Goal: Task Accomplishment & Management: Complete application form

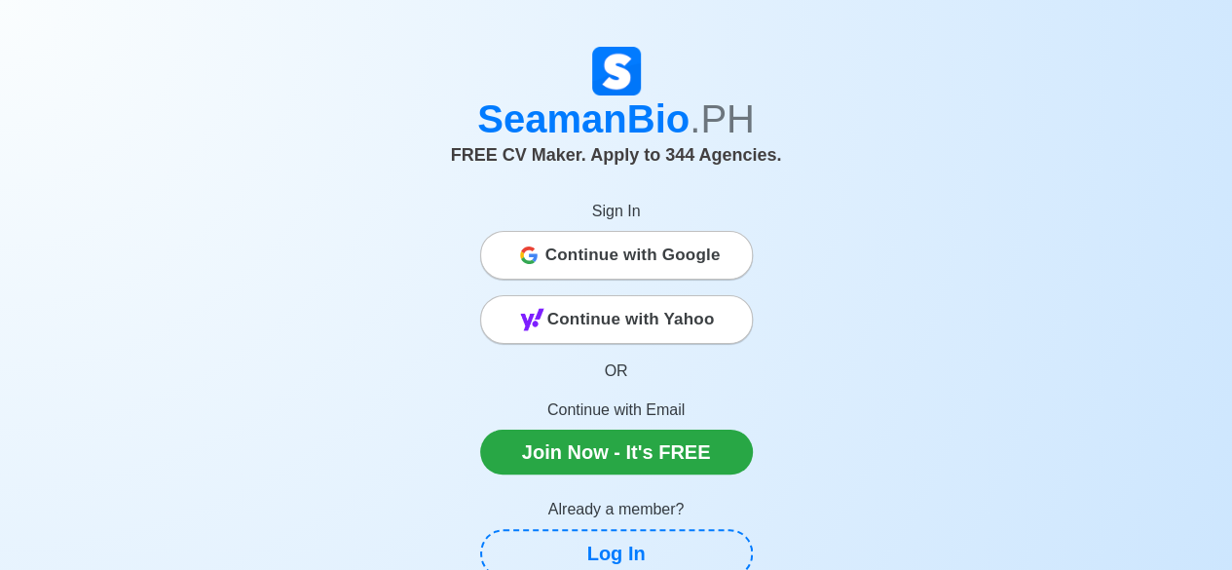
click at [646, 258] on span "Continue with Google" at bounding box center [632, 255] width 175 height 39
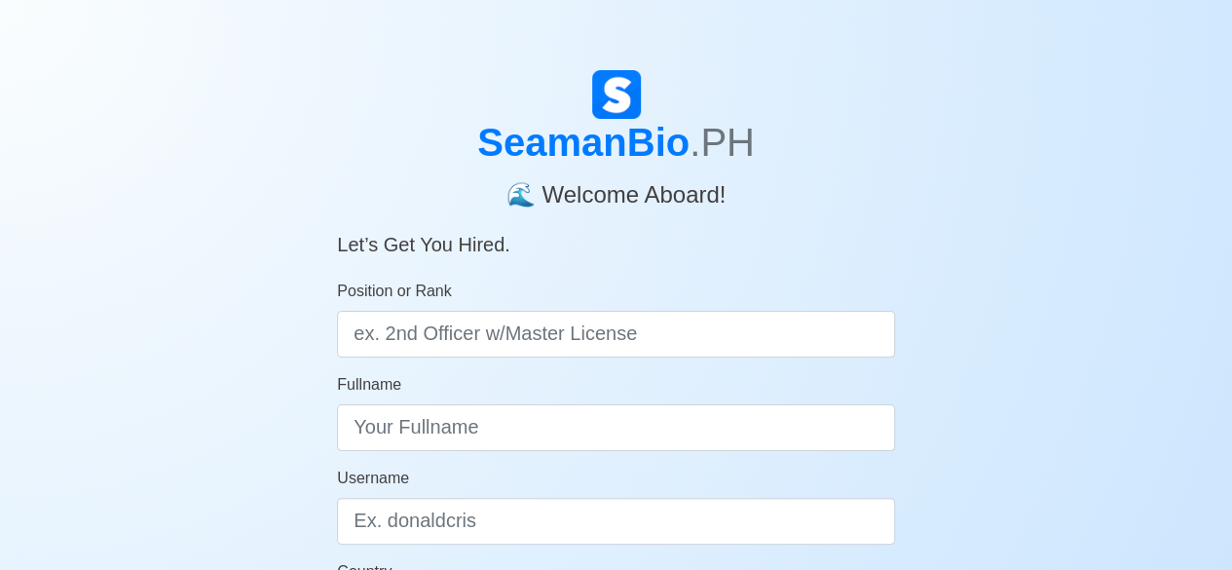
click at [759, 388] on div "Fullname" at bounding box center [616, 412] width 558 height 78
click at [779, 233] on h5 "Let’s Get You Hired." at bounding box center [616, 232] width 558 height 47
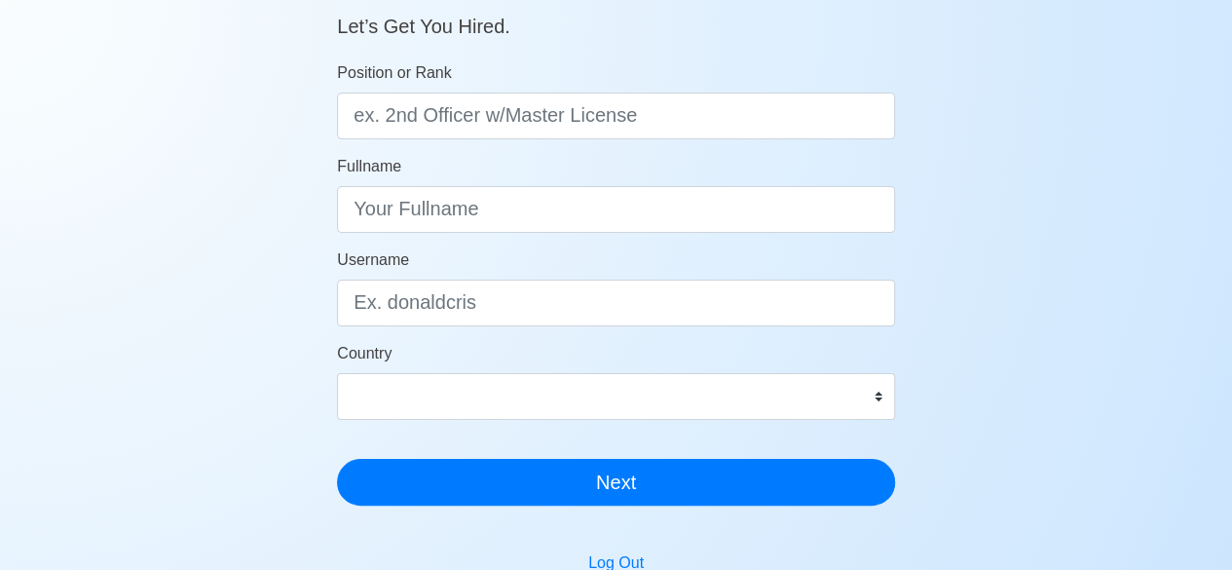
scroll to position [235, 0]
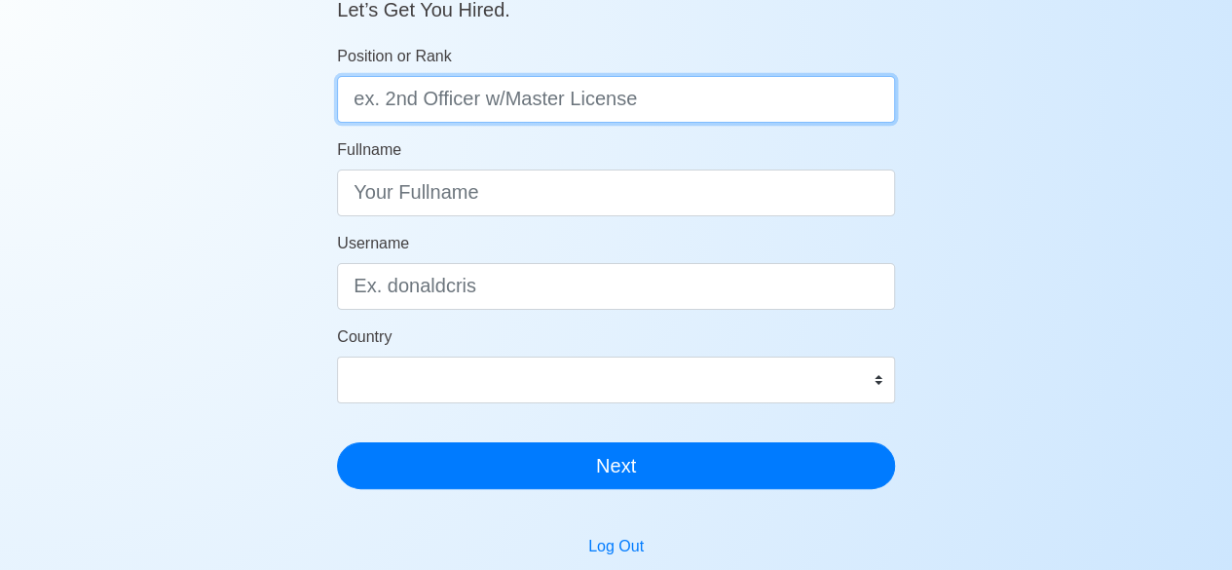
click at [716, 107] on input "Position or Rank" at bounding box center [616, 99] width 558 height 47
type input "able seaman"
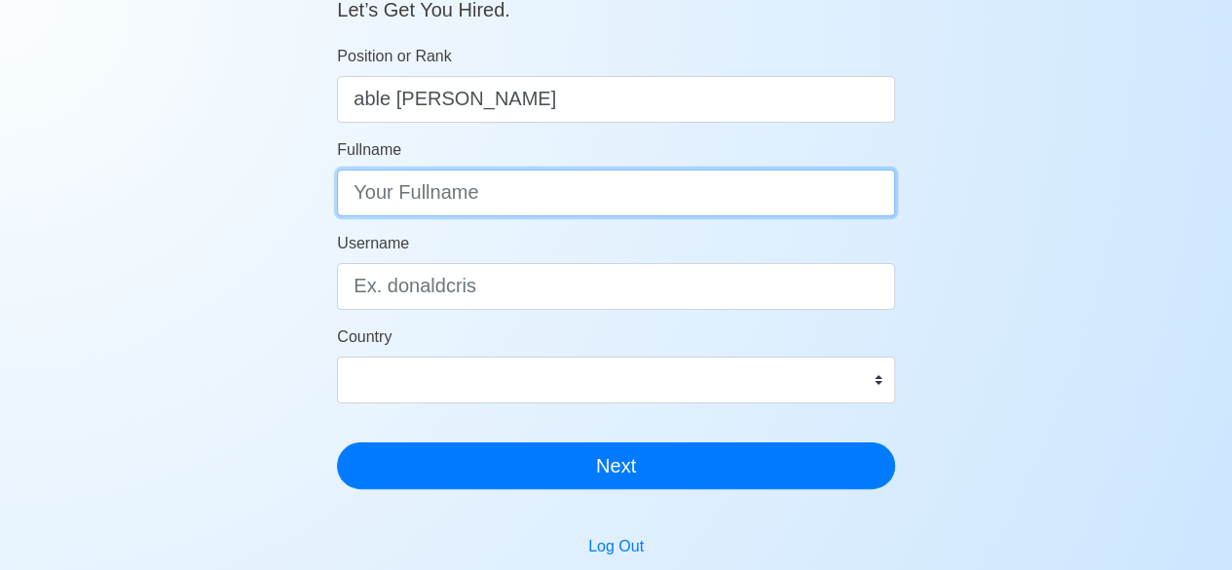
click at [561, 198] on input "Fullname" at bounding box center [616, 192] width 558 height 47
type input "rene o nachor"
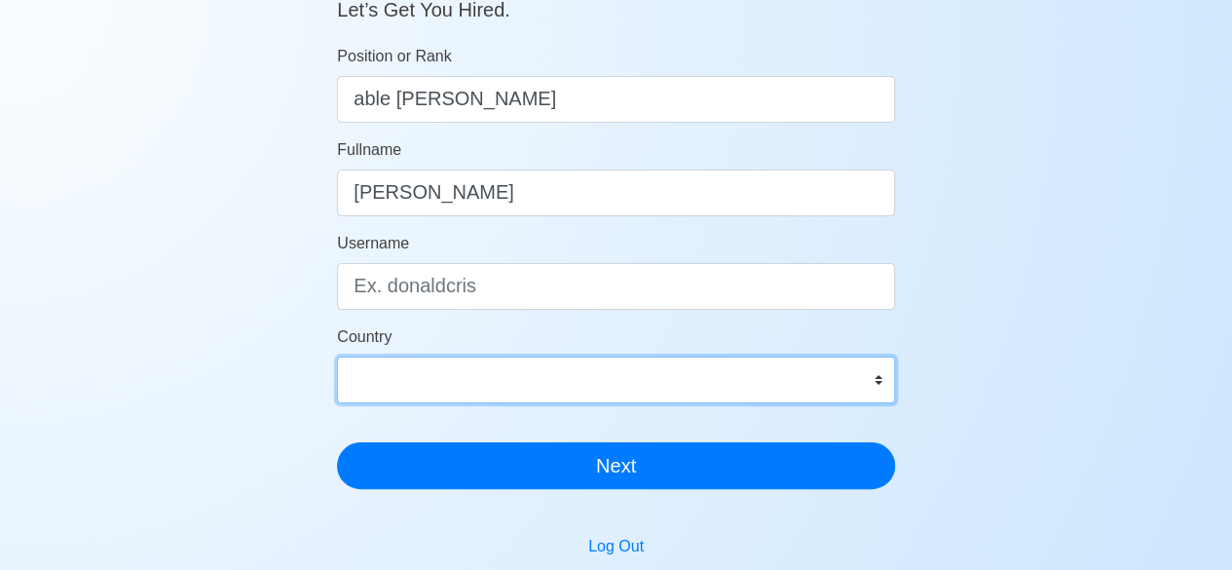
click at [876, 383] on select "Afghanistan Åland Islands Albania Algeria American Samoa Andorra Angola Anguill…" at bounding box center [616, 379] width 558 height 47
select select "PH"
click at [337, 356] on select "Afghanistan Åland Islands Albania Algeria American Samoa Andorra Angola Anguill…" at bounding box center [616, 379] width 558 height 47
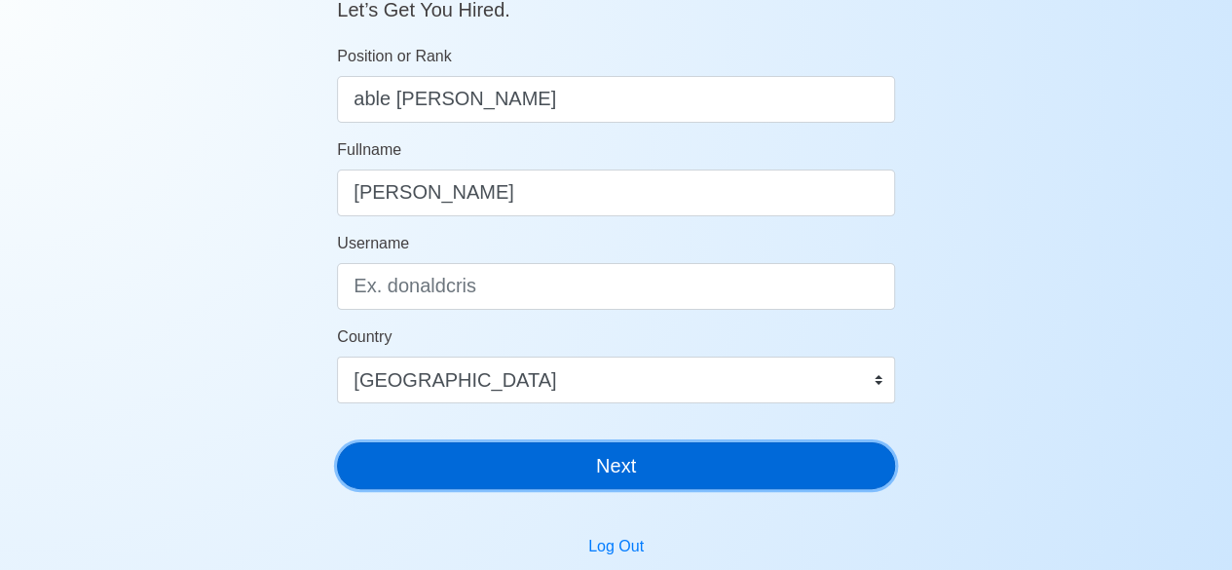
click at [594, 460] on button "Next" at bounding box center [616, 465] width 558 height 47
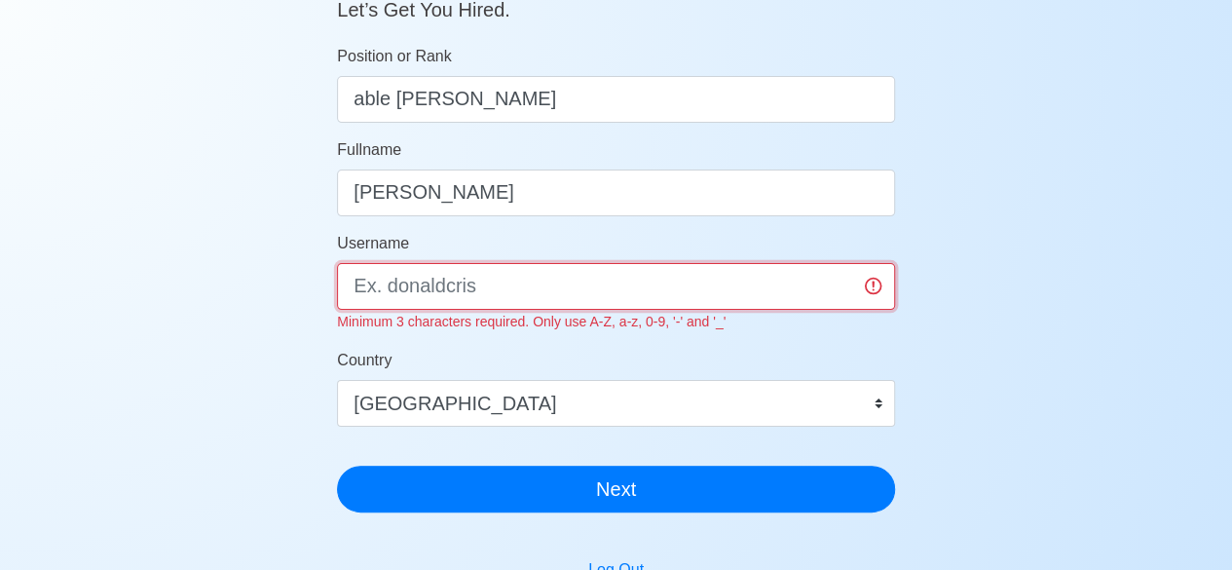
click at [424, 295] on input "Username" at bounding box center [616, 286] width 558 height 47
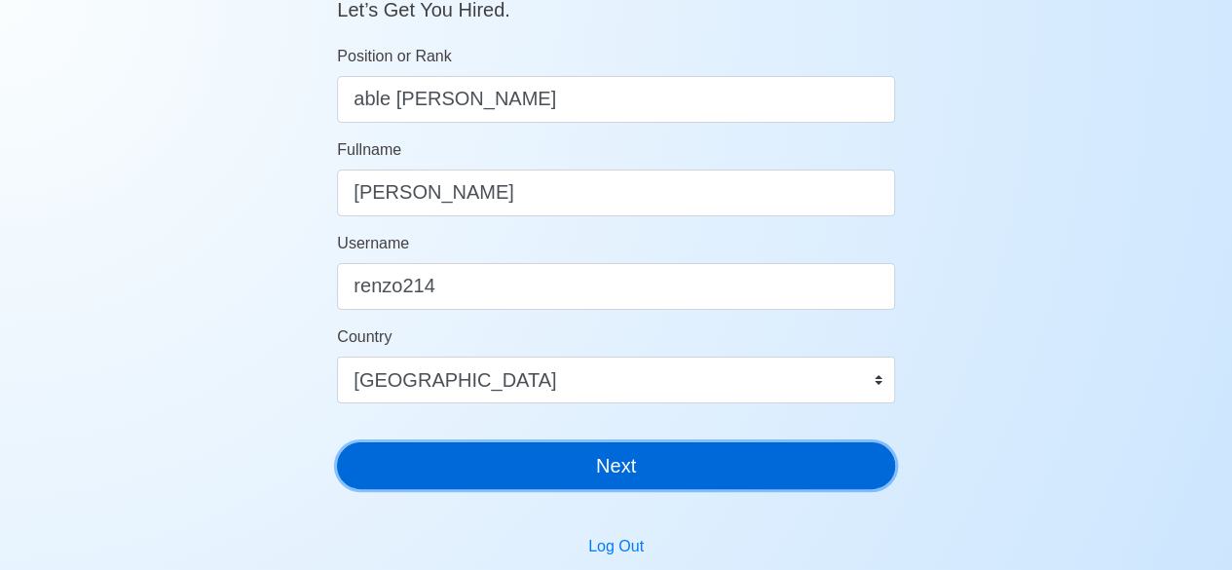
click at [654, 484] on button "Next" at bounding box center [616, 465] width 558 height 47
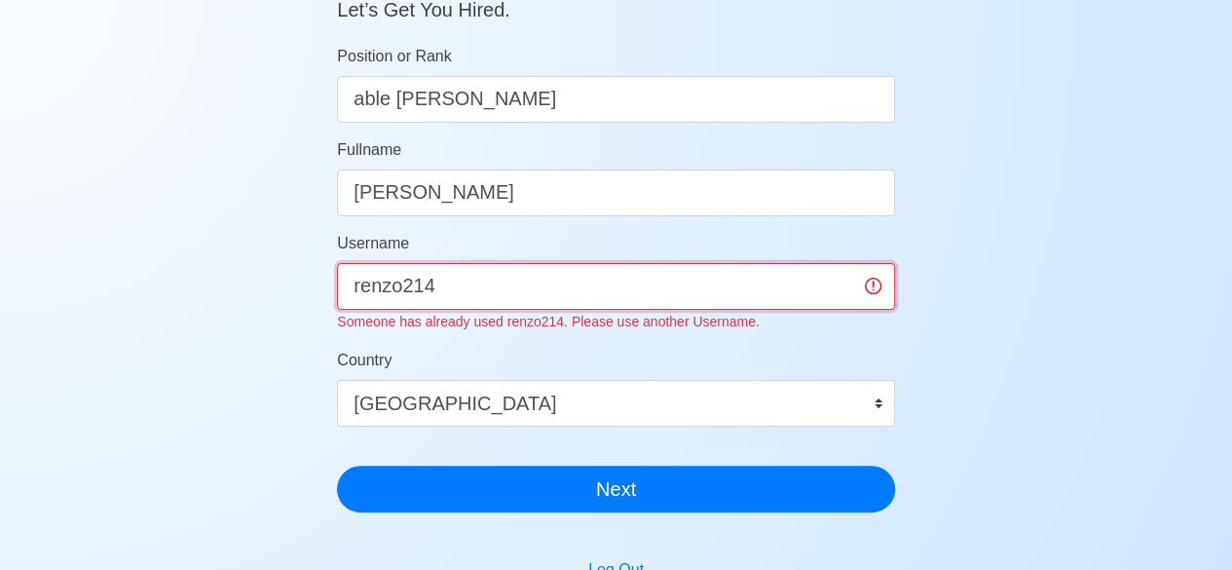
click at [437, 283] on input "renzo214" at bounding box center [616, 286] width 558 height 47
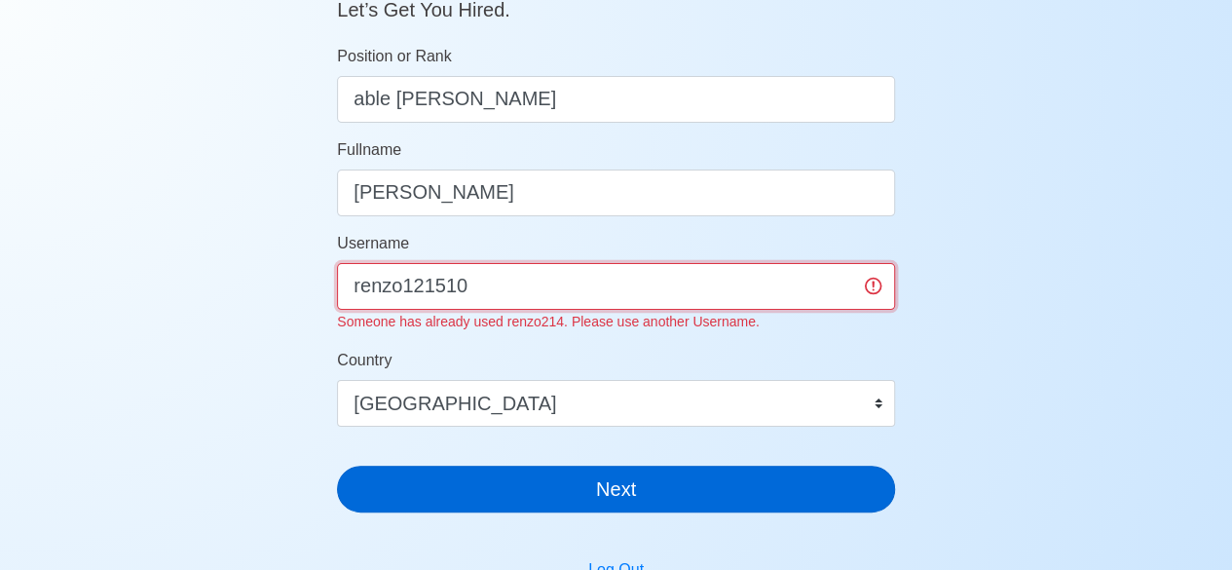
type input "renzo121510"
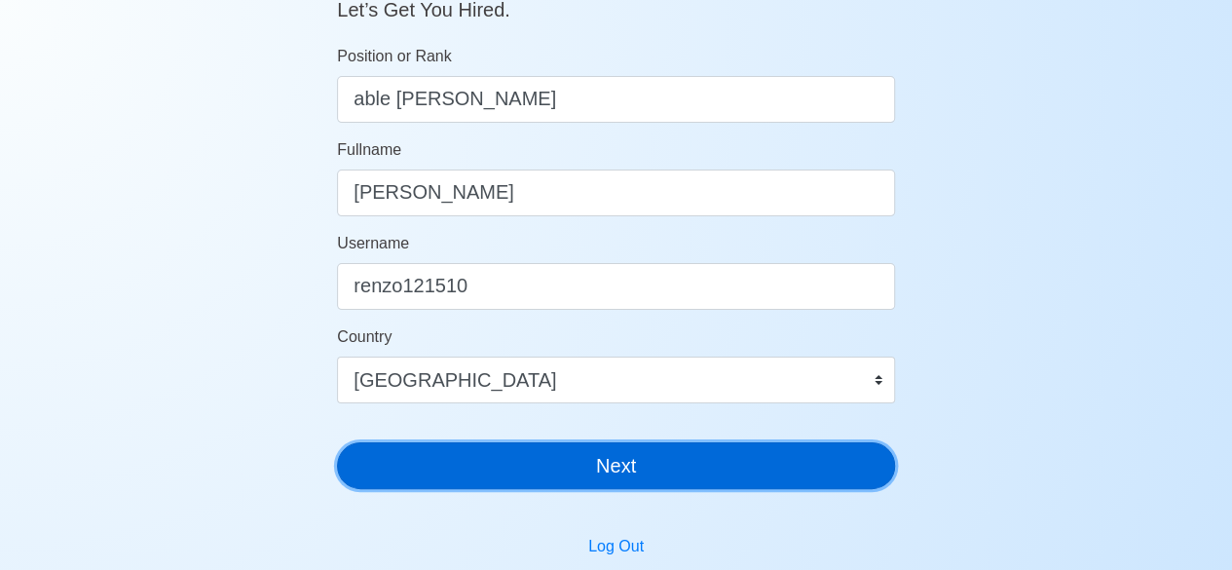
click at [607, 492] on div "SeamanBio .PH 🌊 Welcome Aboard! Let’s Get You Hired. Position or Rank able seam…" at bounding box center [616, 169] width 558 height 669
click at [633, 472] on button "Next" at bounding box center [616, 465] width 558 height 47
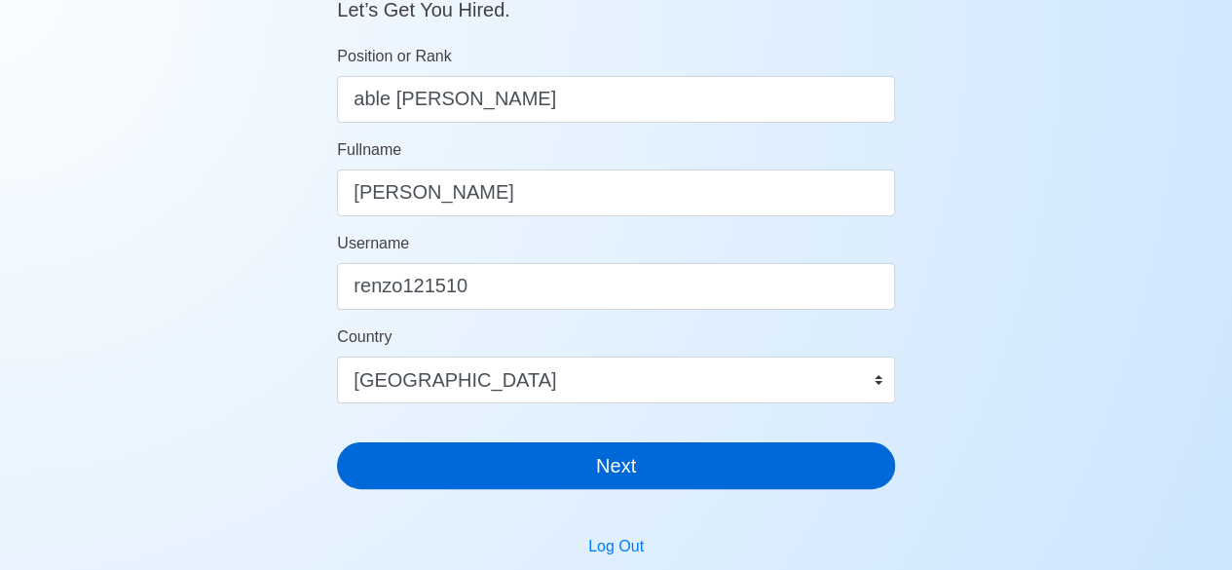
scroll to position [23, 0]
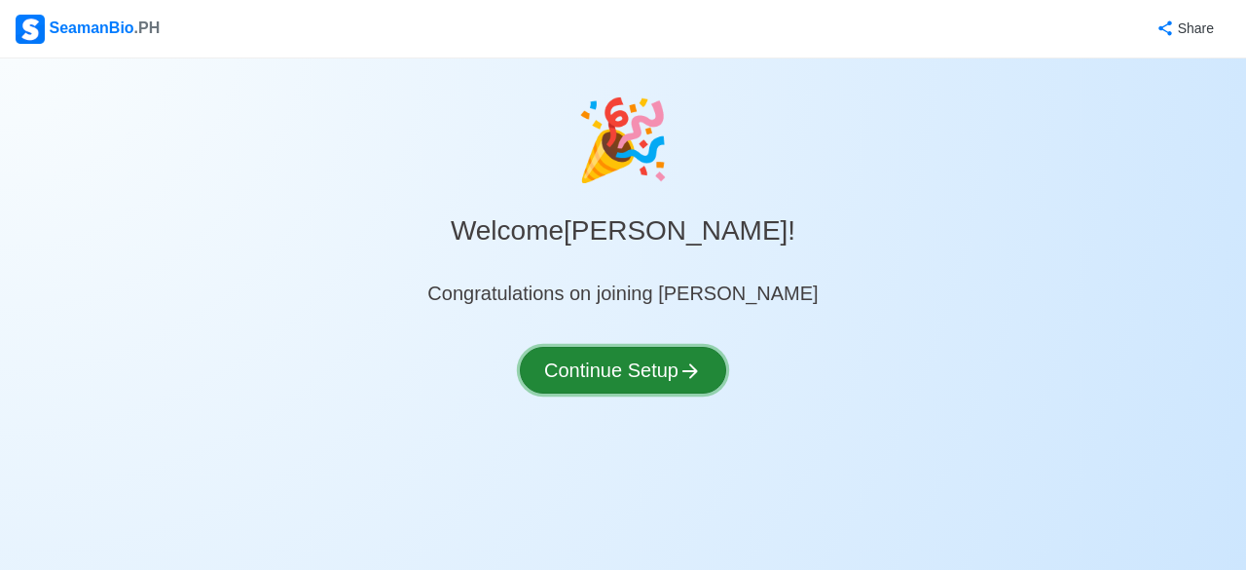
click at [683, 365] on icon at bounding box center [690, 370] width 23 height 23
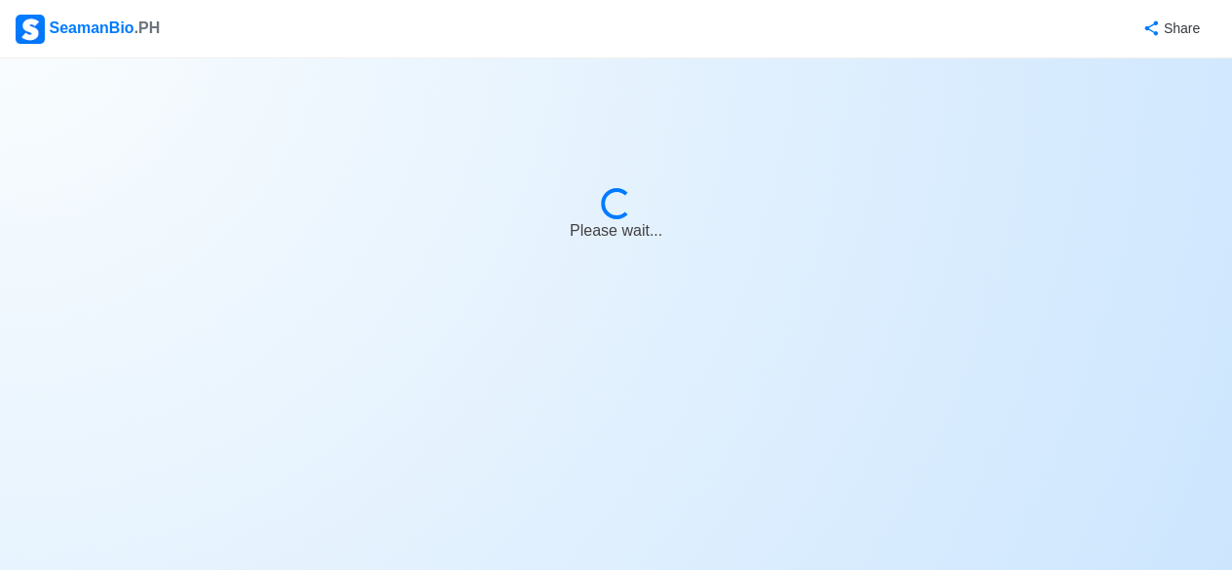
select select "Visible for Hiring"
select select "PH"
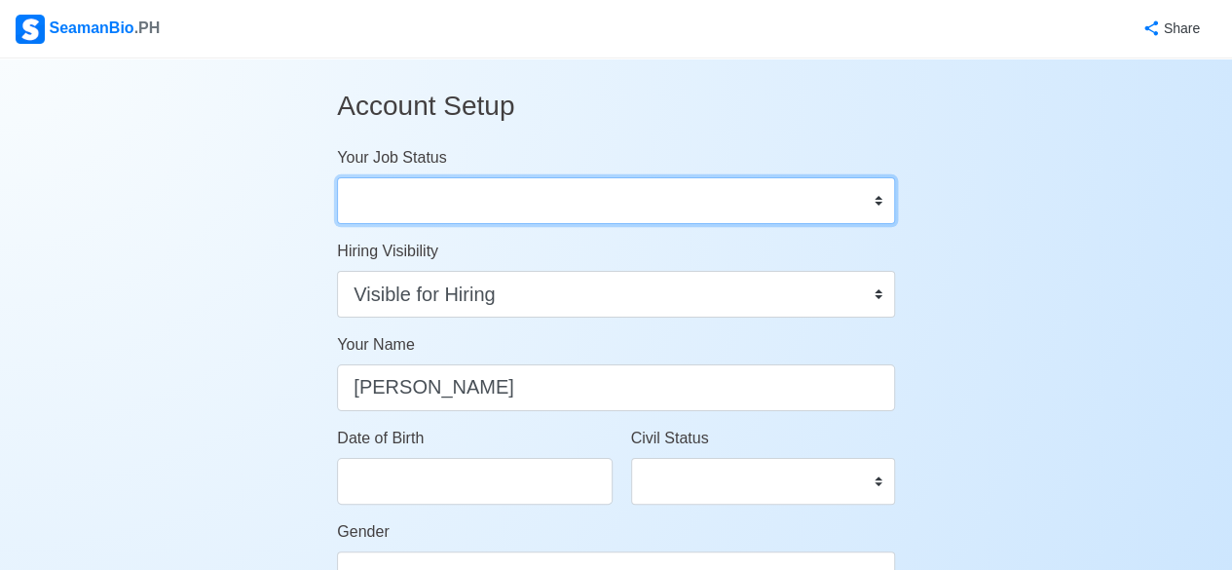
click at [878, 203] on select "Onboard Actively Looking for Job Not Looking for Job" at bounding box center [616, 200] width 558 height 47
click at [337, 177] on select "Onboard Actively Looking for Job Not Looking for Job" at bounding box center [616, 200] width 558 height 47
click at [877, 200] on select "Onboard Actively Looking for Job Not Looking for Job" at bounding box center [616, 200] width 558 height 47
select select "Actively Looking for Job"
click at [337, 177] on select "Onboard Actively Looking for Job Not Looking for Job" at bounding box center [616, 200] width 558 height 47
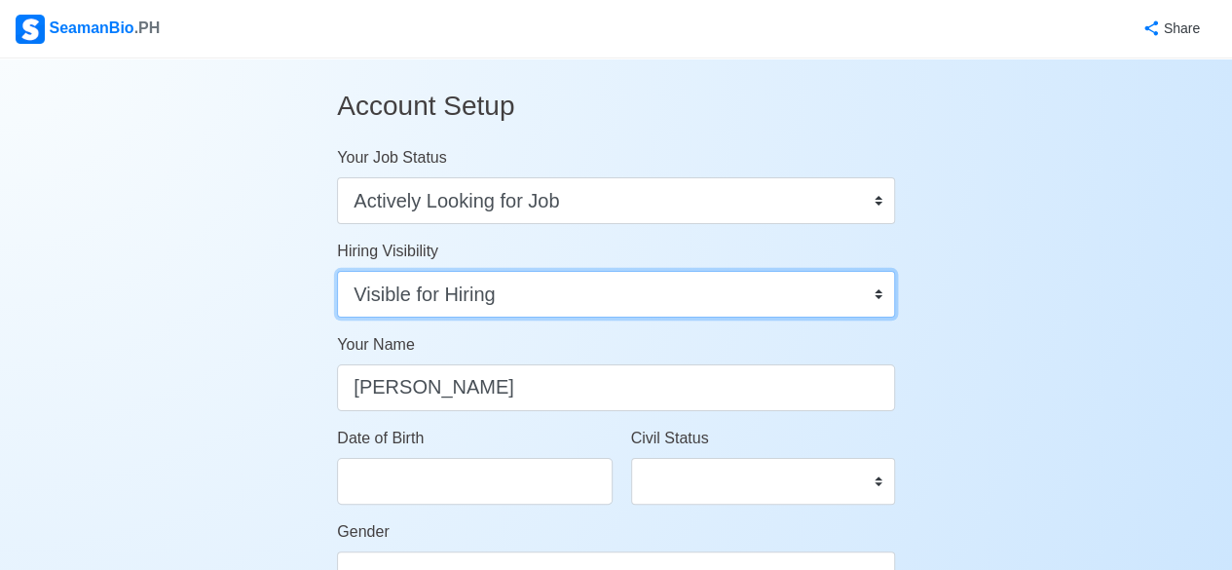
click at [880, 298] on select "Visible for Hiring Not Visible for Hiring" at bounding box center [616, 294] width 558 height 47
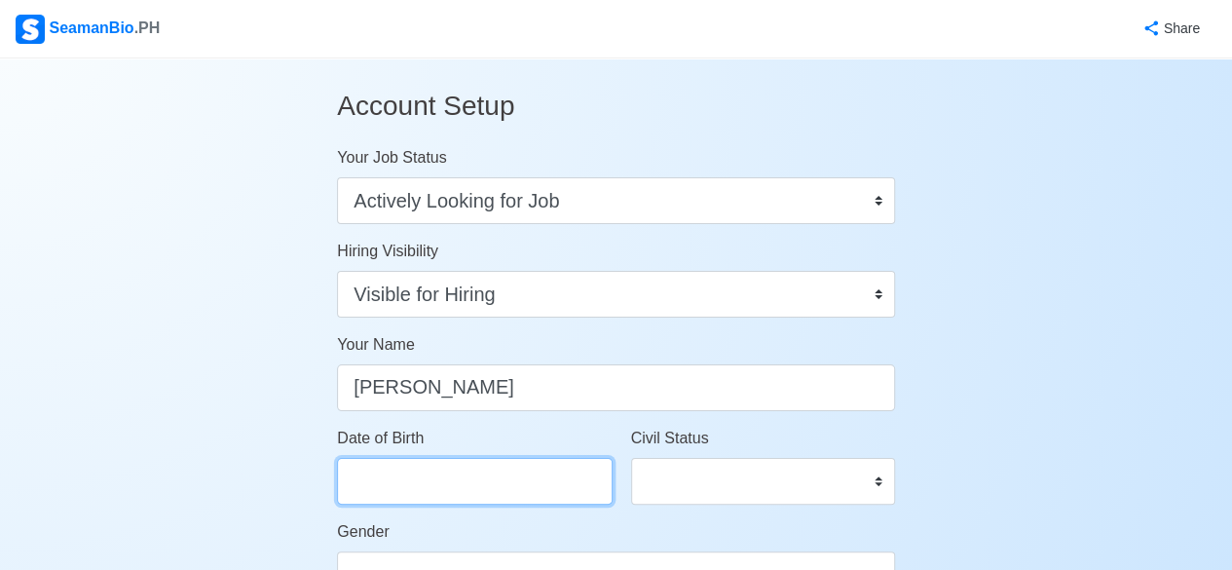
click at [469, 489] on input "Date of Birth" at bounding box center [474, 481] width 275 height 47
select select "****"
select select "*********"
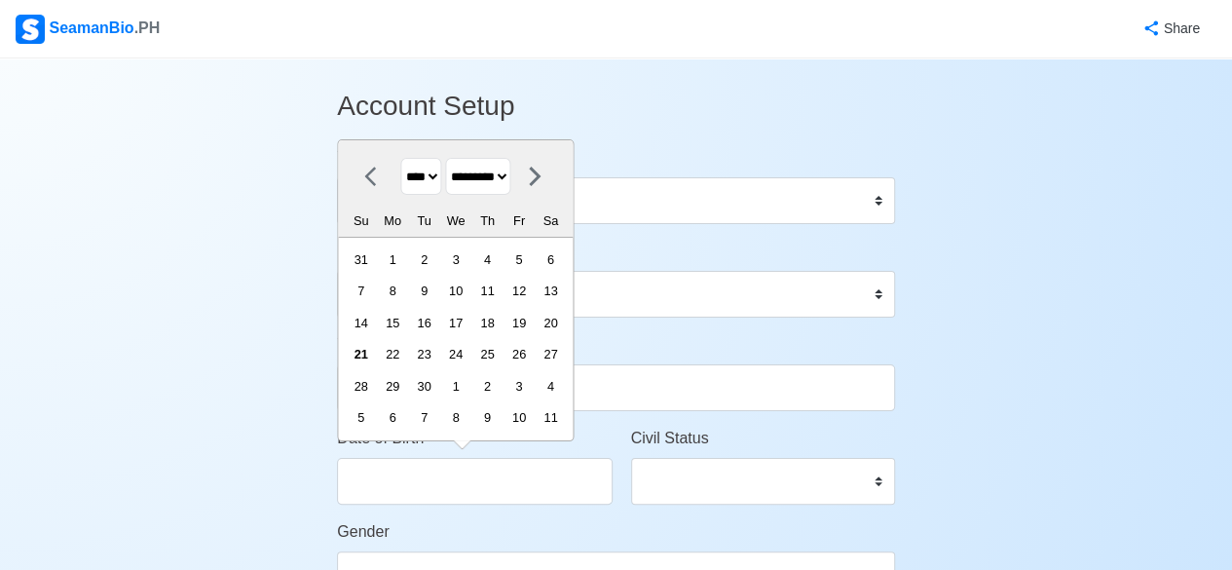
click at [440, 177] on select "**** **** **** **** **** **** **** **** **** **** **** **** **** **** **** ****…" at bounding box center [421, 177] width 41 height 38
select select "****"
click at [401, 160] on select "**** **** **** **** **** **** **** **** **** **** **** **** **** **** **** ****…" at bounding box center [421, 177] width 41 height 38
click at [511, 176] on select "******* ******** ***** ***** *** **** **** ****** ********* ******* ******** **…" at bounding box center [478, 177] width 65 height 38
select select "*****"
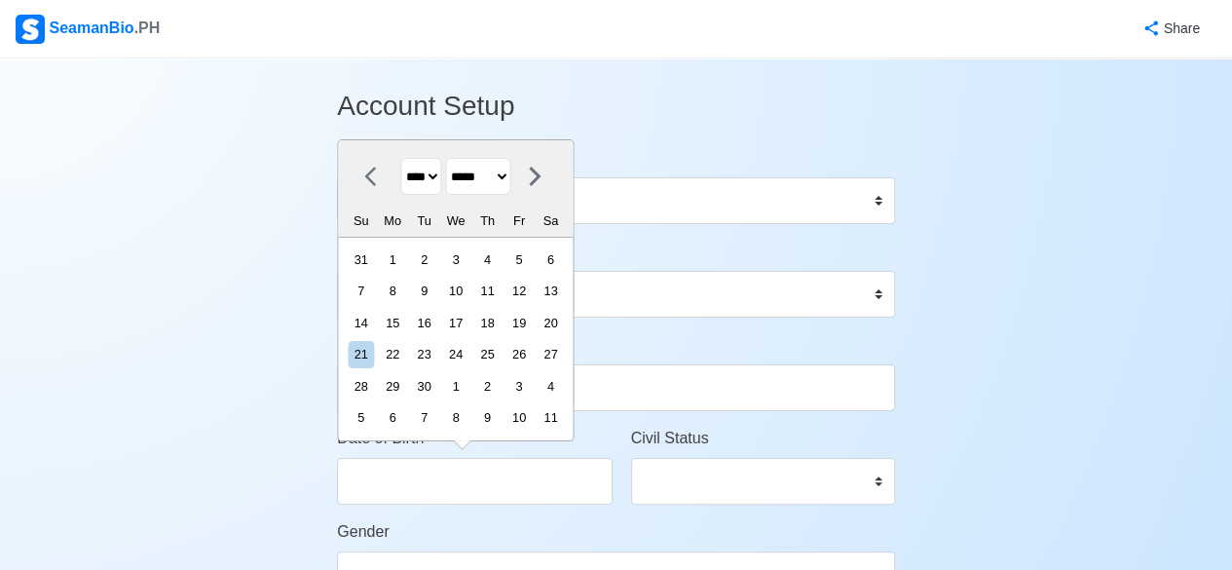
click at [452, 158] on select "******* ******** ***** ***** *** **** **** ****** ********* ******* ******** **…" at bounding box center [478, 177] width 65 height 38
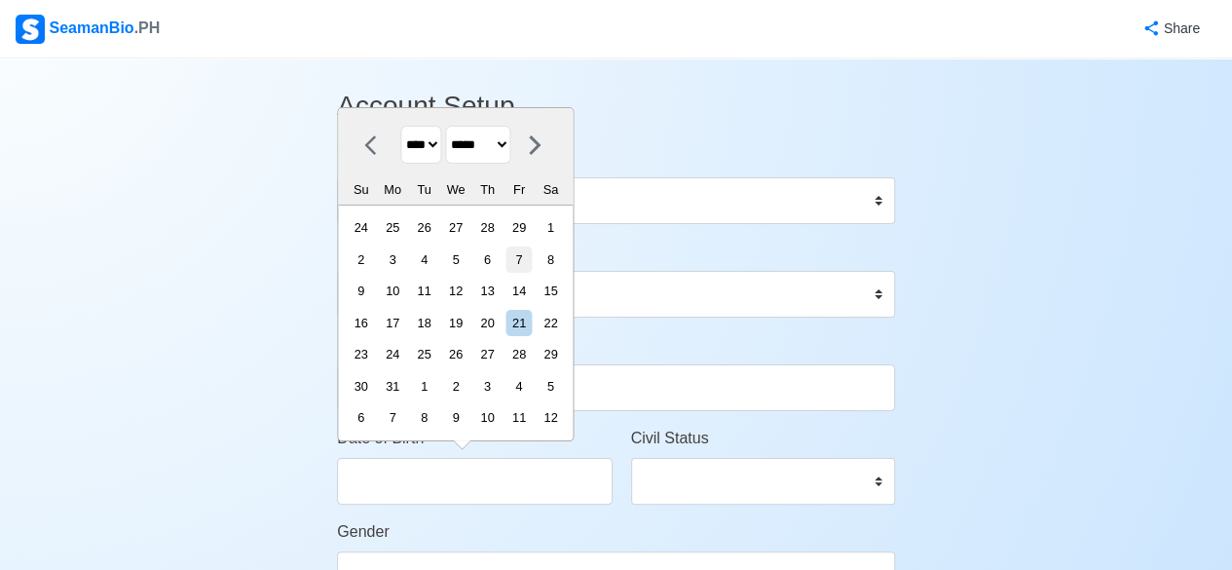
click at [532, 264] on div "7" at bounding box center [518, 259] width 26 height 26
type input "03/07/1980"
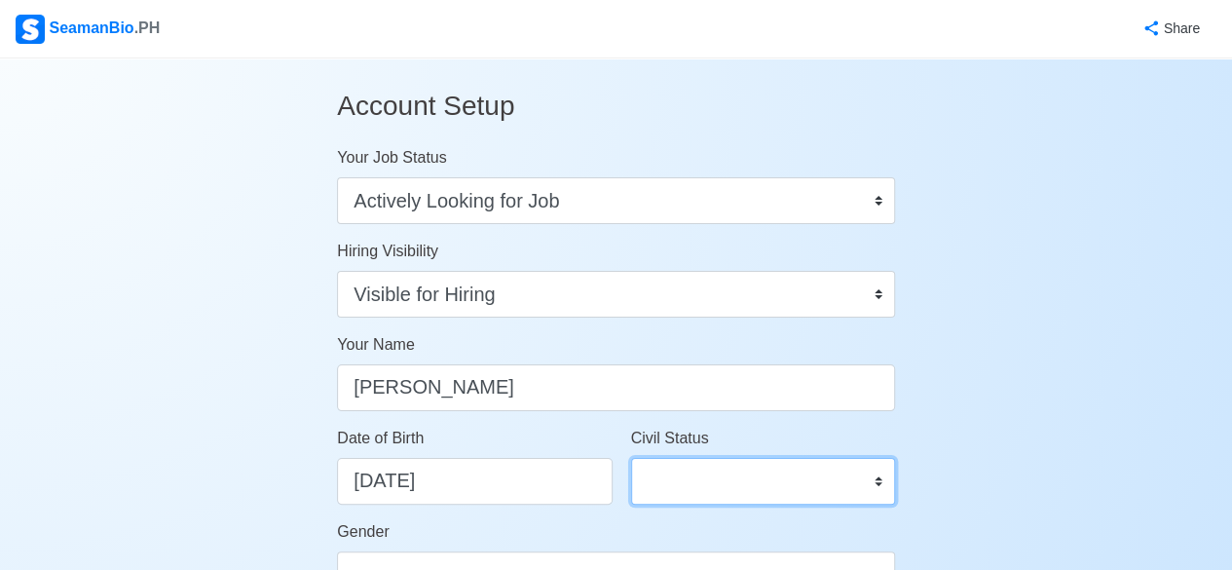
click at [870, 478] on select "Single Married Widowed Separated" at bounding box center [763, 481] width 264 height 47
select select "Married"
click at [631, 458] on select "Single Married Widowed Separated" at bounding box center [763, 481] width 264 height 47
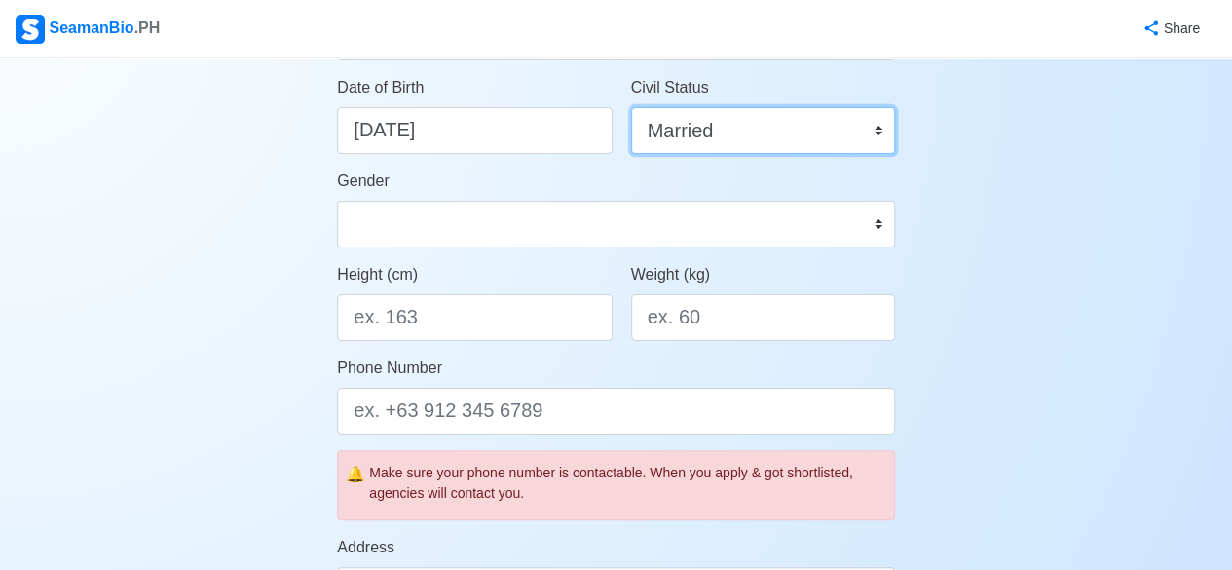
scroll to position [361, 0]
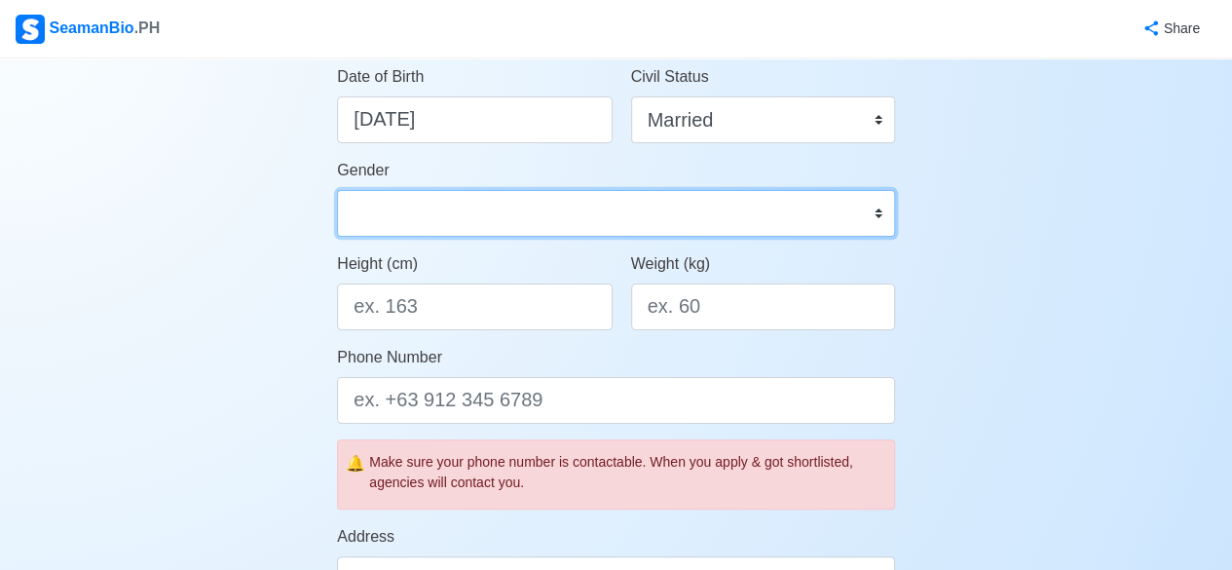
click at [877, 216] on select "Male Female" at bounding box center [616, 213] width 558 height 47
select select "[DEMOGRAPHIC_DATA]"
click at [337, 190] on select "Male Female" at bounding box center [616, 213] width 558 height 47
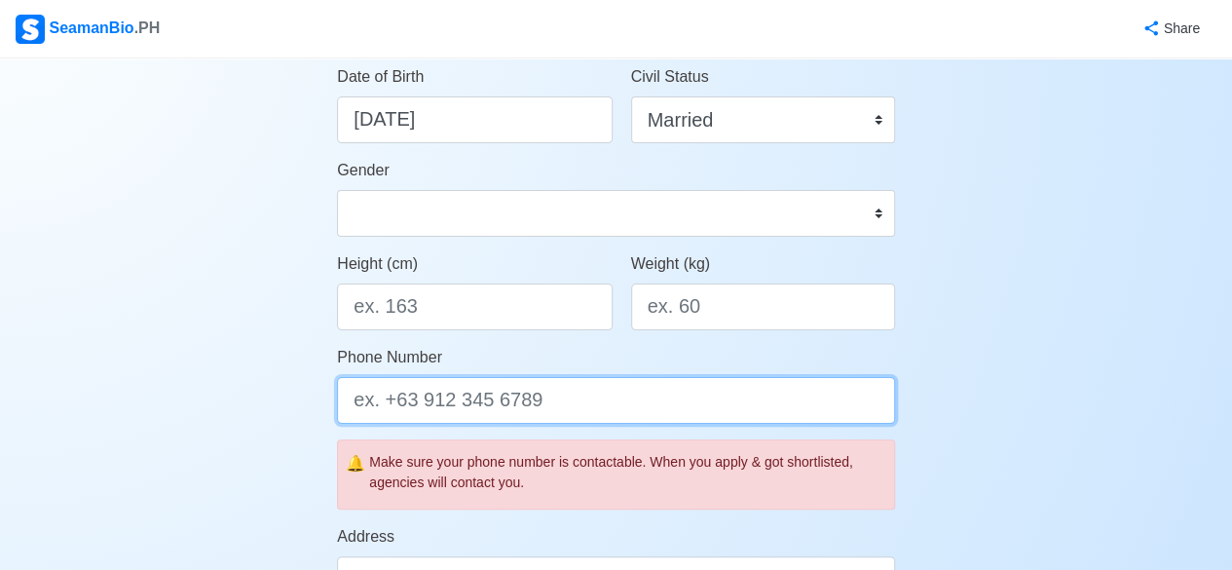
click at [407, 396] on input "Phone Number" at bounding box center [616, 400] width 558 height 47
click at [545, 403] on input "Phone Number" at bounding box center [616, 400] width 558 height 47
click at [563, 408] on input "Phone Number" at bounding box center [616, 400] width 558 height 47
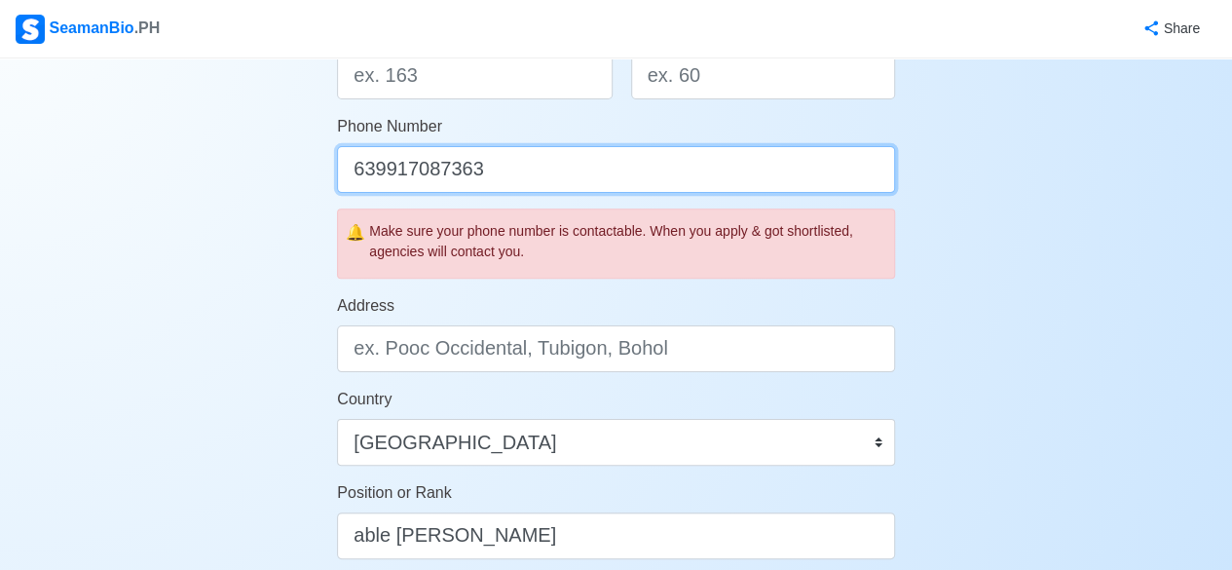
scroll to position [597, 0]
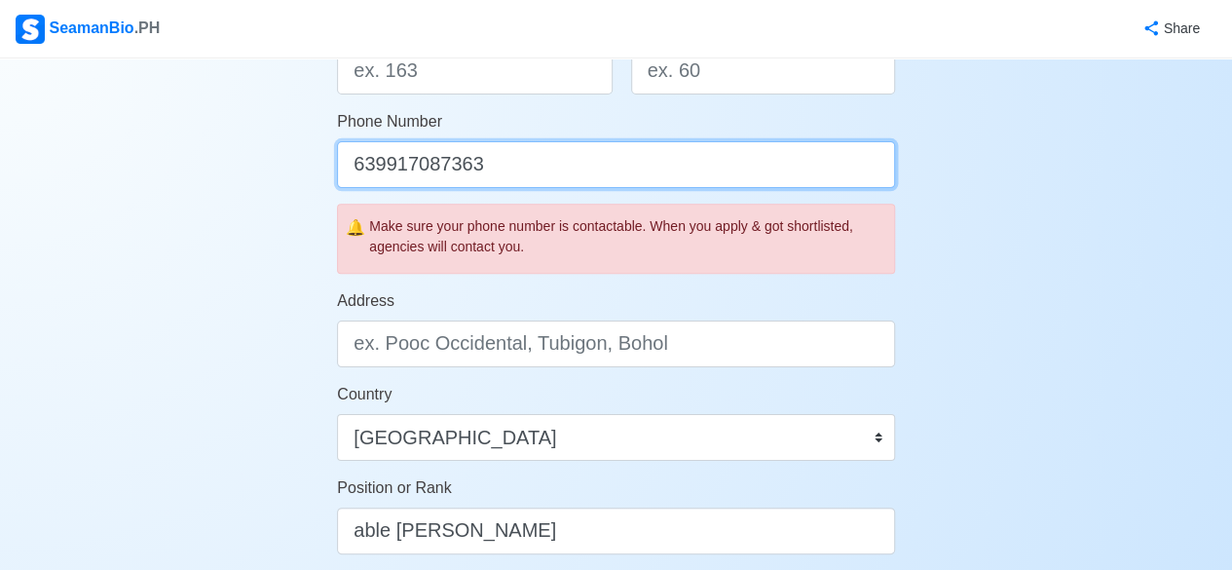
type input "639917087363"
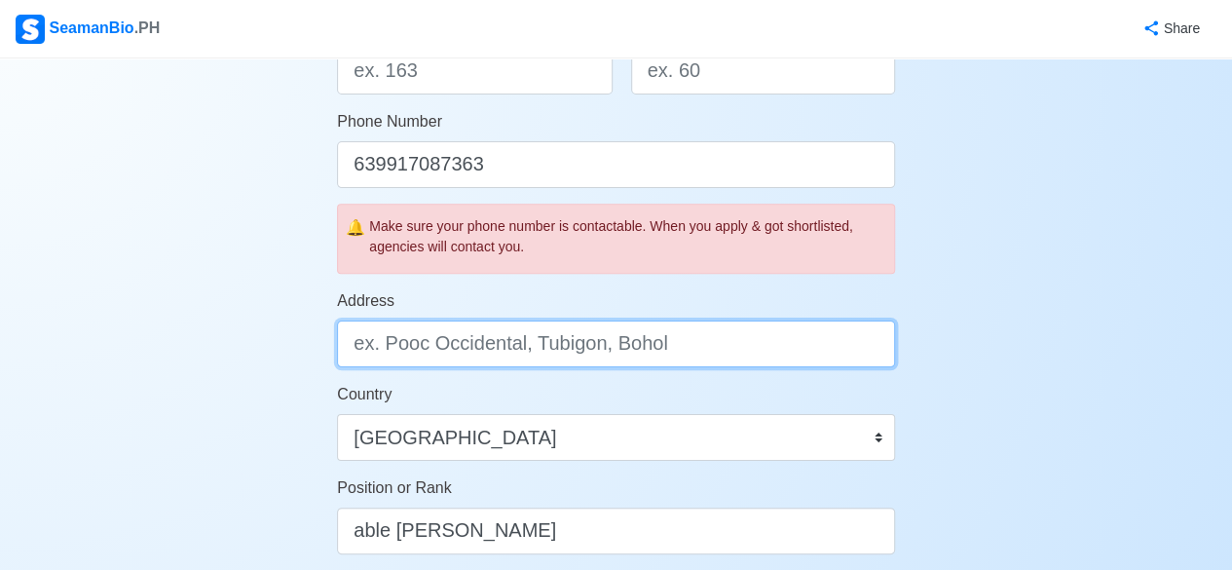
click at [675, 337] on input "Address" at bounding box center [616, 343] width 558 height 47
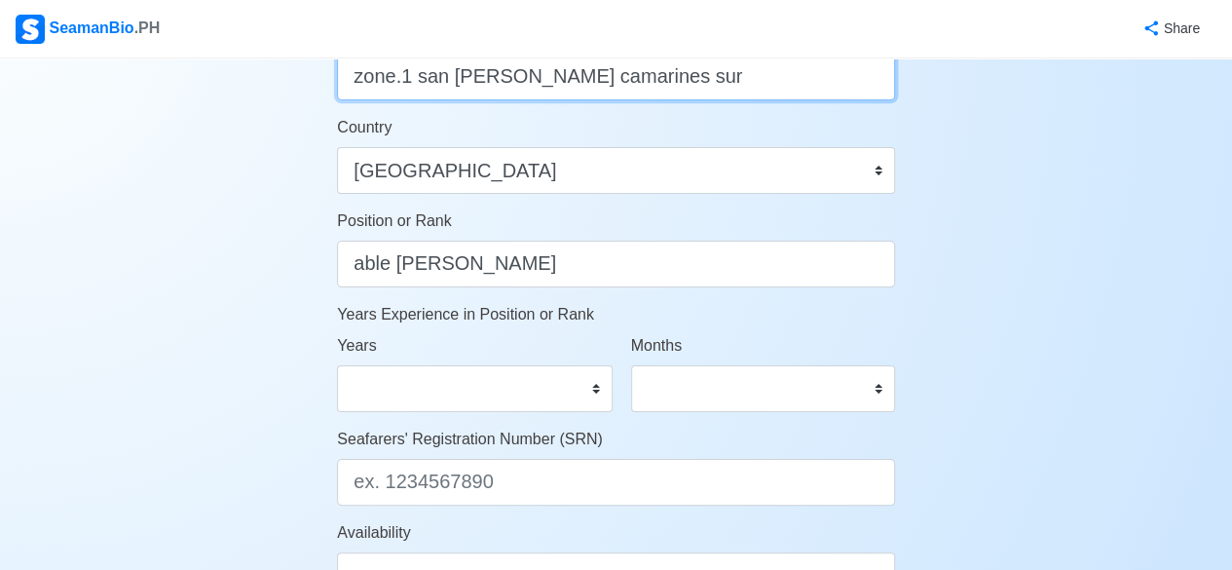
scroll to position [872, 0]
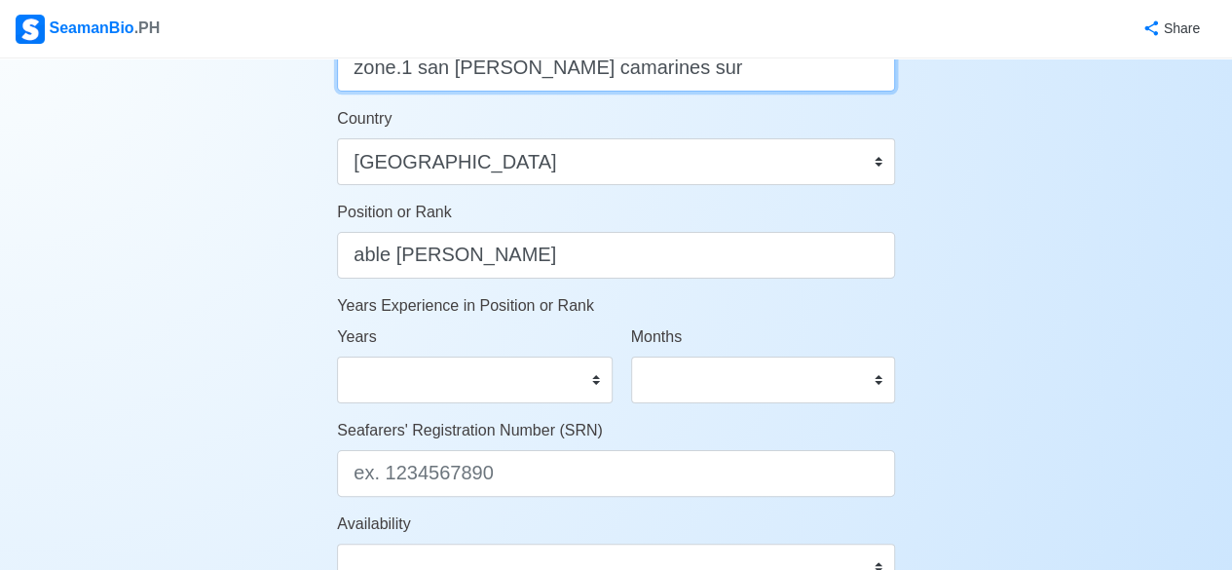
type input "zone.1 san isidro buhi camarines sur"
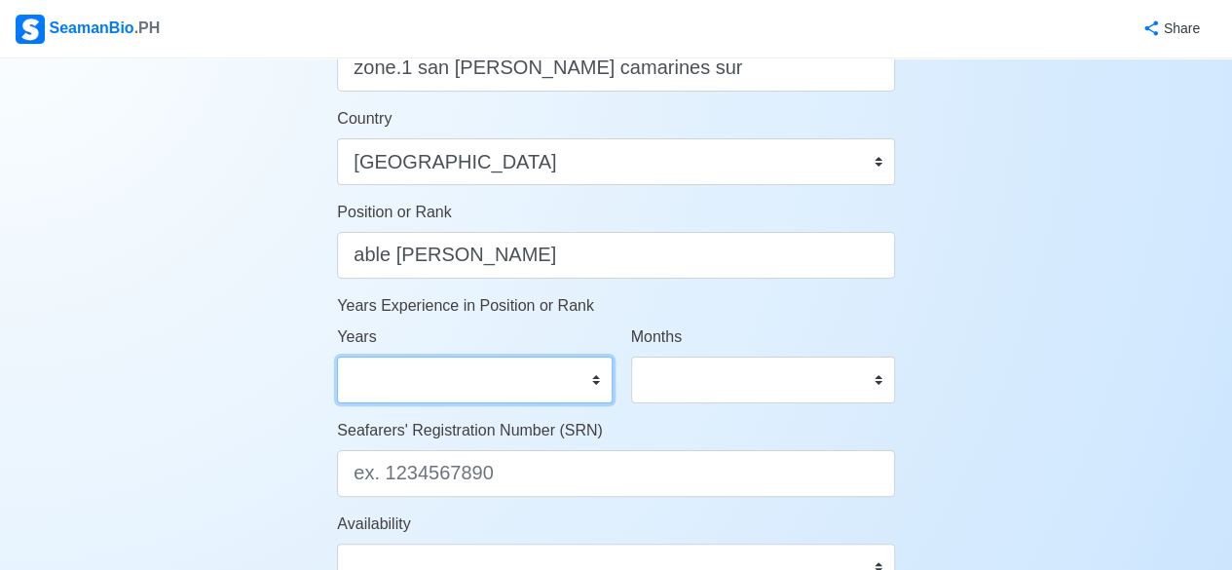
click at [598, 377] on select "0 1 2 3 4 5 6 7 8 9 10 11 12 13 14 15 16 17 18 19 20 21 22 23 24 25 26 27 28 29…" at bounding box center [474, 379] width 275 height 47
select select "8"
click at [337, 356] on select "0 1 2 3 4 5 6 7 8 9 10 11 12 13 14 15 16 17 18 19 20 21 22 23 24 25 26 27 28 29…" at bounding box center [474, 379] width 275 height 47
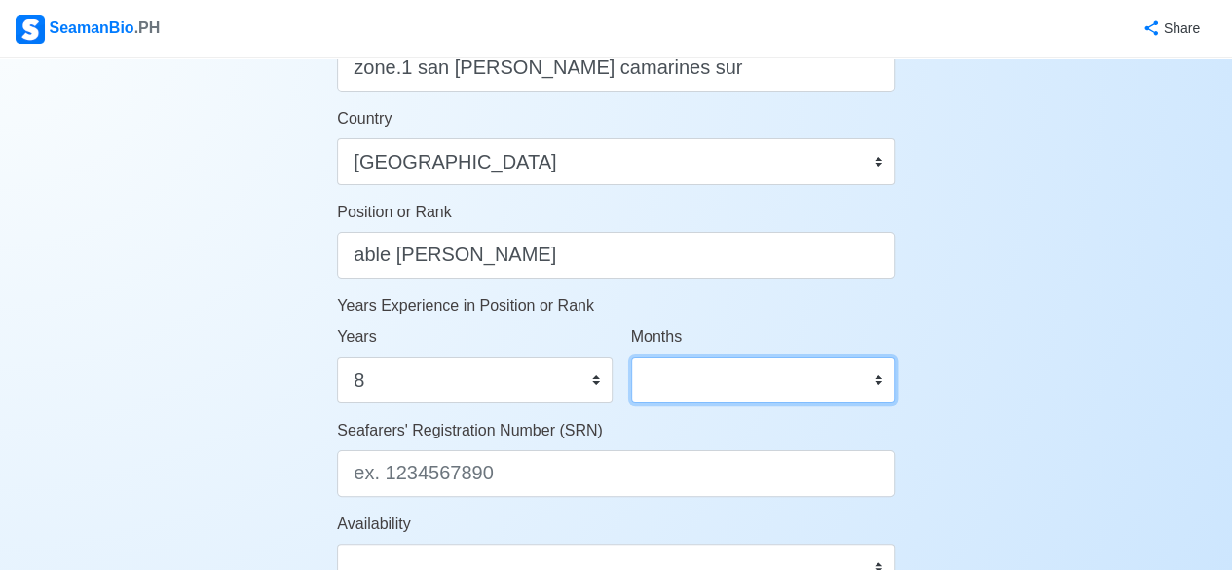
click at [879, 385] on select "0 1 2 3 4 5 6 7 8 9 10 11" at bounding box center [763, 379] width 264 height 47
select select "6"
click at [631, 356] on select "0 1 2 3 4 5 6 7 8 9 10 11" at bounding box center [763, 379] width 264 height 47
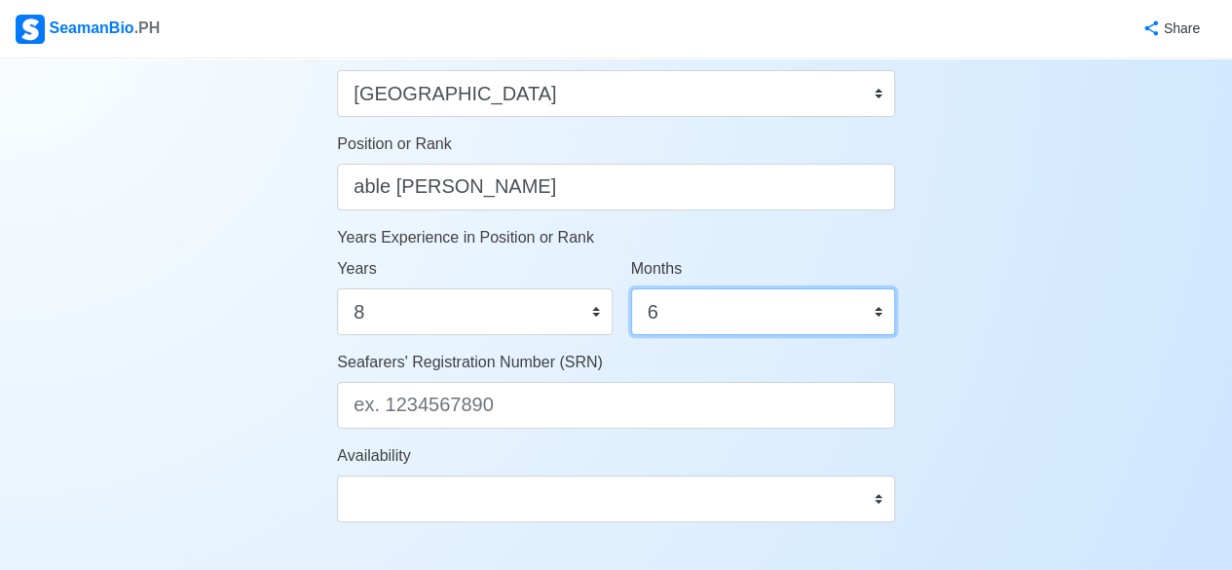
scroll to position [934, 0]
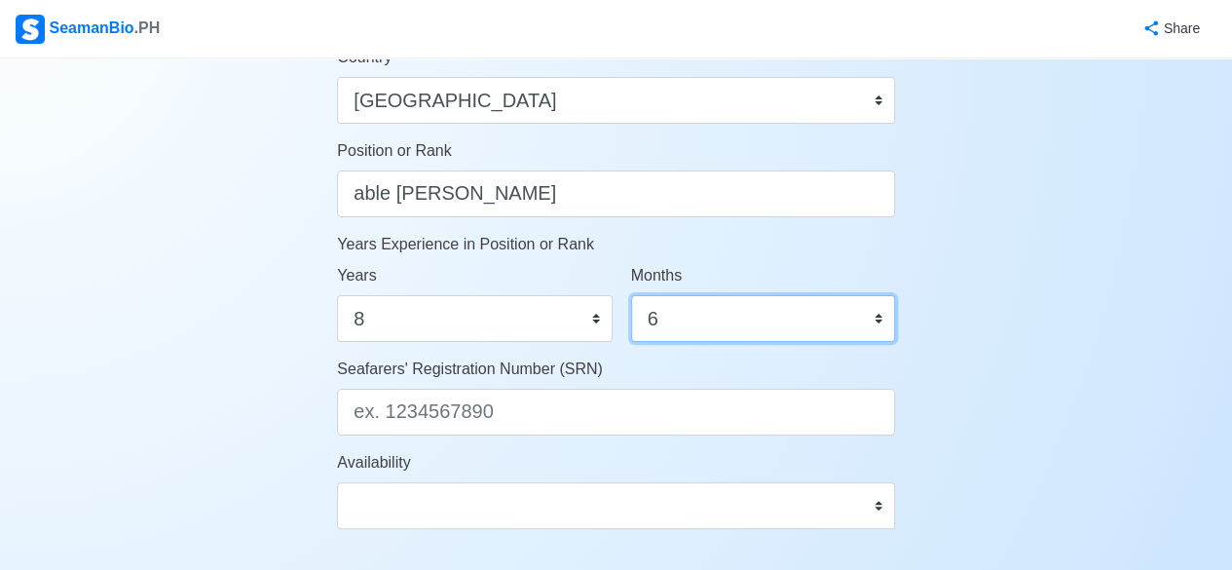
click at [878, 312] on select "0 1 2 3 4 5 6 7 8 9 10 11" at bounding box center [763, 318] width 264 height 47
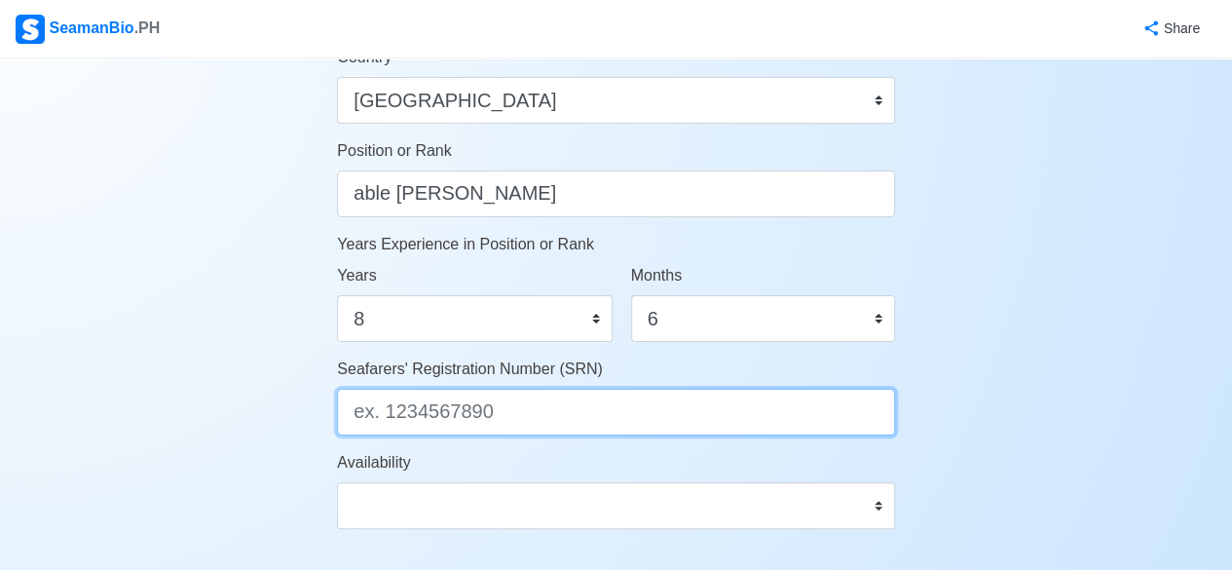
click at [524, 406] on input "Seafarers' Registration Number (SRN)" at bounding box center [616, 411] width 558 height 47
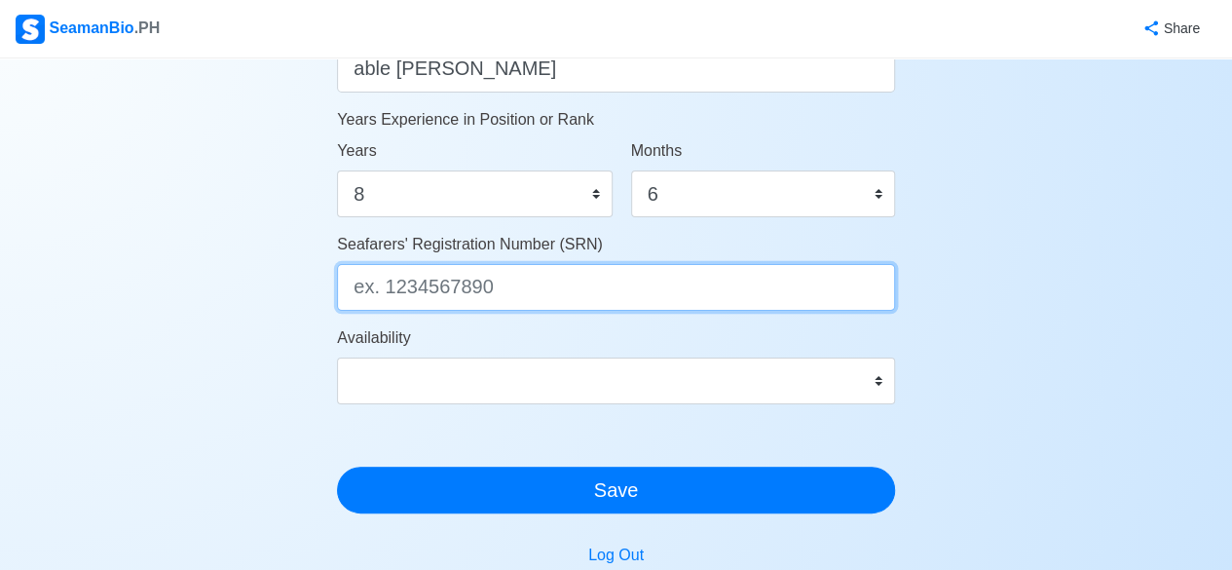
scroll to position [1053, 0]
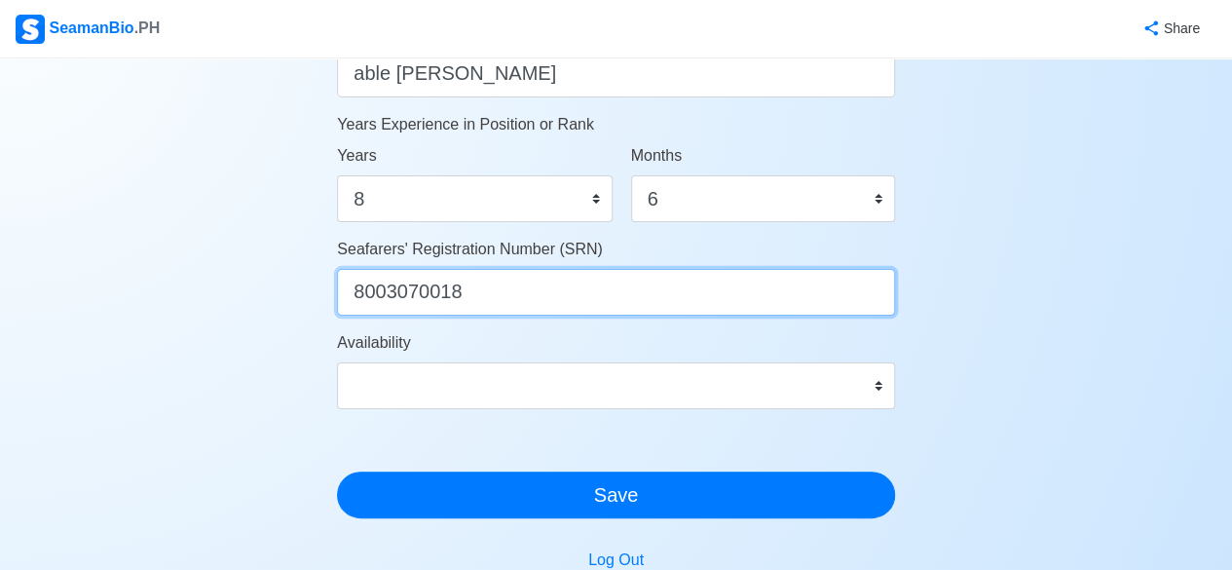
type input "8003070018"
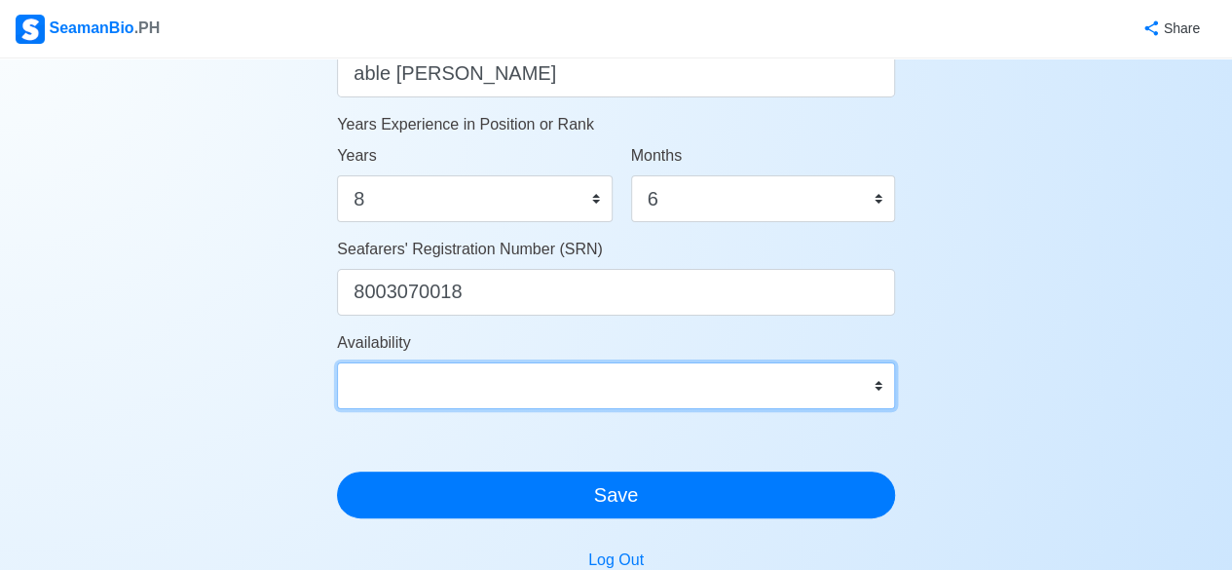
click at [874, 391] on select "Immediate Oct 2025 Nov 2025 Dec 2025 Jan 2026 Feb 2026 Mar 2026 Apr 2026 May 20…" at bounding box center [616, 385] width 558 height 47
select select "4102416000000"
click at [337, 362] on select "Immediate Oct 2025 Nov 2025 Dec 2025 Jan 2026 Feb 2026 Mar 2026 Apr 2026 May 20…" at bounding box center [616, 385] width 558 height 47
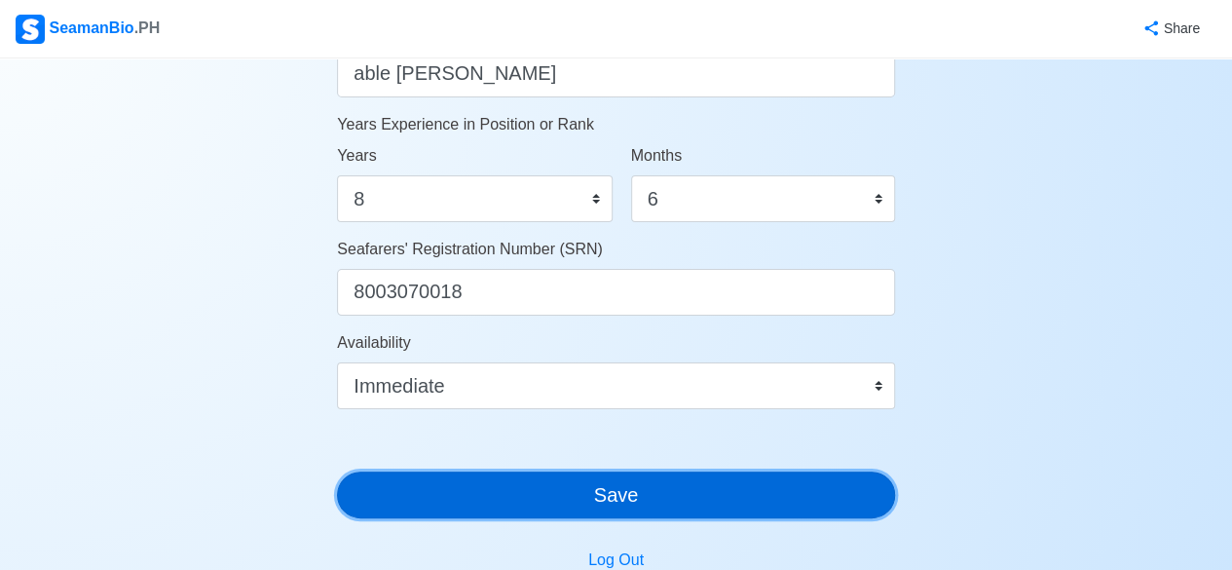
click at [622, 494] on button "Save" at bounding box center [616, 494] width 558 height 47
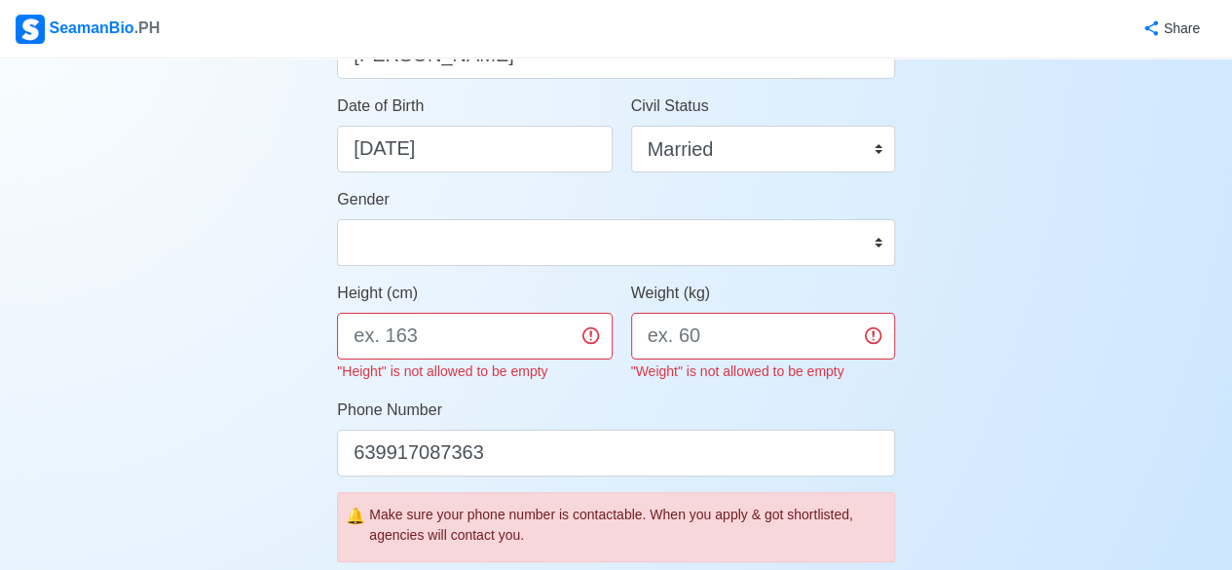
scroll to position [336, 0]
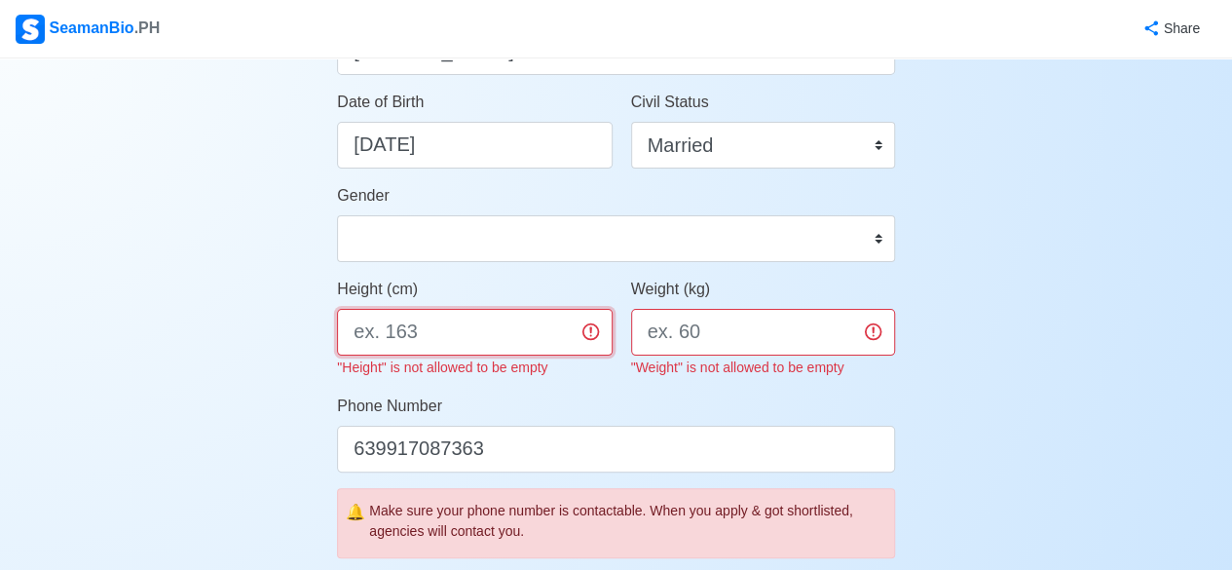
click at [440, 333] on input "Height (cm)" at bounding box center [474, 332] width 275 height 47
type input "163"
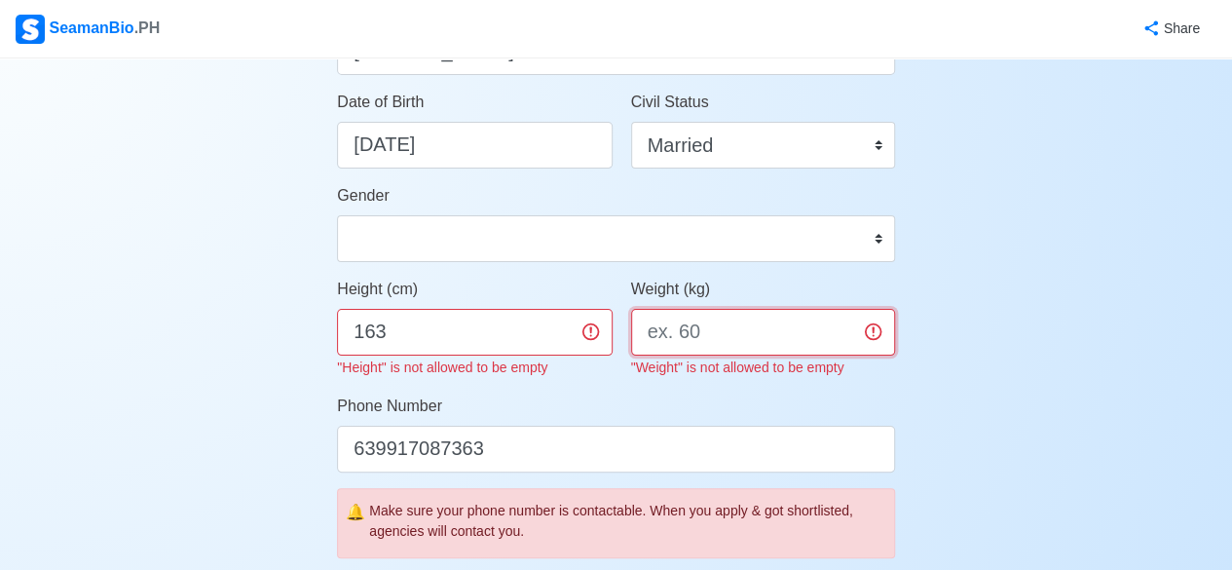
click at [726, 326] on input "Weight (kg)" at bounding box center [763, 332] width 264 height 47
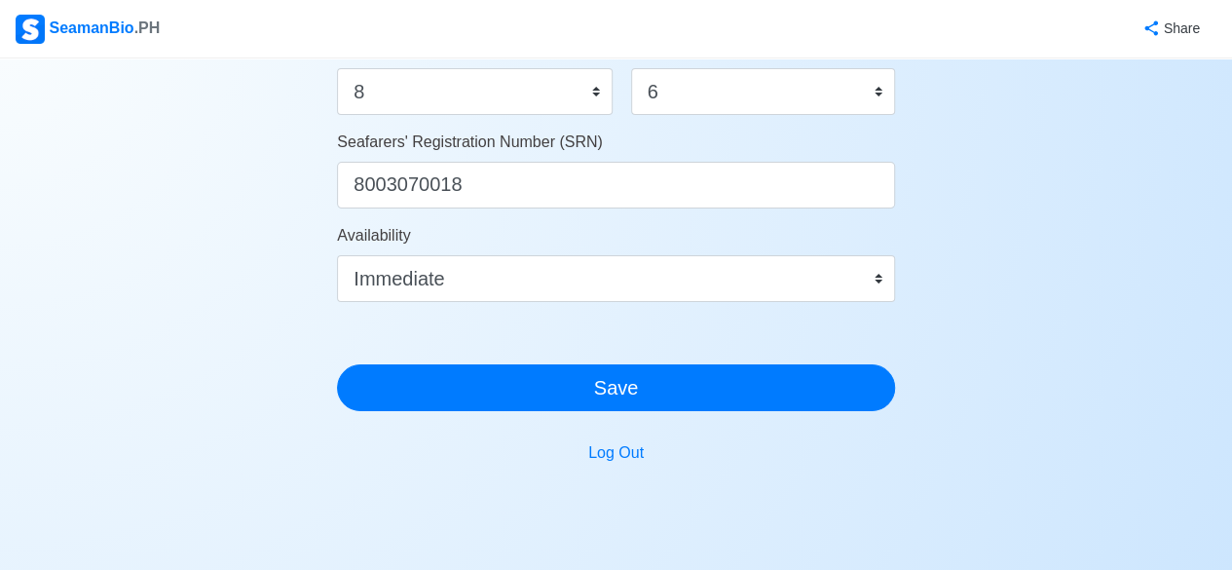
scroll to position [1262, 0]
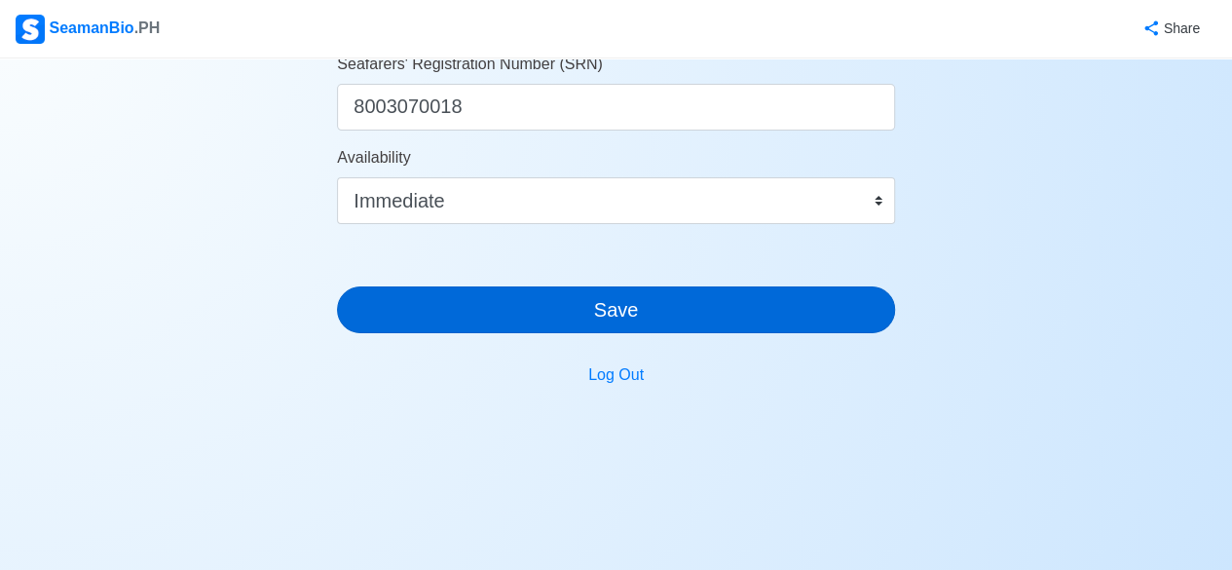
type input "52"
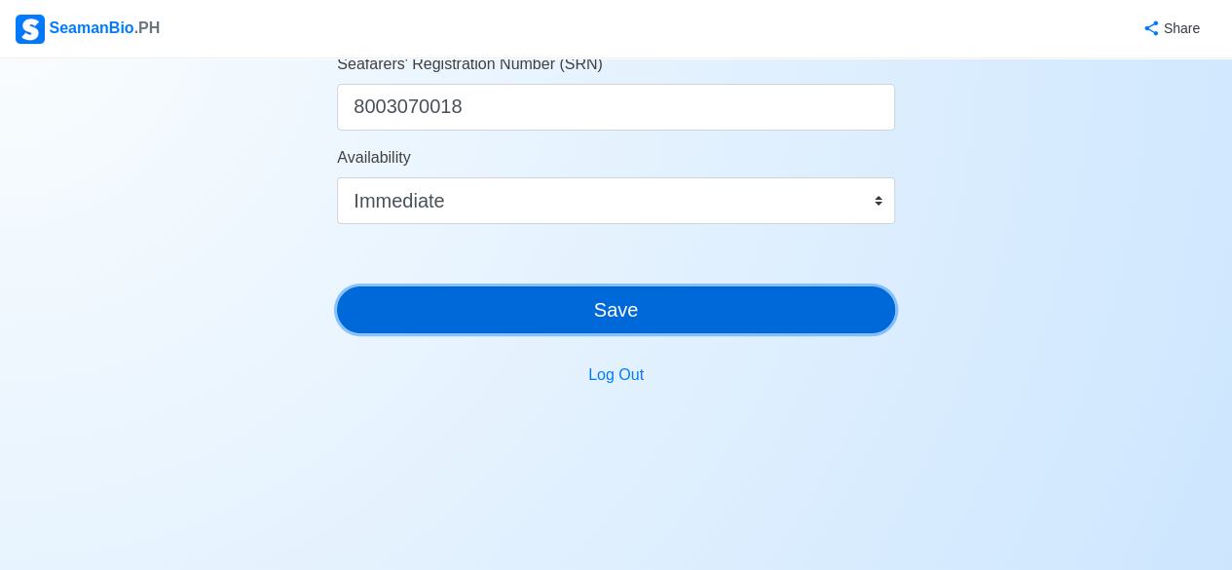
scroll to position [1238, 0]
click at [618, 313] on button "Save" at bounding box center [616, 309] width 558 height 47
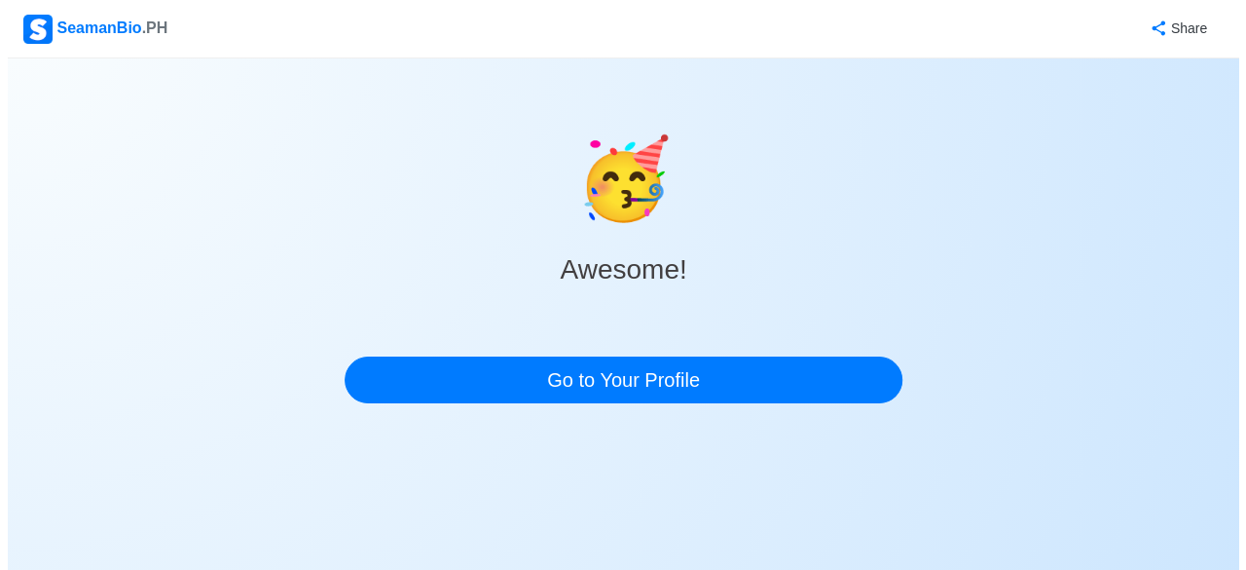
scroll to position [0, 0]
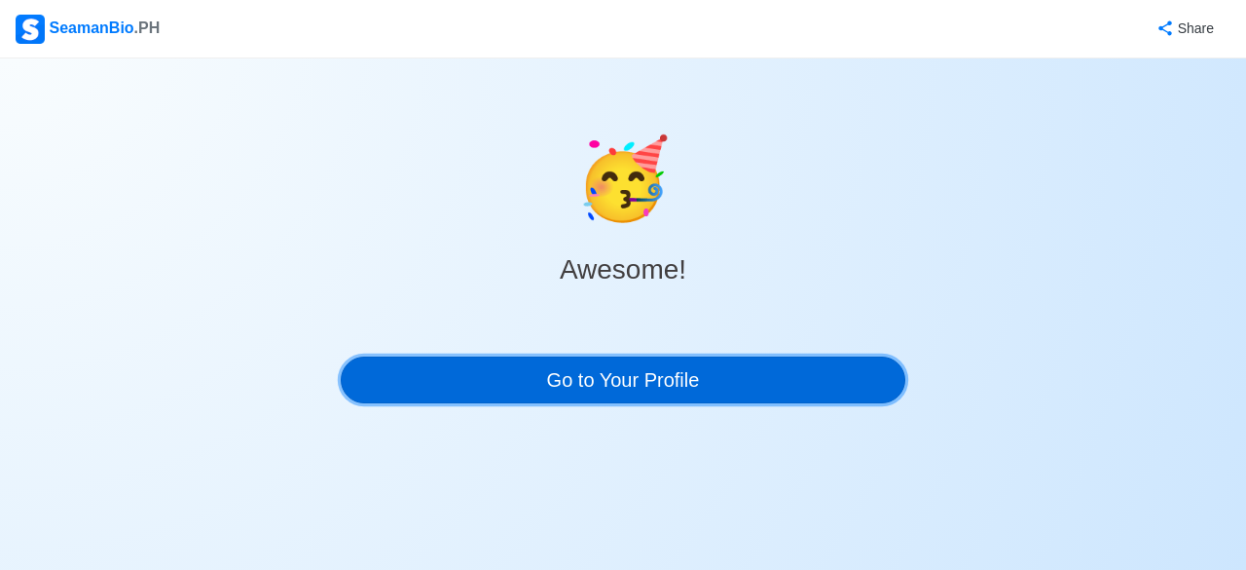
click at [650, 382] on link "Go to Your Profile" at bounding box center [623, 379] width 565 height 47
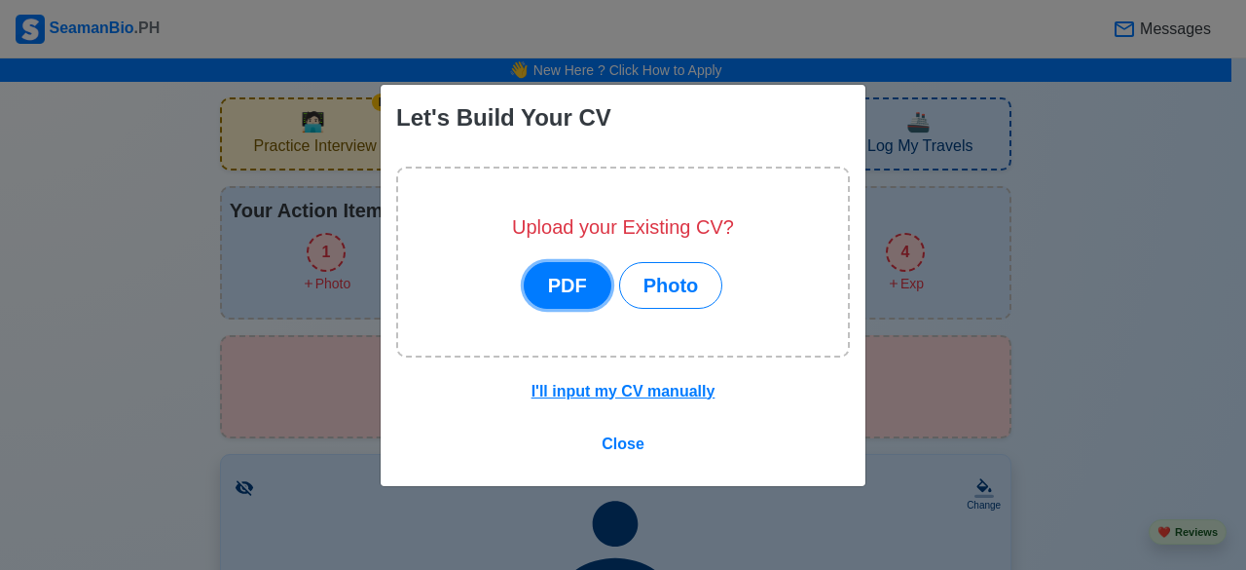
click at [578, 291] on button "PDF" at bounding box center [568, 285] width 88 height 47
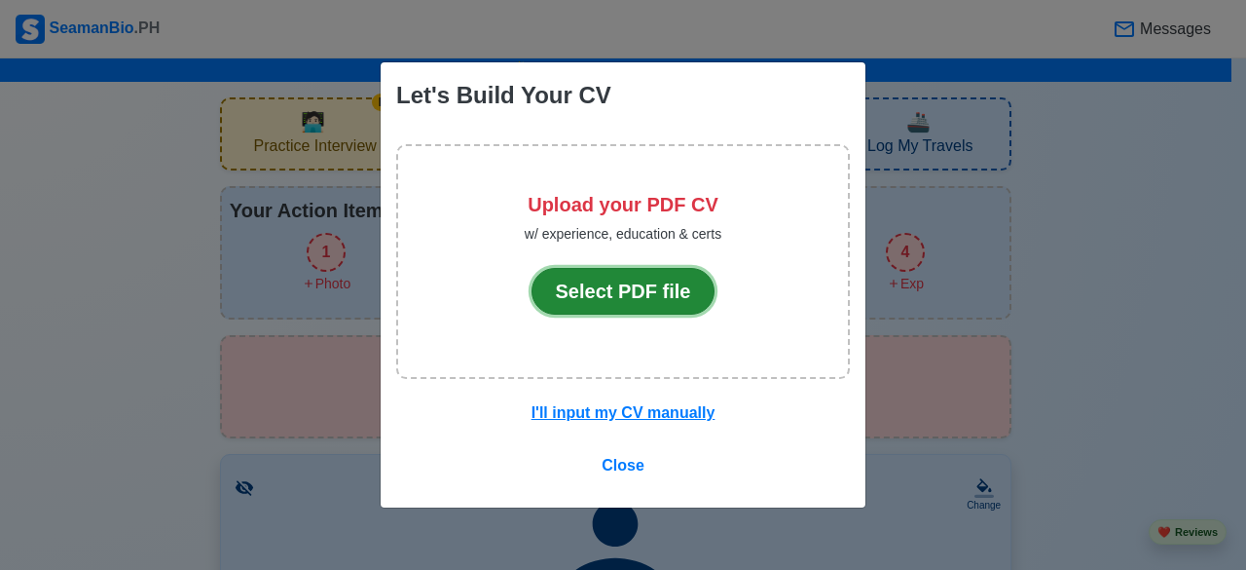
click at [643, 303] on button "Select PDF file" at bounding box center [624, 291] width 184 height 47
click at [584, 291] on button "Select PDF file" at bounding box center [624, 291] width 184 height 47
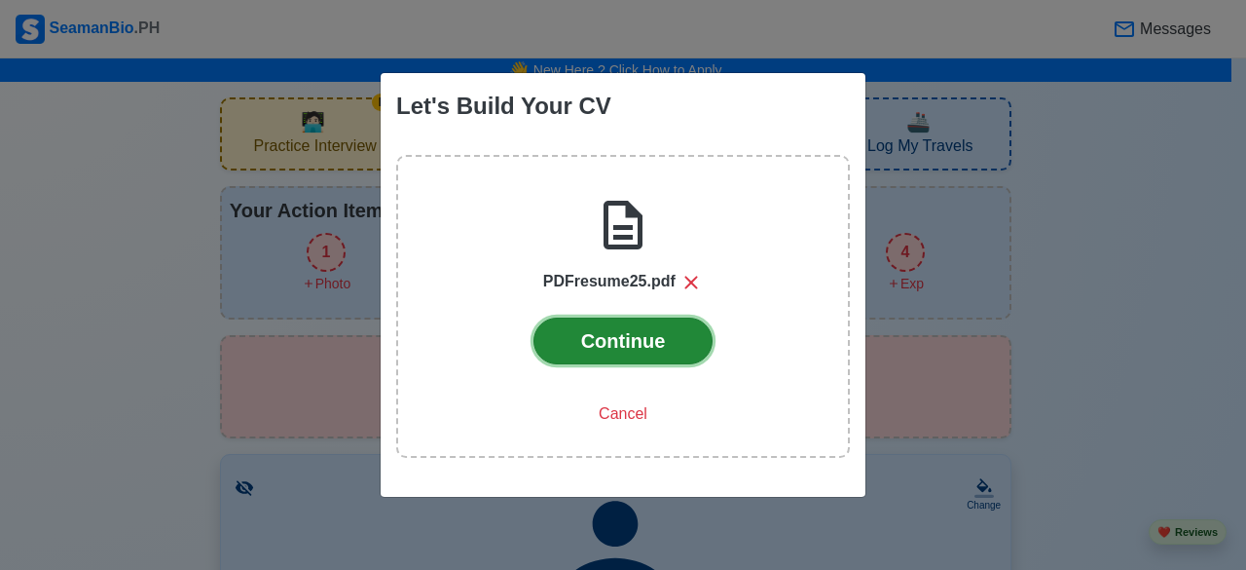
click at [623, 343] on button "Continue" at bounding box center [623, 340] width 180 height 47
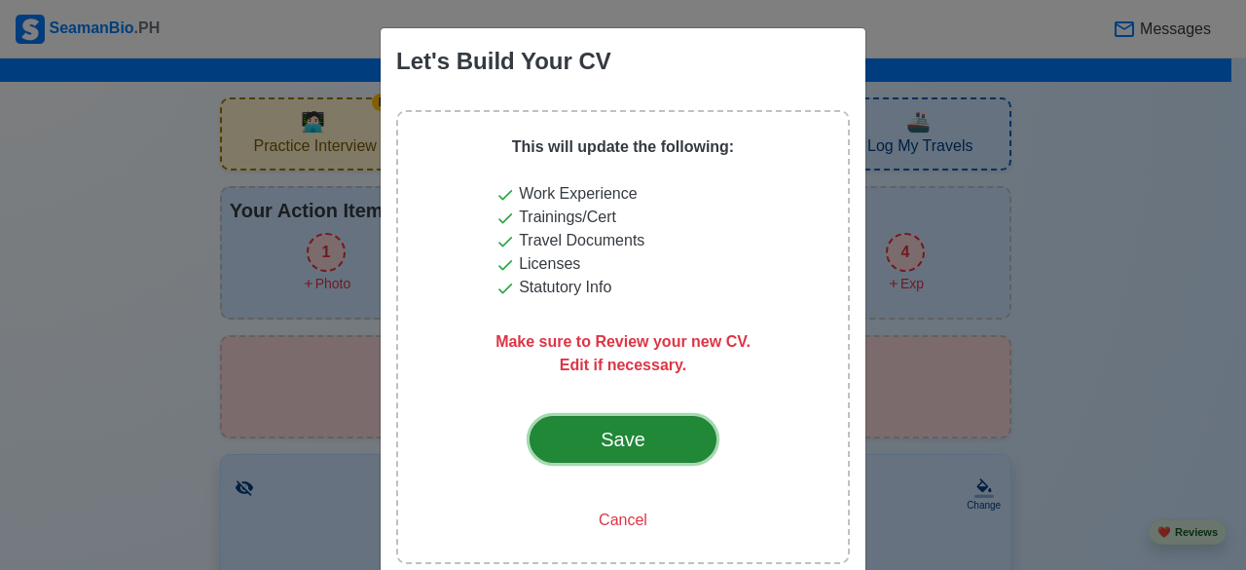
click at [621, 437] on div "Save" at bounding box center [623, 438] width 92 height 29
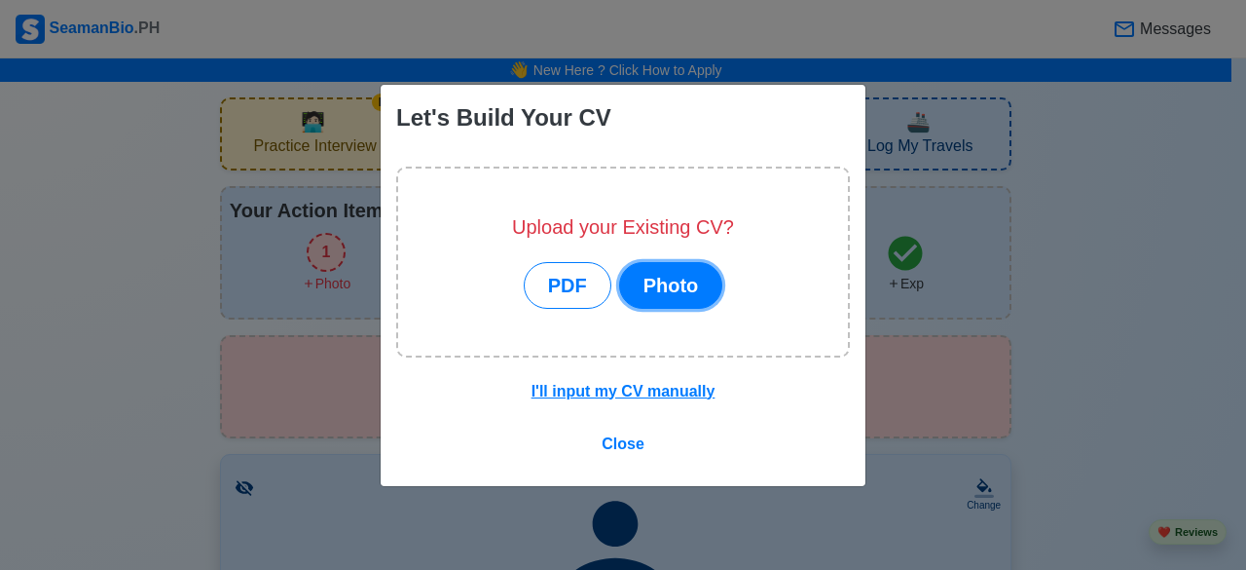
click at [654, 291] on button "Photo" at bounding box center [671, 285] width 104 height 47
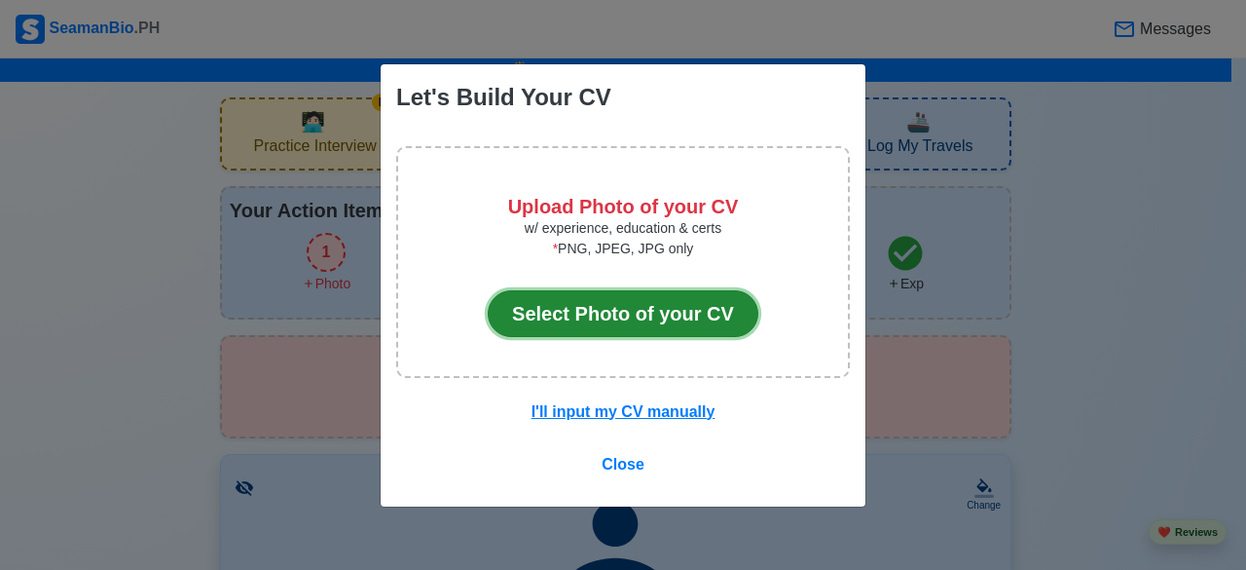
click at [586, 322] on button "Select Photo of your CV" at bounding box center [623, 313] width 271 height 47
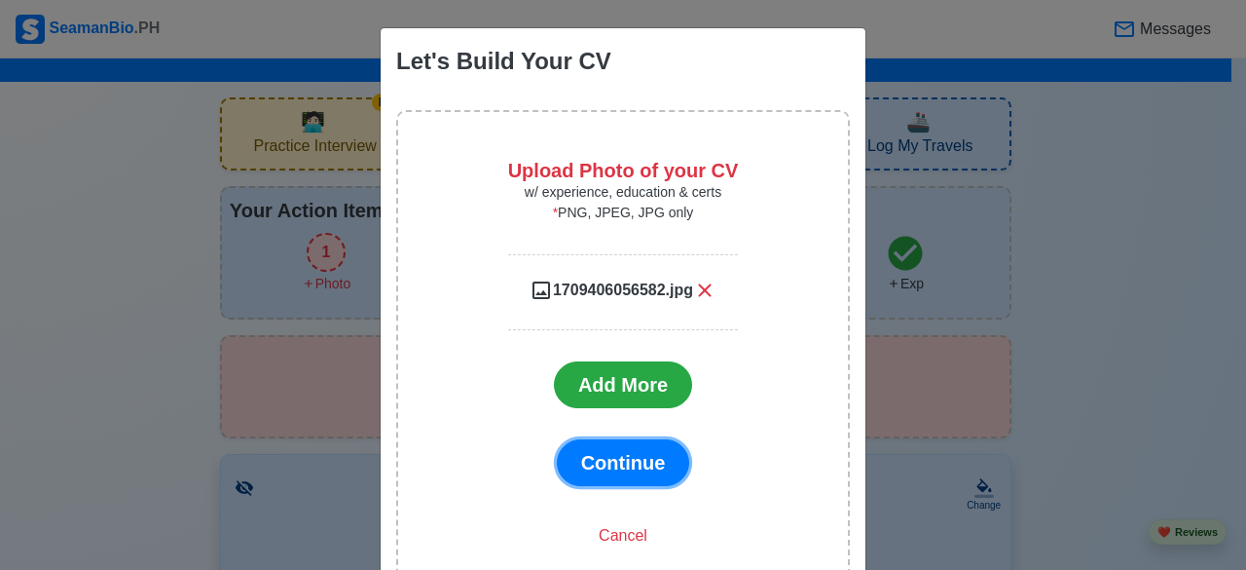
click at [615, 468] on span "Continue" at bounding box center [623, 462] width 85 height 21
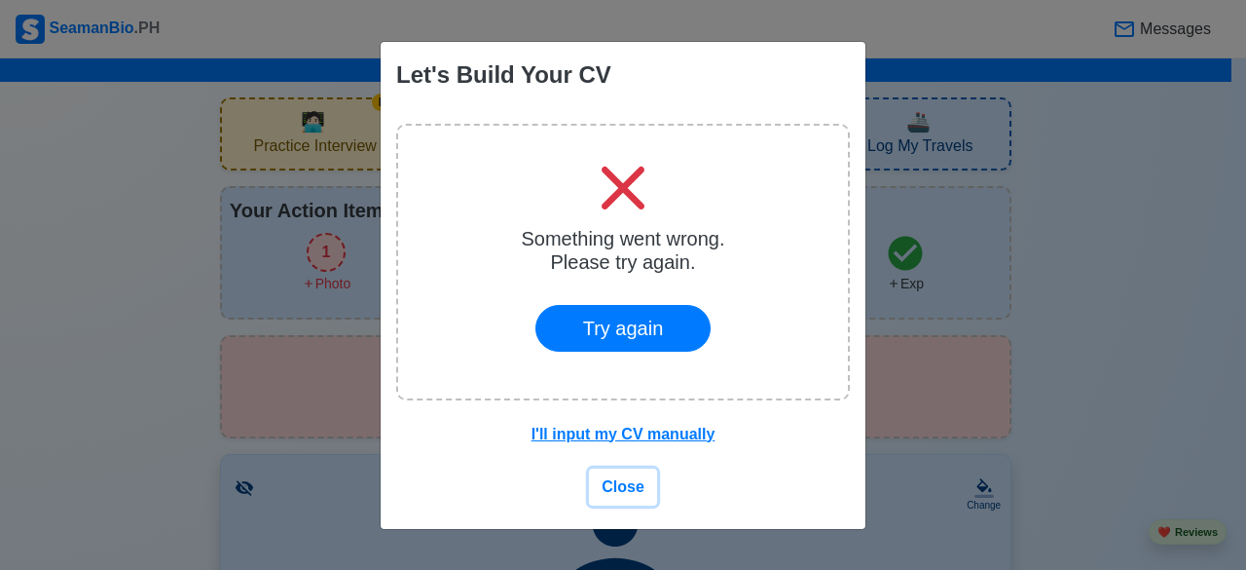
click at [617, 484] on span "Close" at bounding box center [623, 486] width 43 height 17
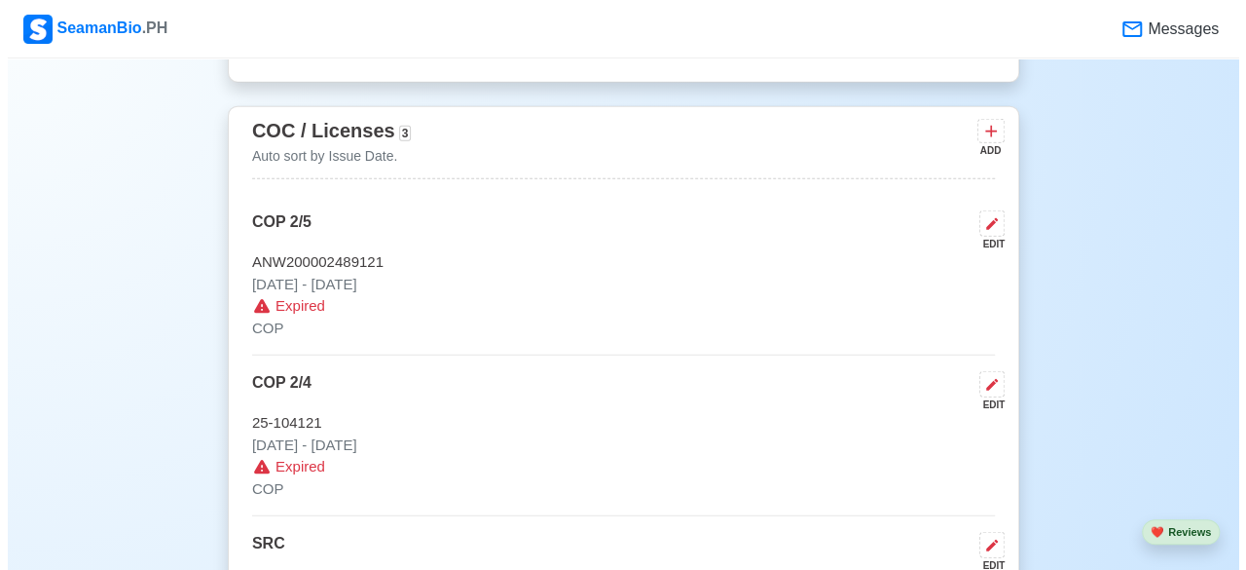
scroll to position [2296, 0]
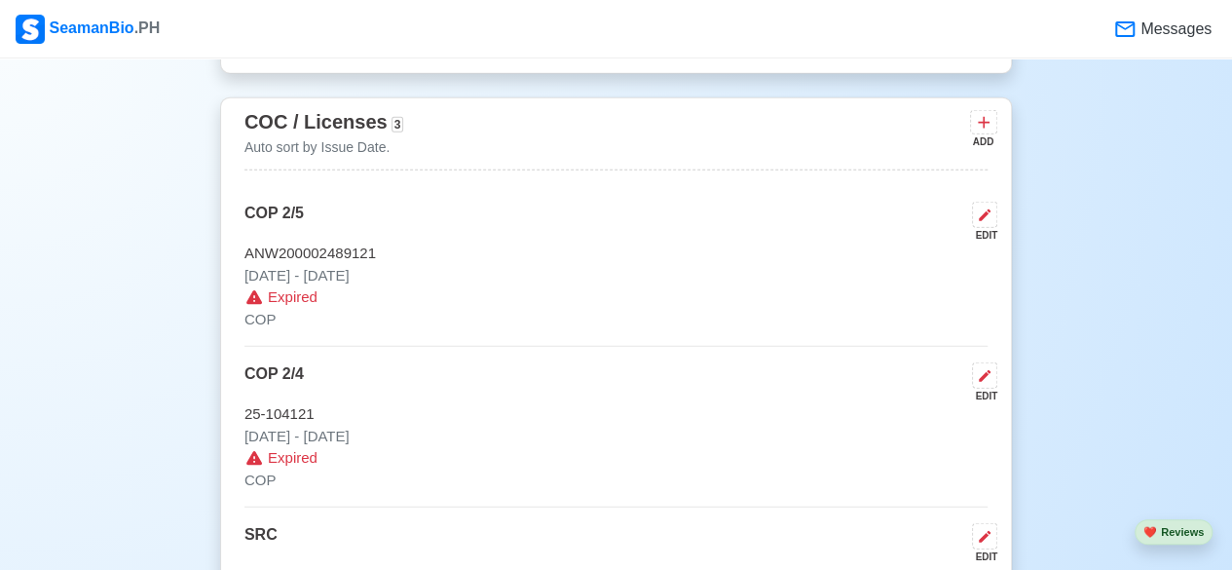
click at [987, 228] on div "EDIT" at bounding box center [980, 235] width 33 height 15
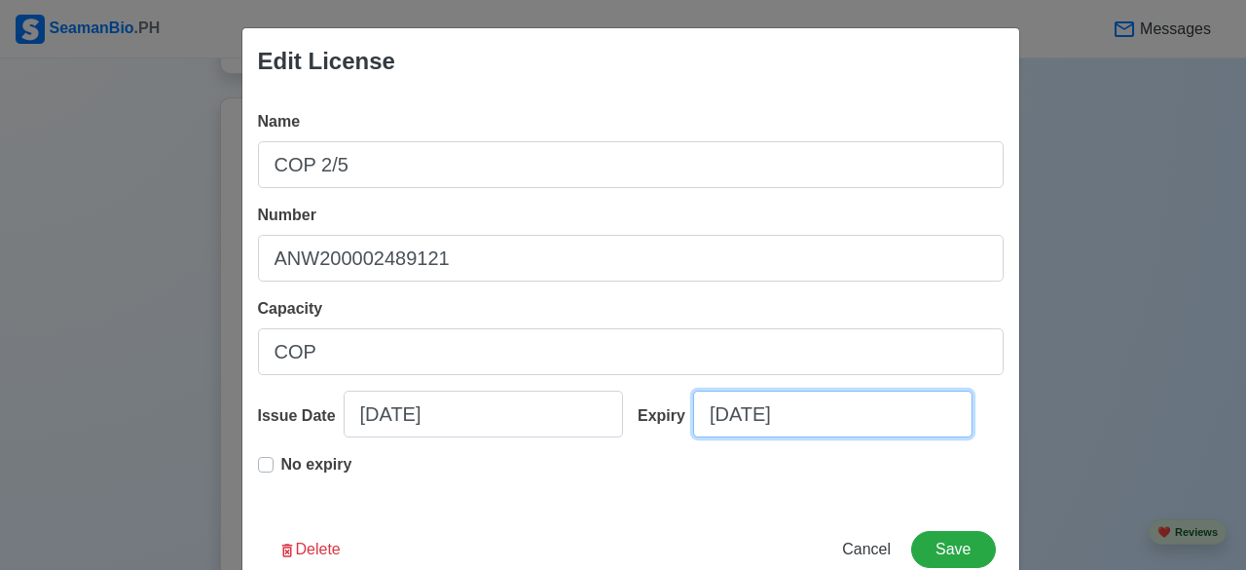
select select "****"
select select "*********"
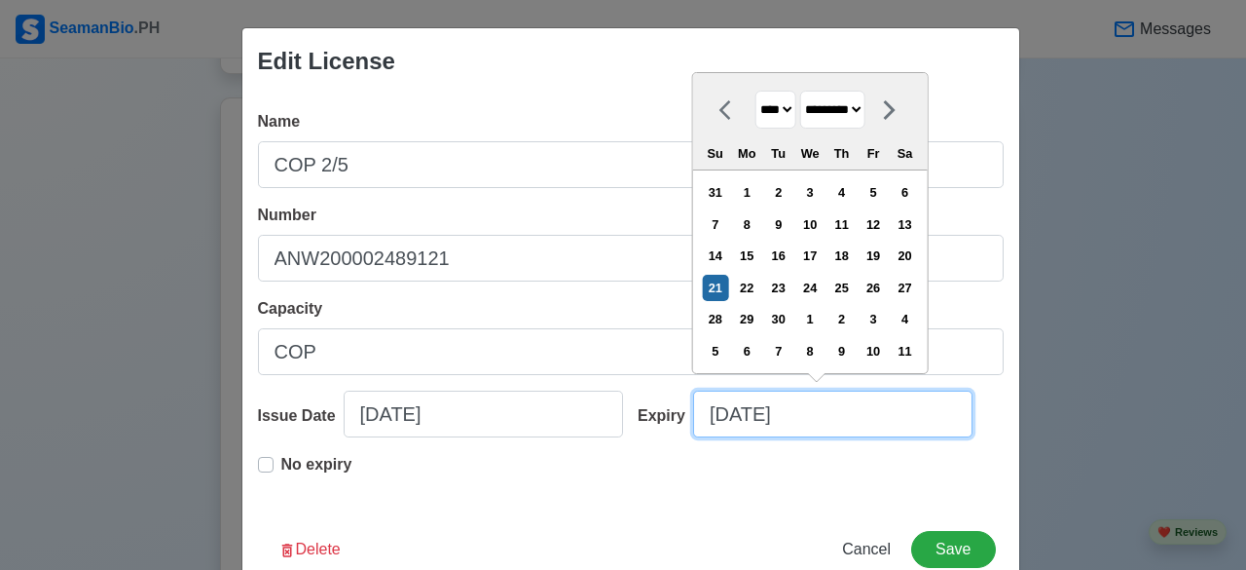
click at [812, 422] on input "09/21/2025" at bounding box center [832, 413] width 279 height 47
type input "09/21/20"
select select "****"
type input "09/21/2"
select select "****"
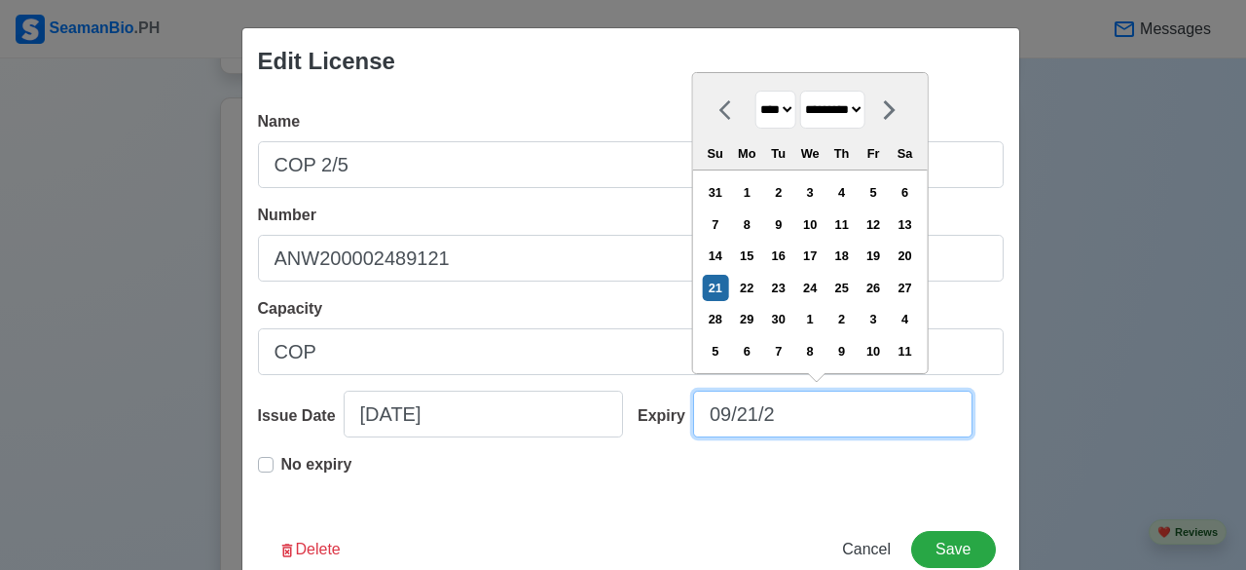
type input "09/21/"
select select "****"
type input "0"
select select "****"
select select "*******"
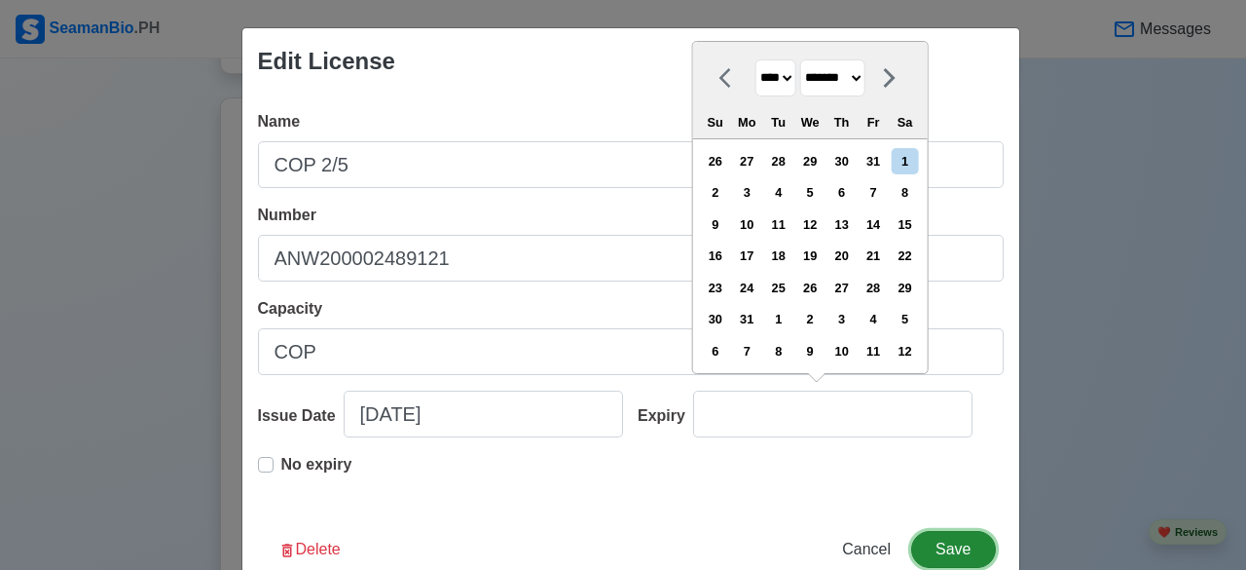
type input "09/21/2025"
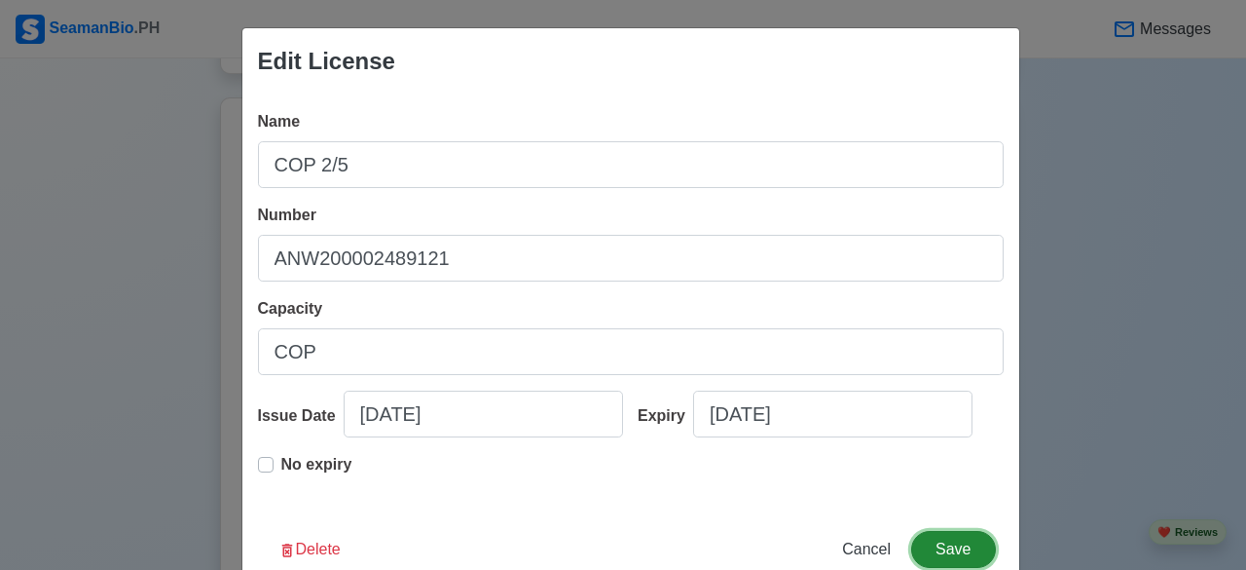
click at [966, 545] on button "Save" at bounding box center [953, 549] width 84 height 37
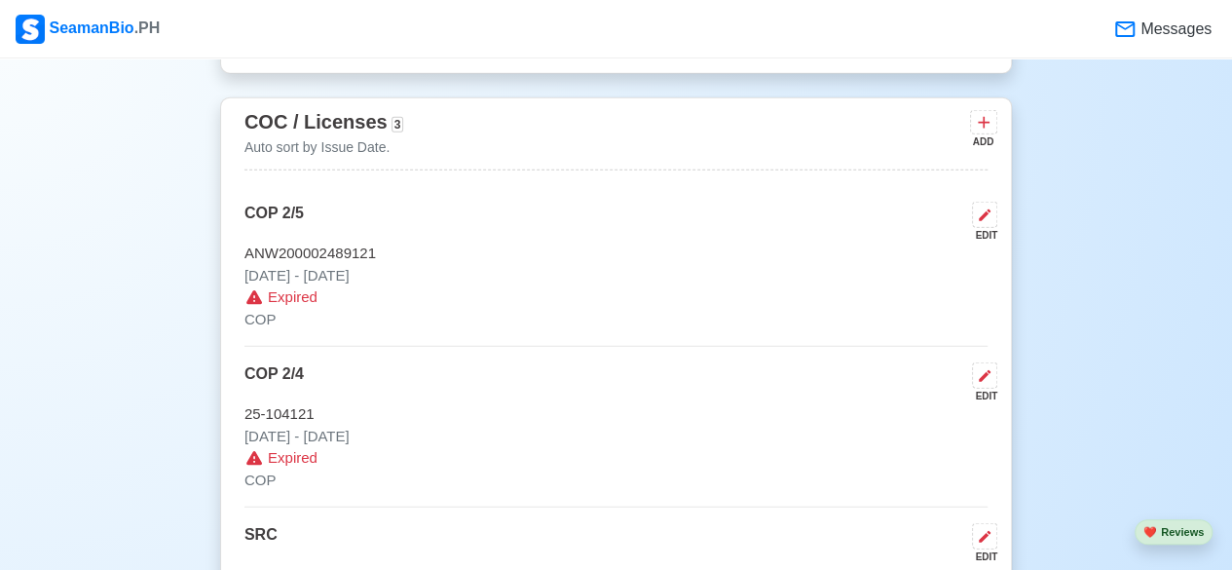
click at [974, 228] on div "EDIT" at bounding box center [980, 235] width 33 height 15
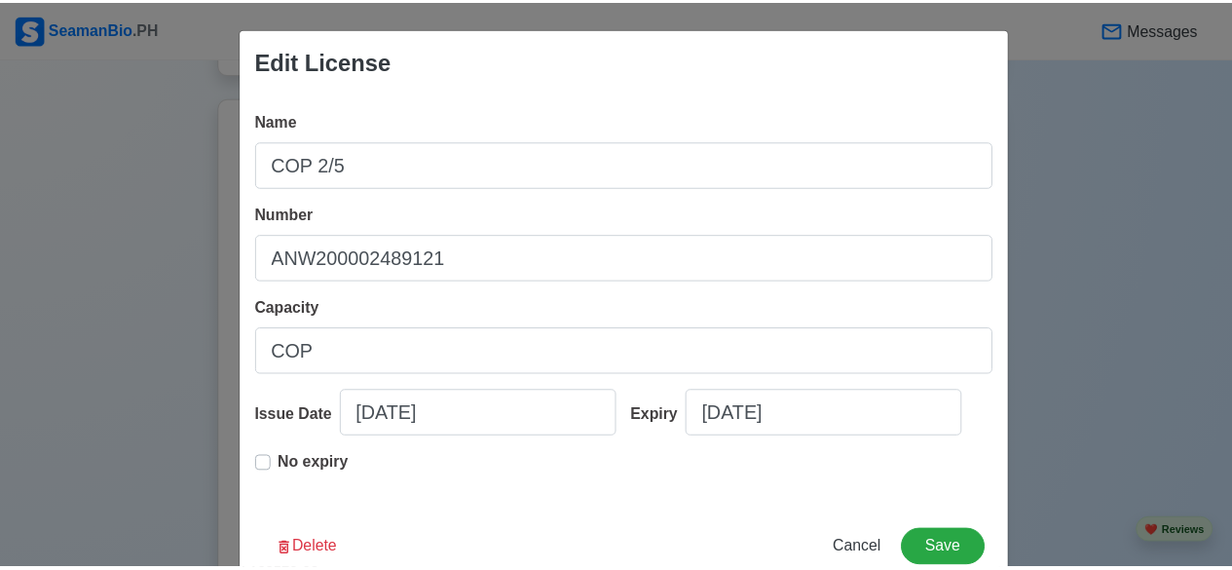
scroll to position [48, 0]
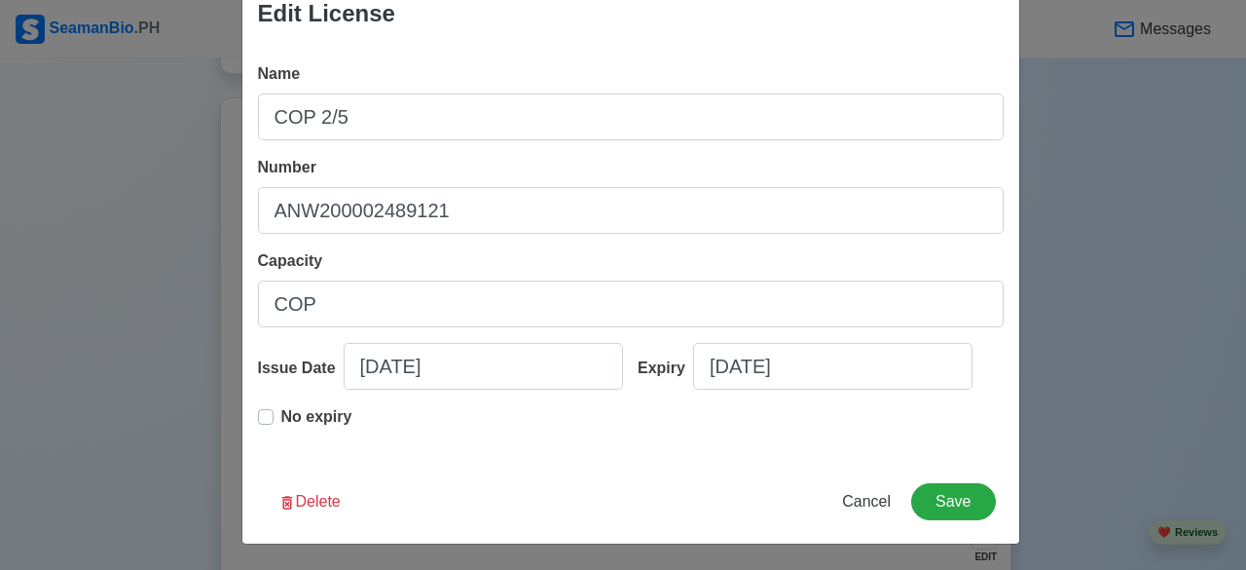
click at [281, 417] on label "No expiry" at bounding box center [316, 424] width 71 height 39
type input "11/08/2021"
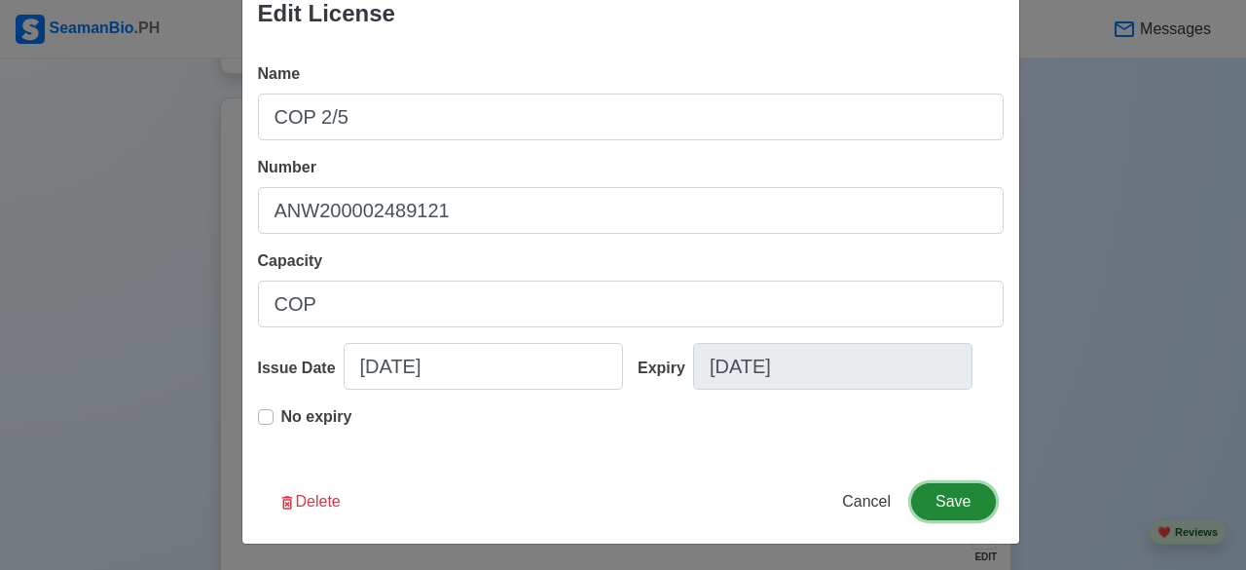
click at [937, 492] on button "Save" at bounding box center [953, 501] width 84 height 37
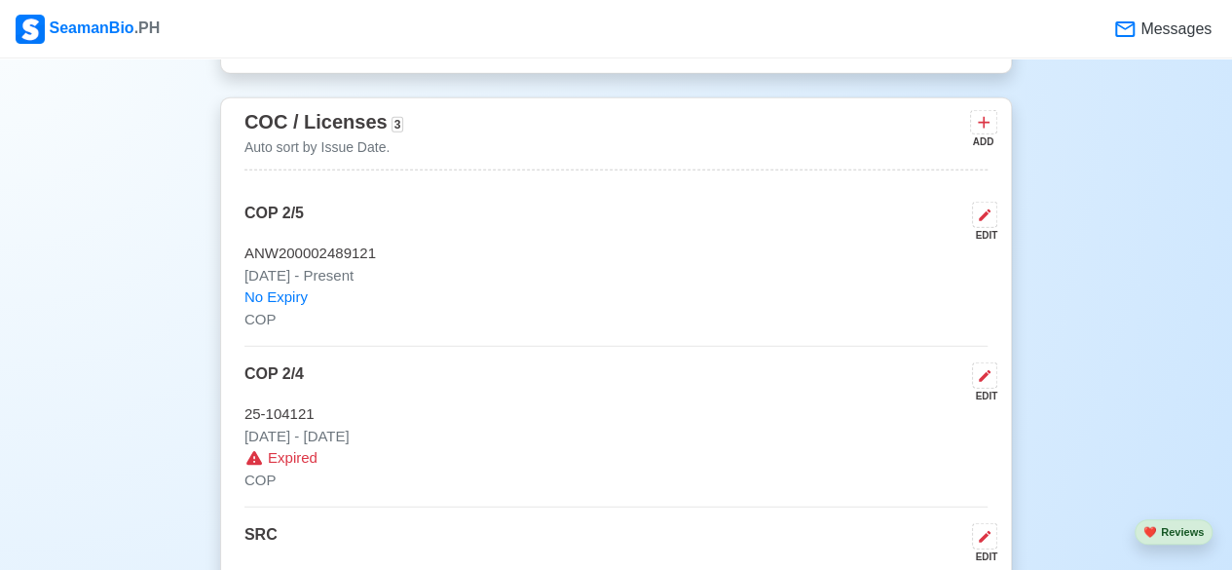
click at [977, 388] on div "EDIT" at bounding box center [980, 395] width 33 height 15
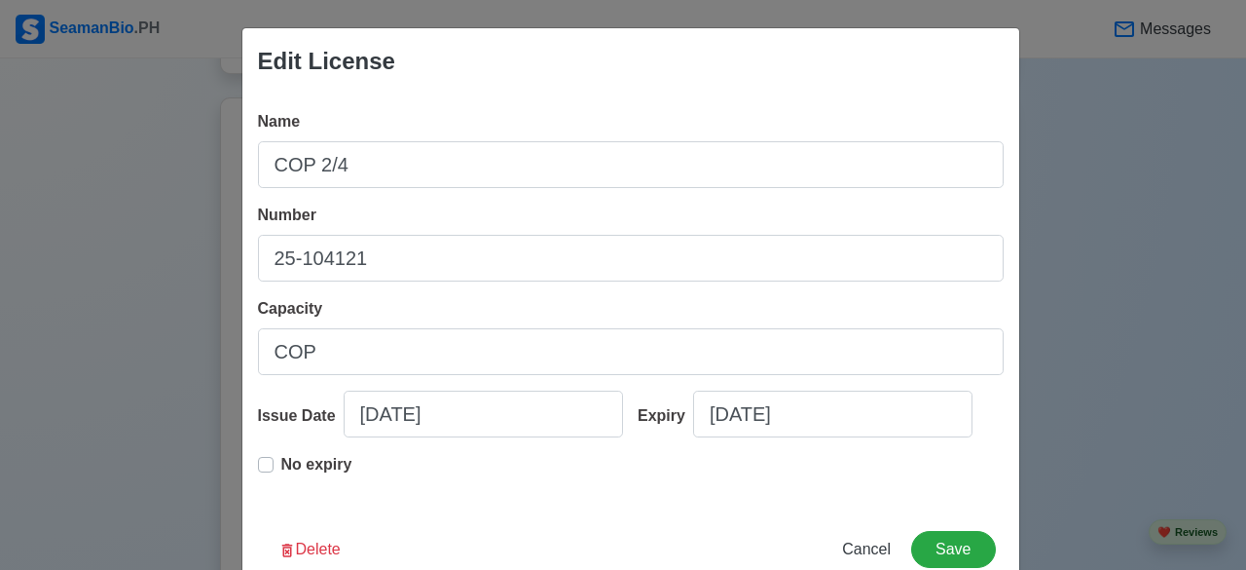
click at [281, 462] on label "No expiry" at bounding box center [316, 472] width 71 height 39
type input "06/29/2015"
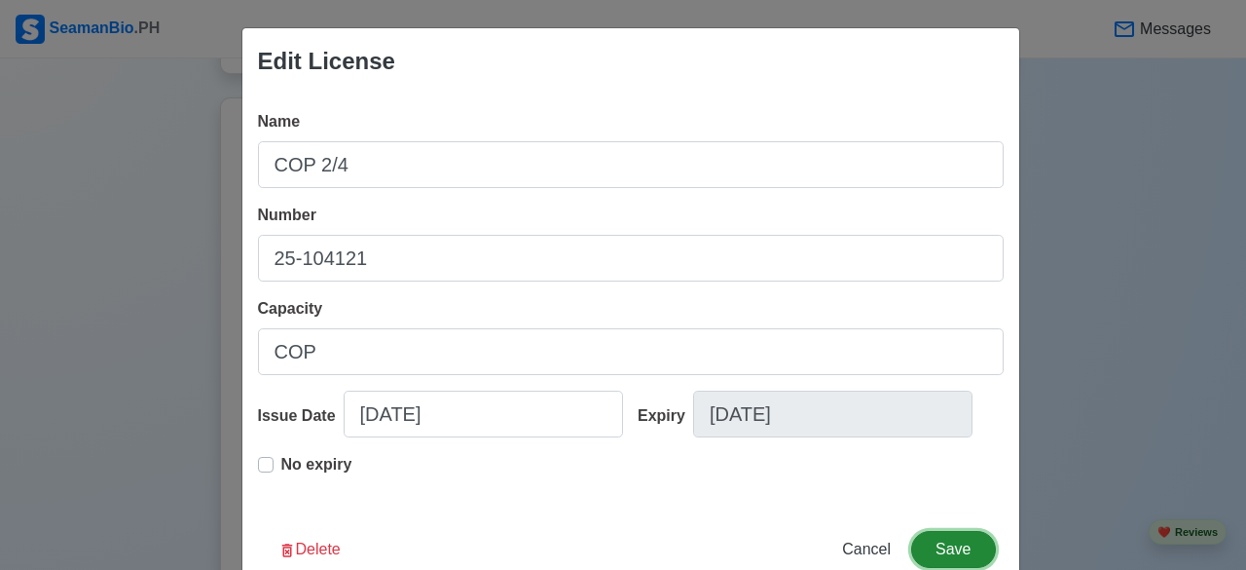
click at [938, 548] on button "Save" at bounding box center [953, 549] width 84 height 37
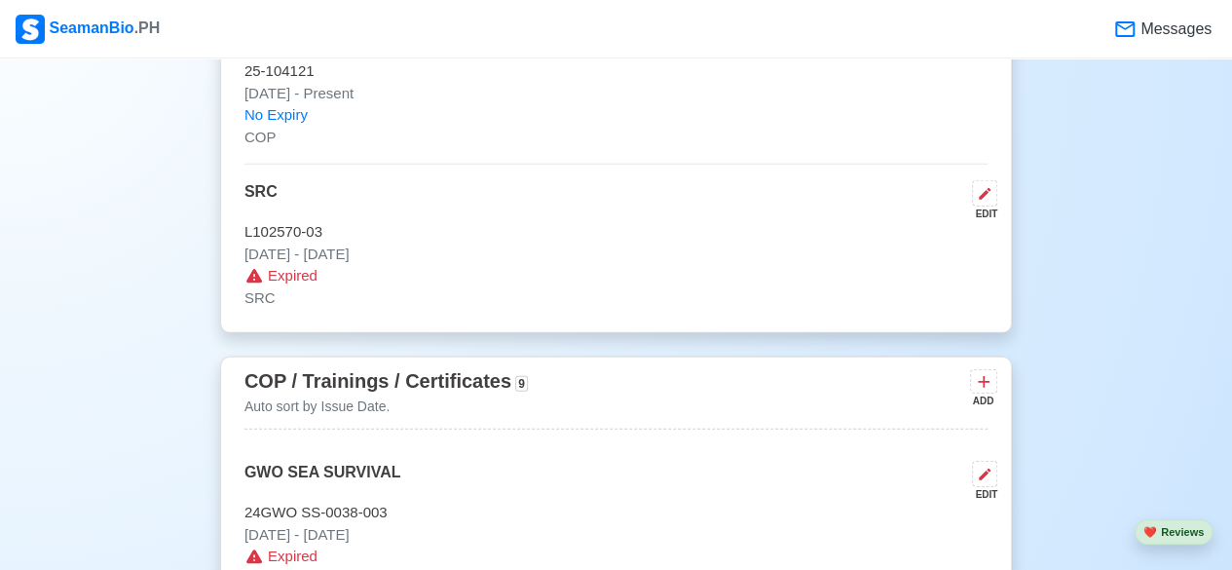
scroll to position [2560, 0]
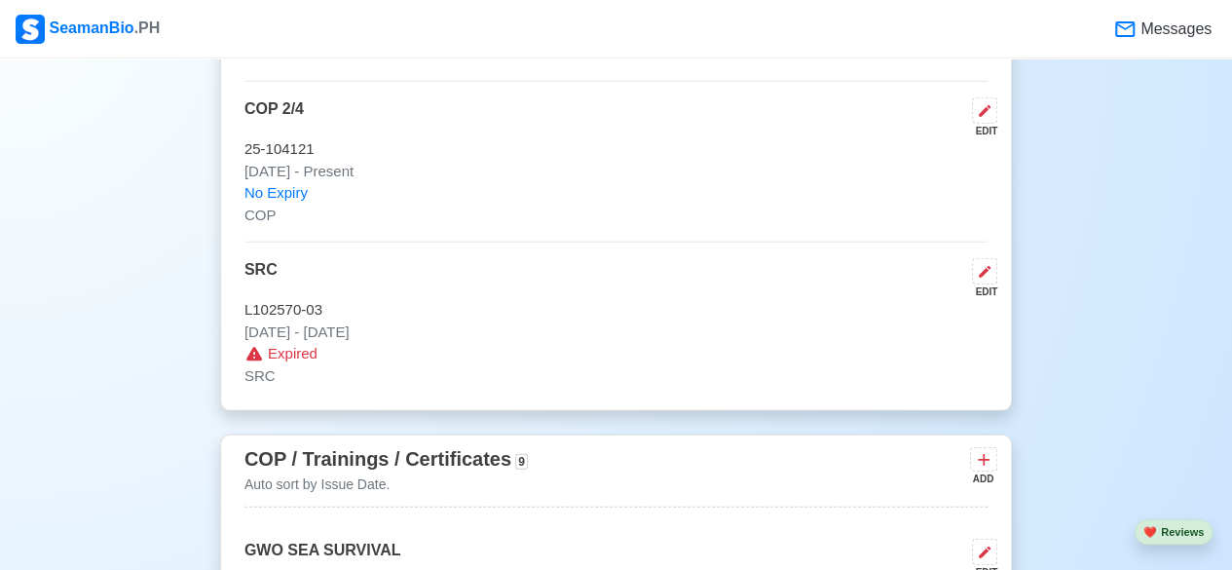
click at [985, 284] on div "EDIT" at bounding box center [980, 291] width 33 height 15
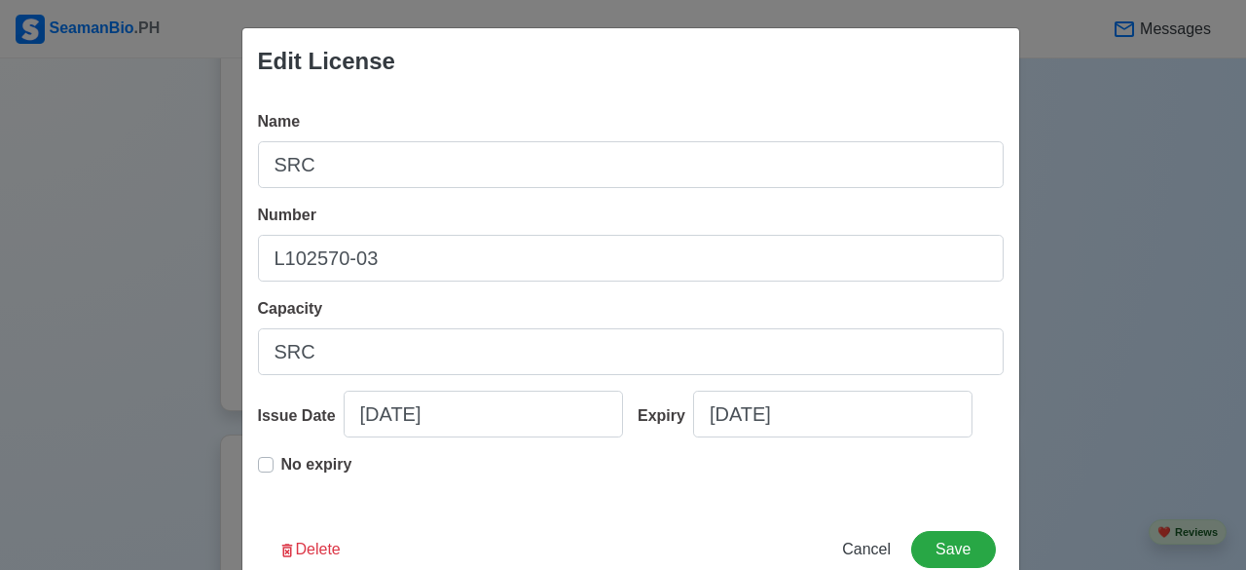
click at [281, 466] on label "No expiry" at bounding box center [316, 472] width 71 height 39
type input "10/14/2013"
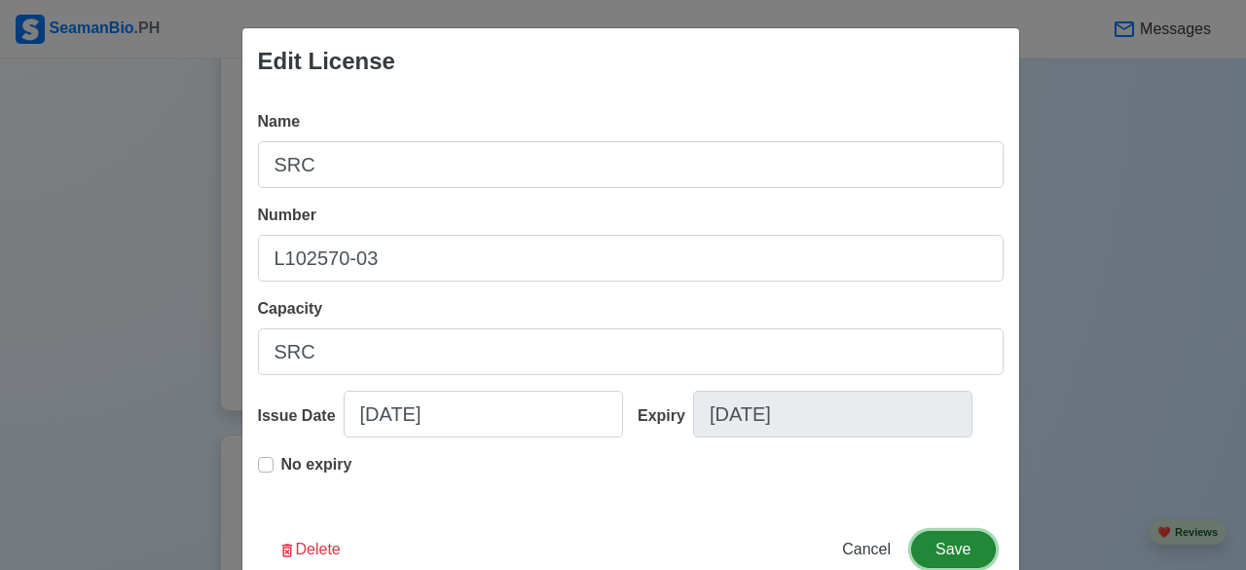
click at [937, 552] on button "Save" at bounding box center [953, 549] width 84 height 37
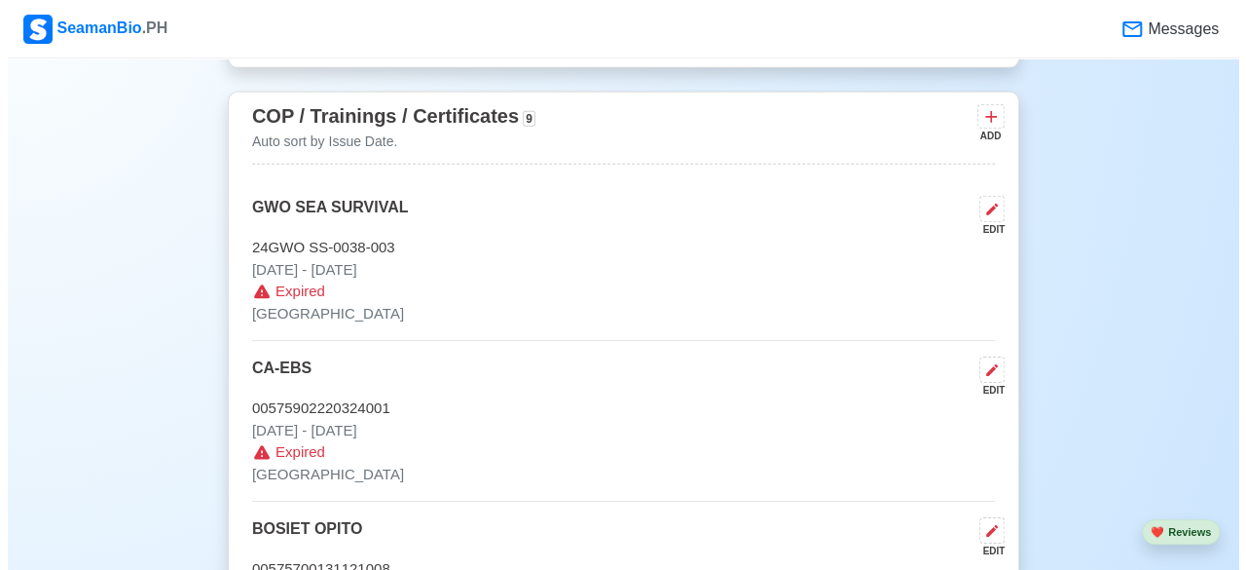
scroll to position [2956, 0]
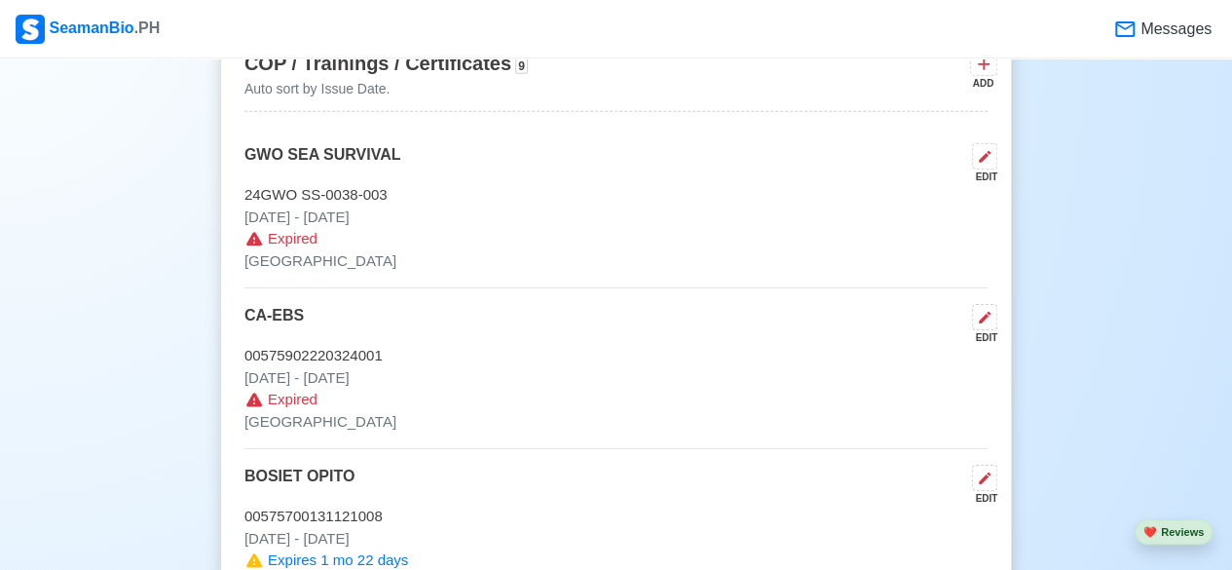
click at [981, 169] on div "EDIT" at bounding box center [980, 176] width 33 height 15
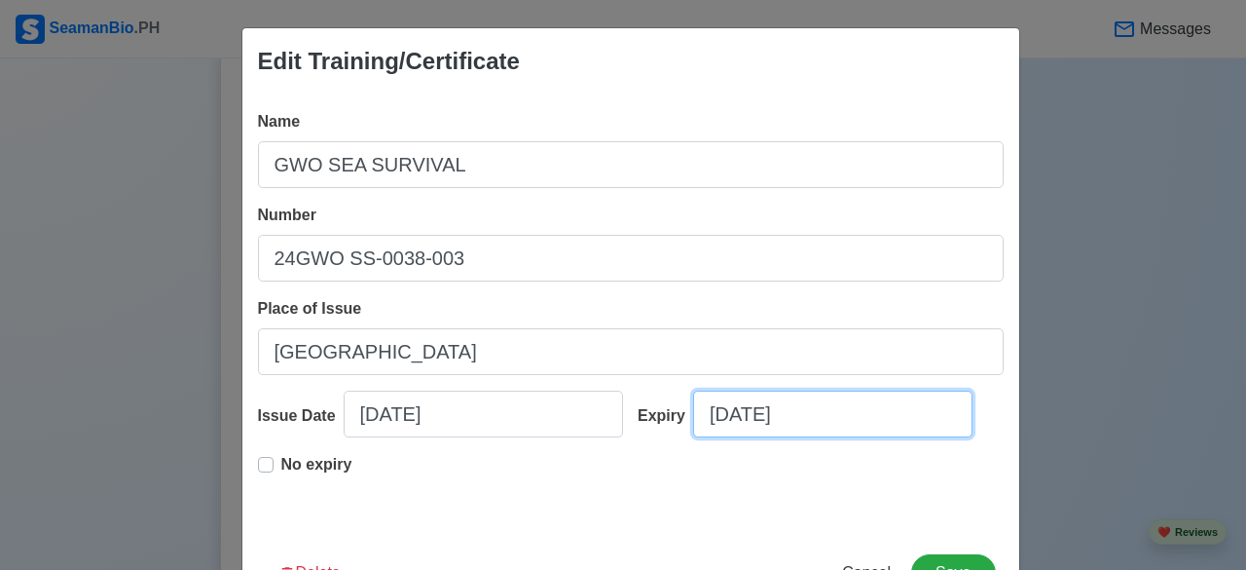
select select "****"
select select "*********"
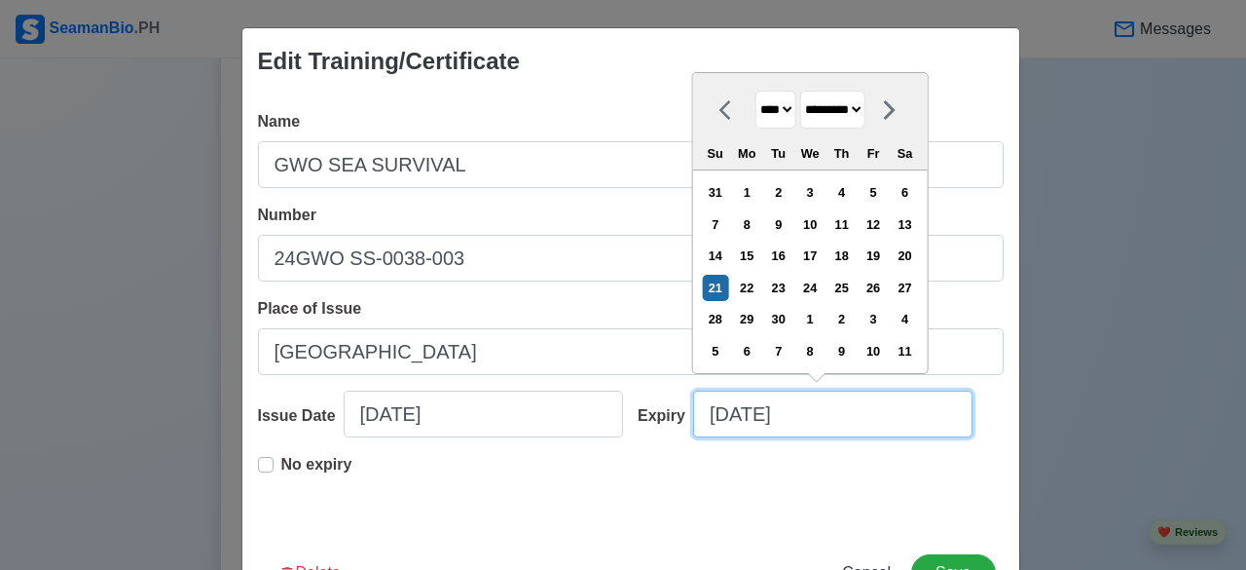
click at [833, 408] on input "09/21/2025" at bounding box center [832, 413] width 279 height 47
type input "09/21/2026"
select select "****"
type input "09/21/2026"
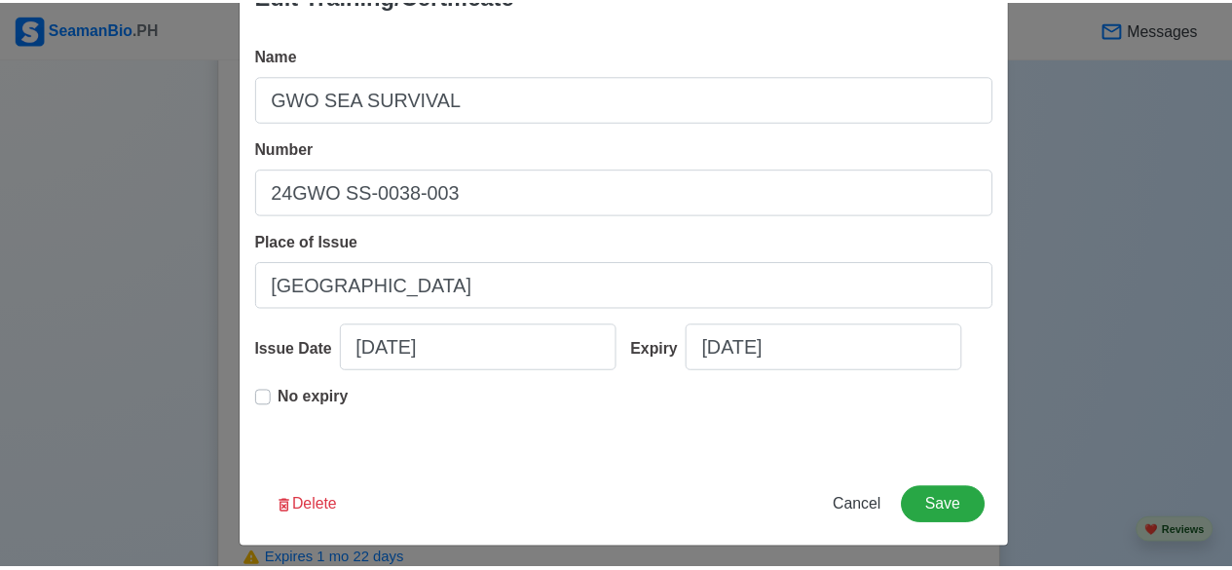
scroll to position [71, 0]
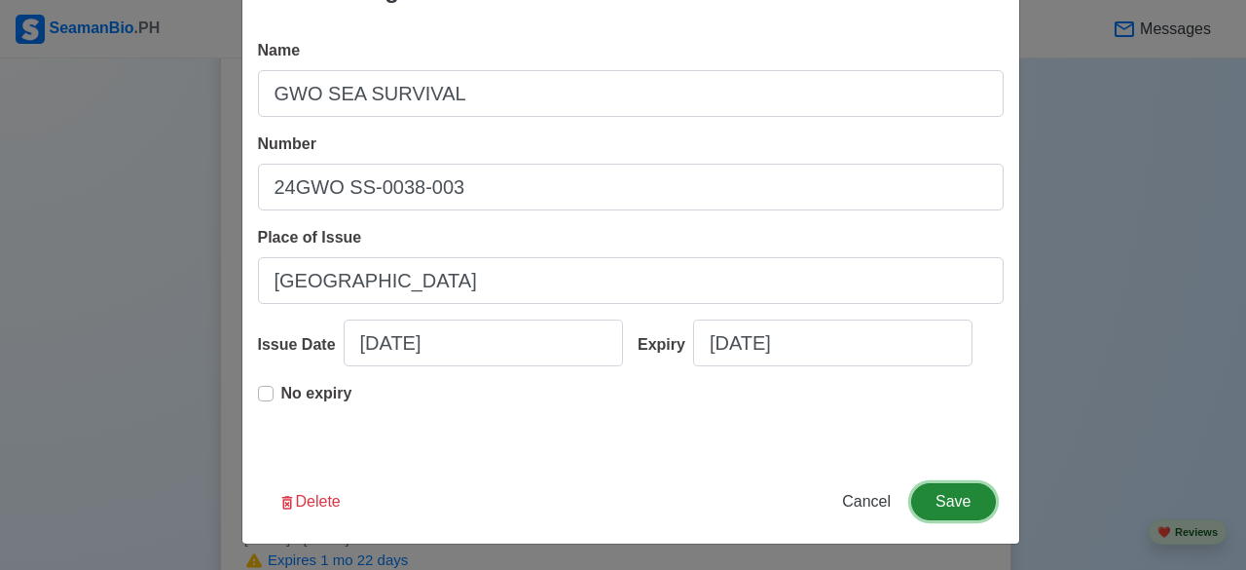
click at [950, 507] on button "Save" at bounding box center [953, 501] width 84 height 37
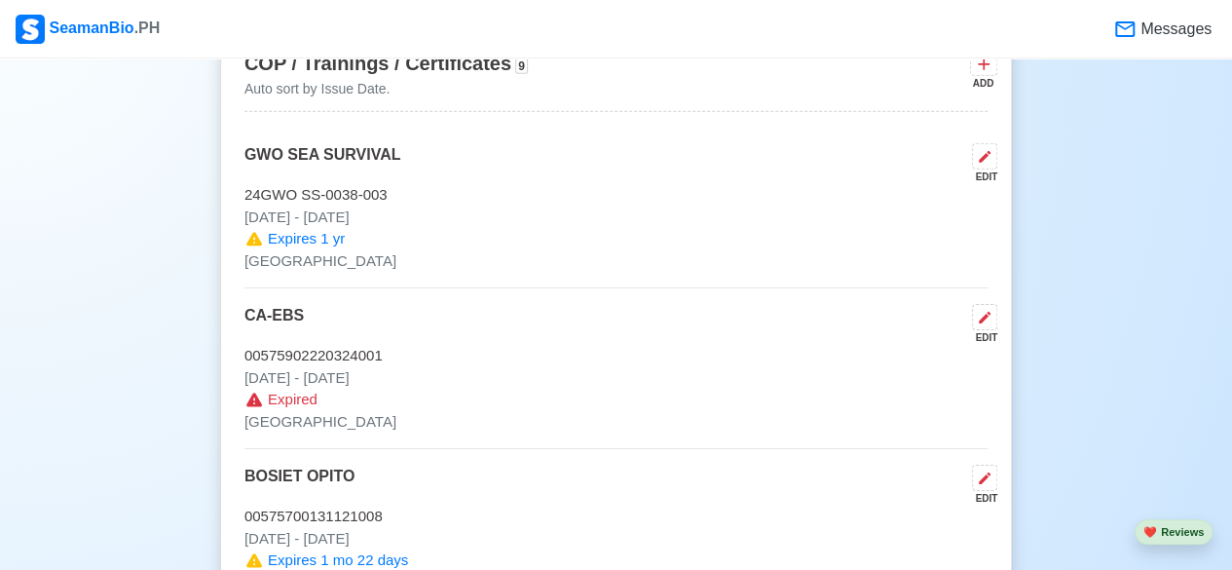
click at [993, 330] on div "EDIT" at bounding box center [980, 337] width 33 height 15
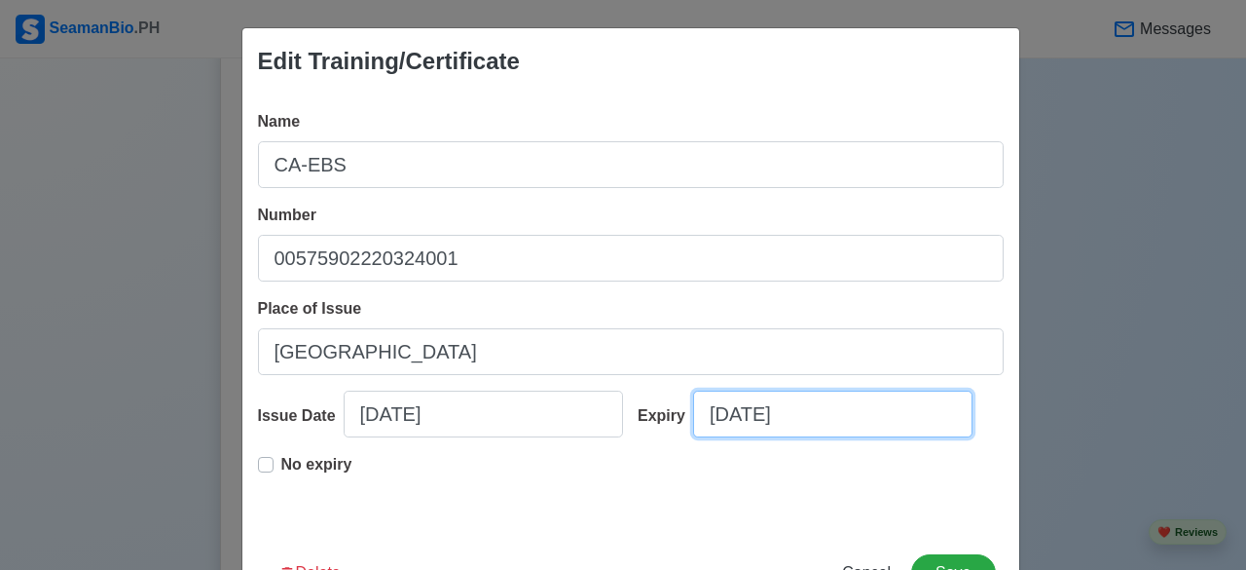
select select "****"
select select "*********"
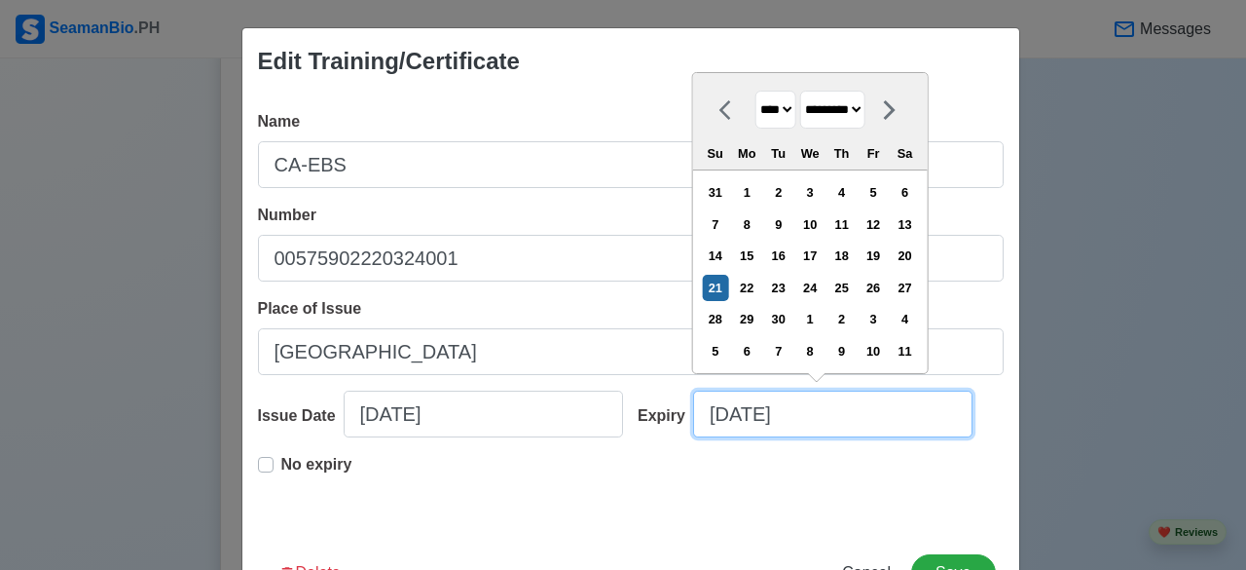
click at [818, 416] on input "09/21/2025" at bounding box center [832, 413] width 279 height 47
type input "09/21/2026"
select select "****"
type input "09/21/2026"
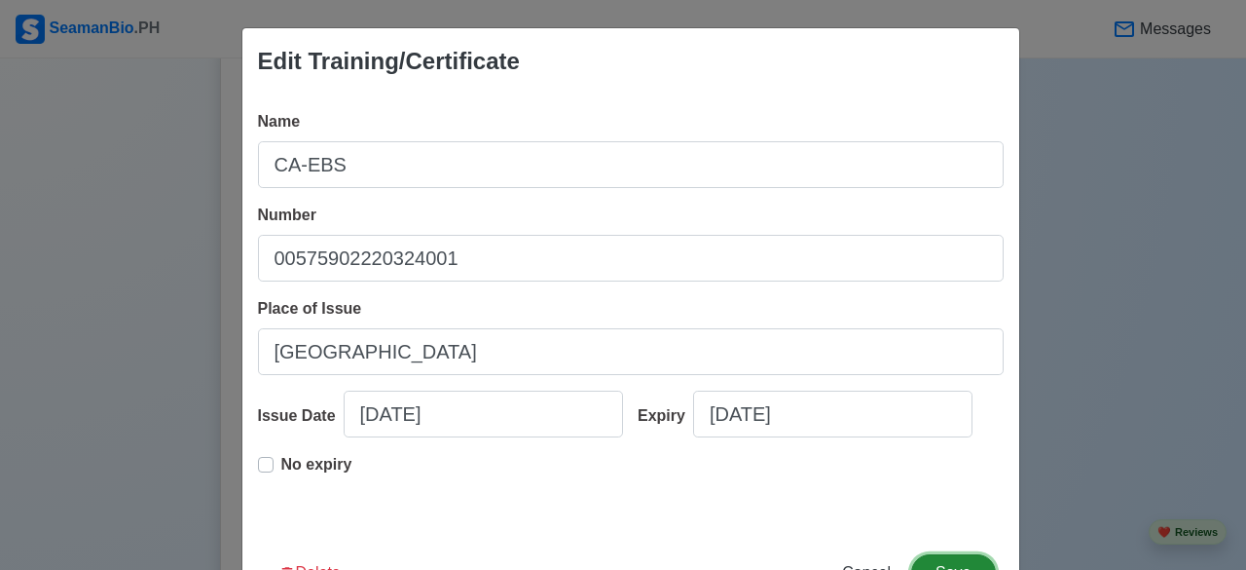
click at [960, 556] on button "Save" at bounding box center [953, 572] width 84 height 37
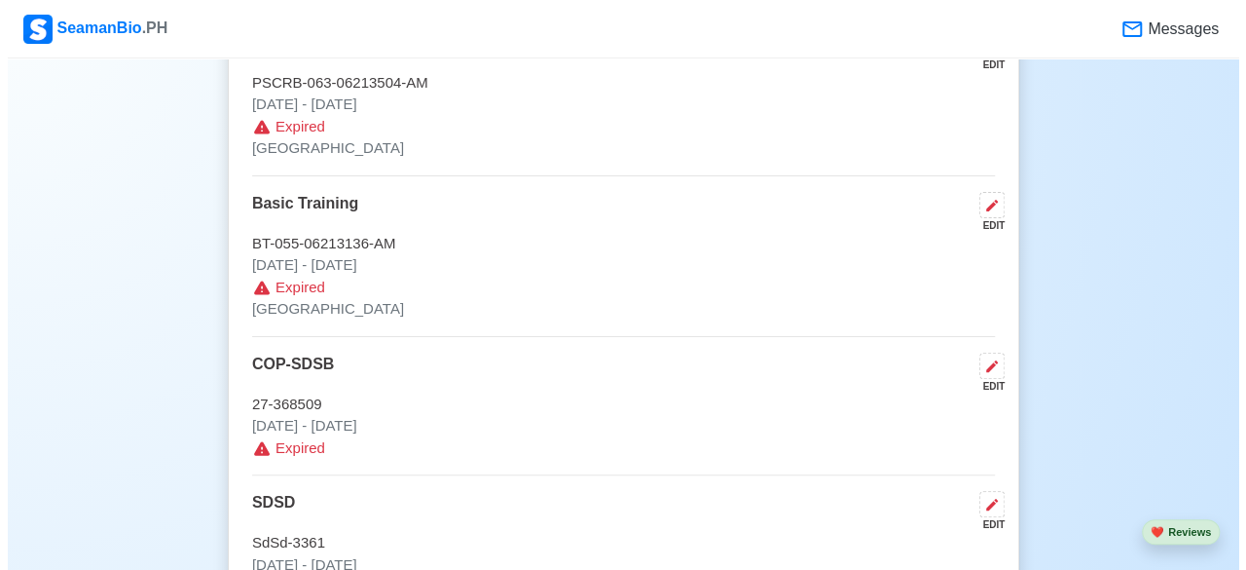
scroll to position [3823, 0]
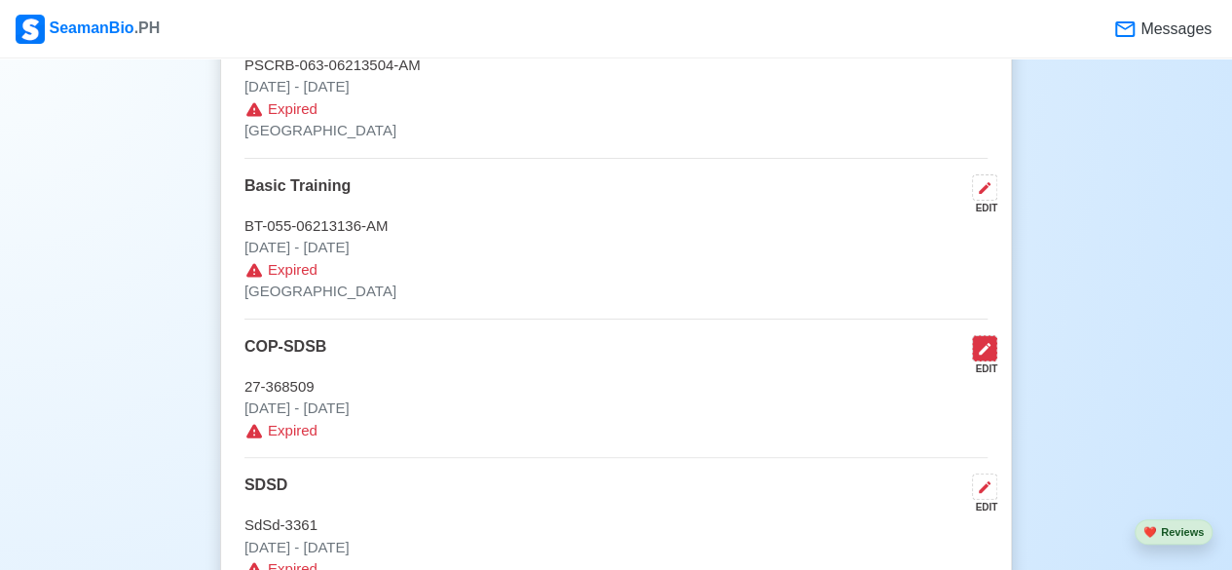
click at [980, 335] on button at bounding box center [984, 348] width 25 height 26
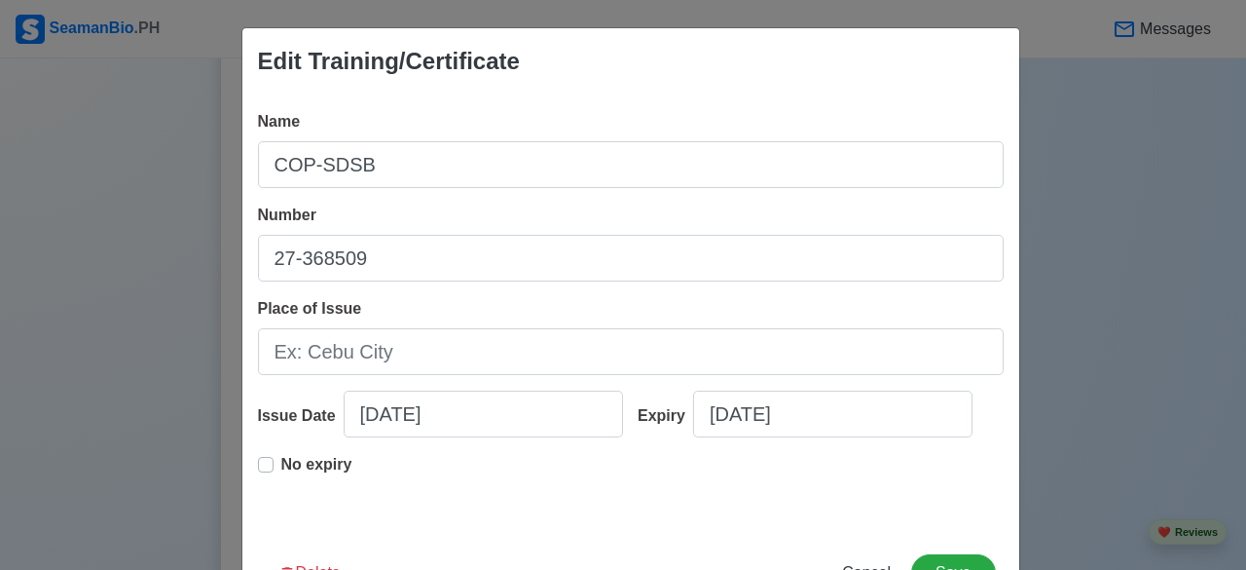
click at [242, 468] on div "Name COP-SDSB Number 27-368509 Place of Issue Issue Date 05/04/2015 Expiry 09/2…" at bounding box center [630, 312] width 777 height 436
click at [281, 460] on label "No expiry" at bounding box center [316, 472] width 71 height 39
type input "05/04/2015"
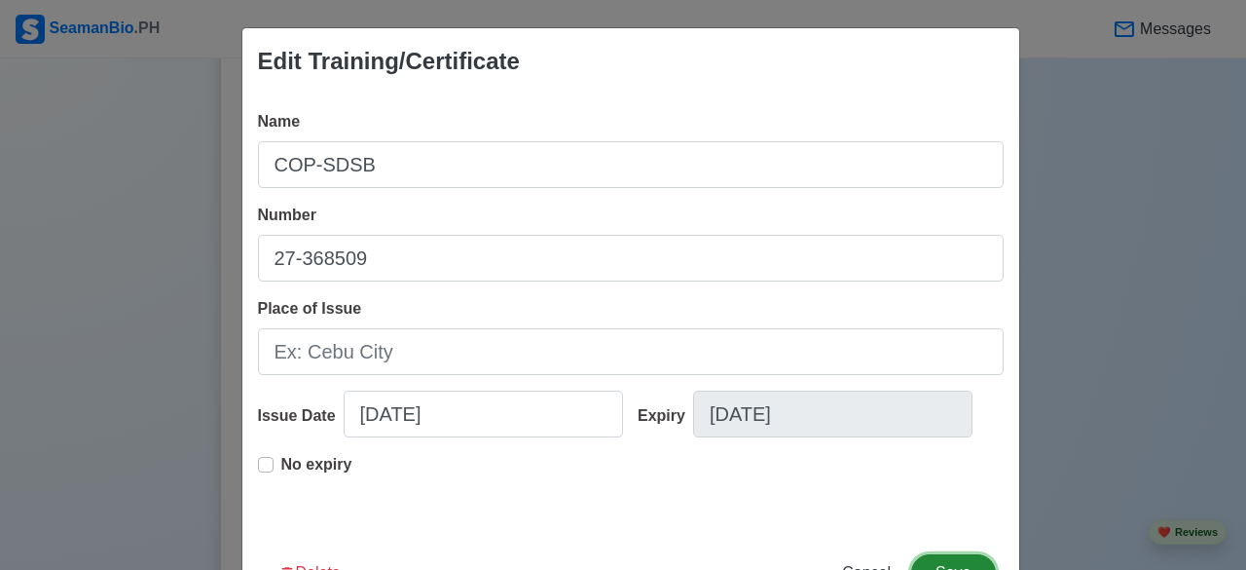
click at [946, 564] on button "Save" at bounding box center [953, 572] width 84 height 37
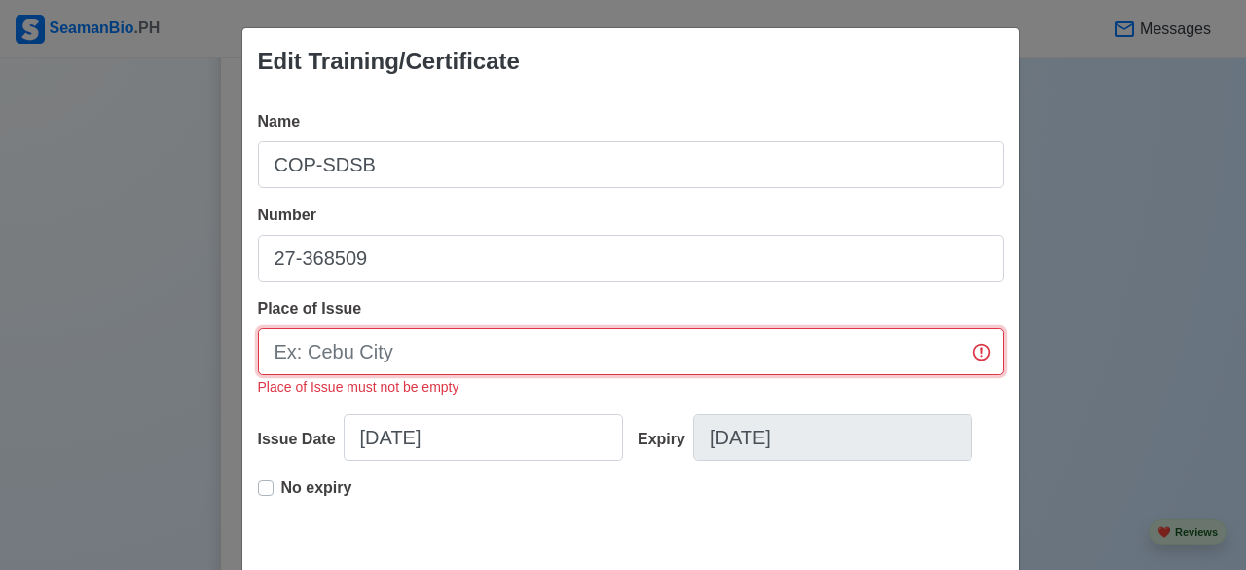
click at [741, 354] on input "Place of Issue" at bounding box center [631, 351] width 746 height 47
type input "[GEOGRAPHIC_DATA]"
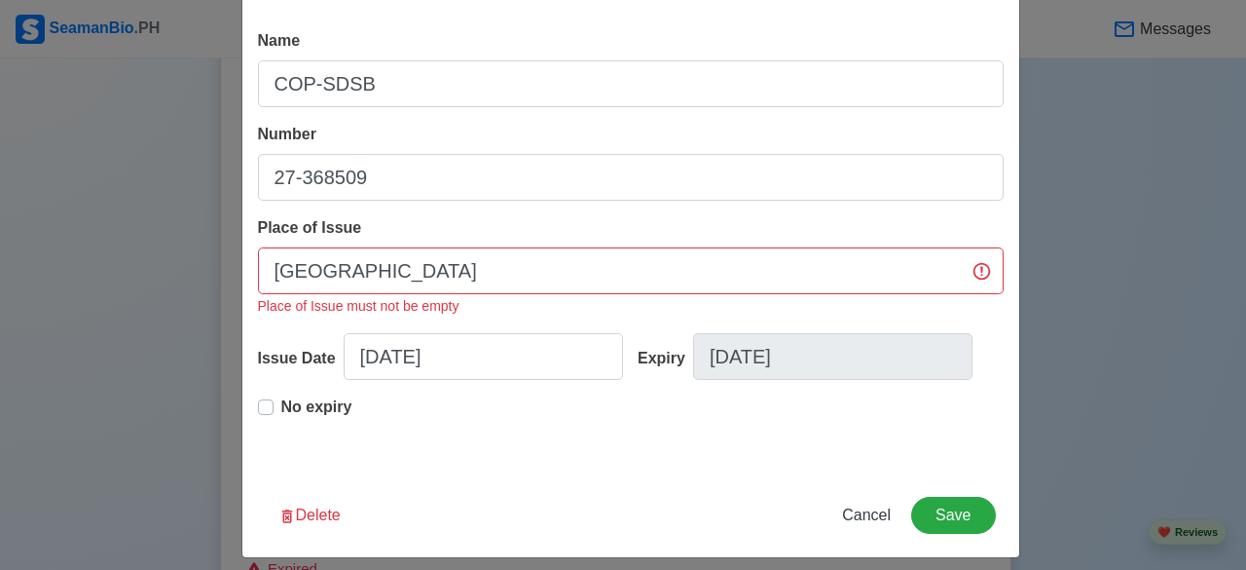
scroll to position [94, 0]
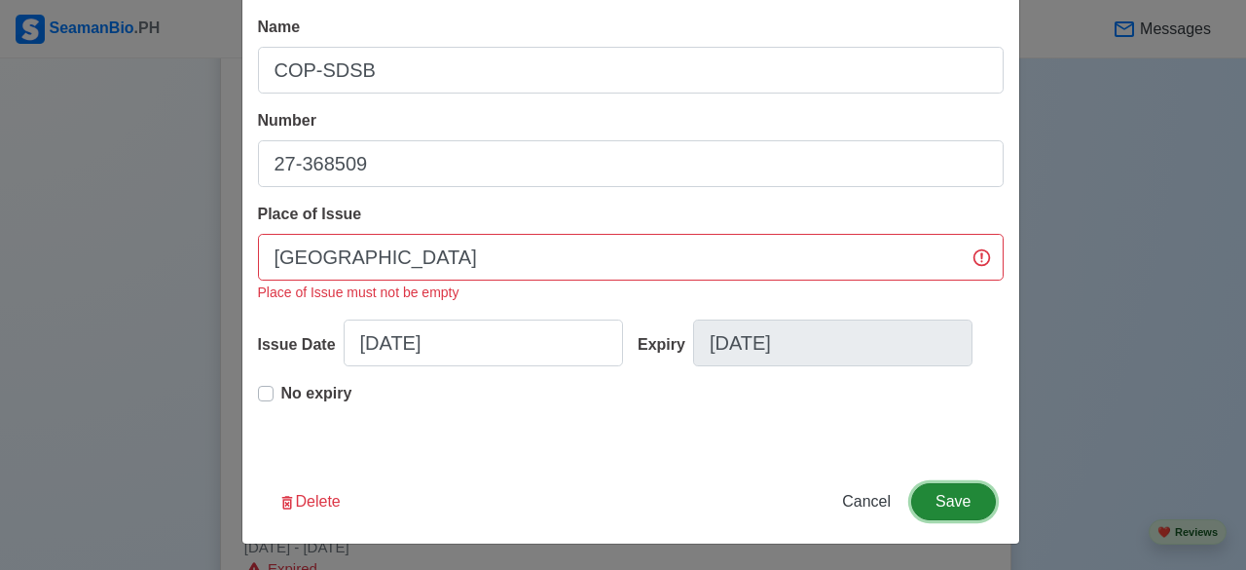
click at [952, 492] on button "Save" at bounding box center [953, 501] width 84 height 37
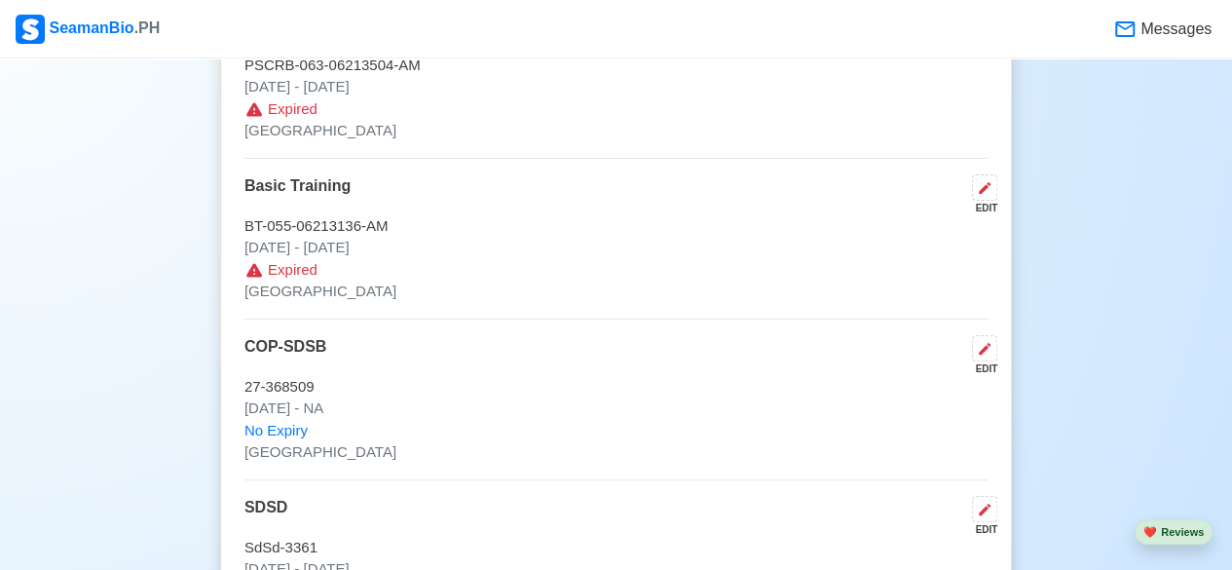
click at [988, 201] on div "EDIT" at bounding box center [980, 208] width 33 height 15
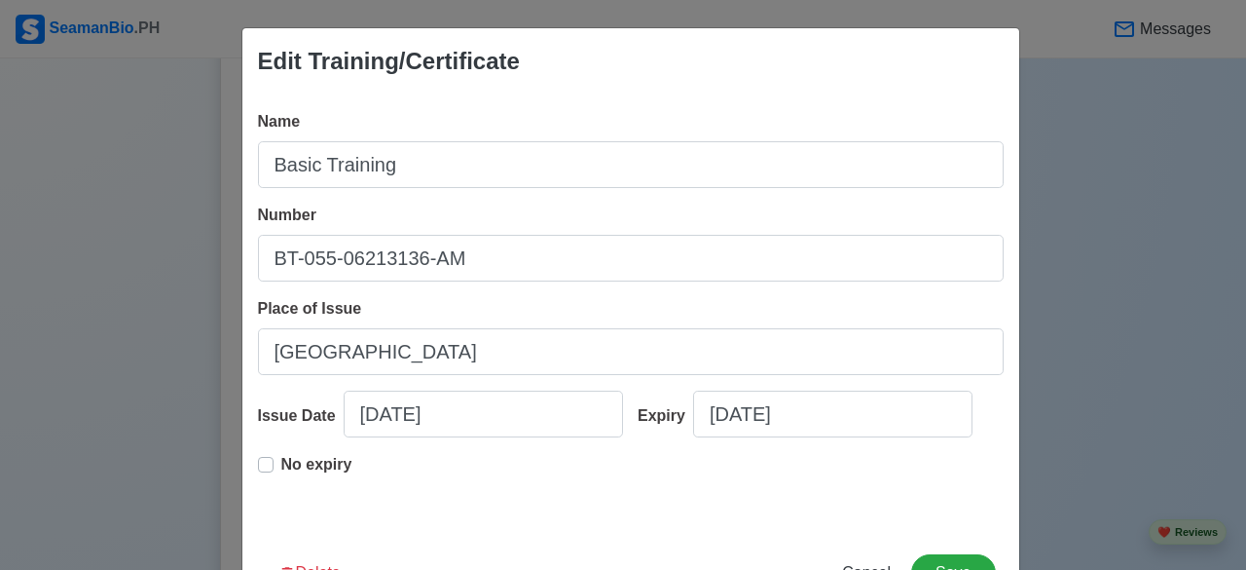
scroll to position [71, 0]
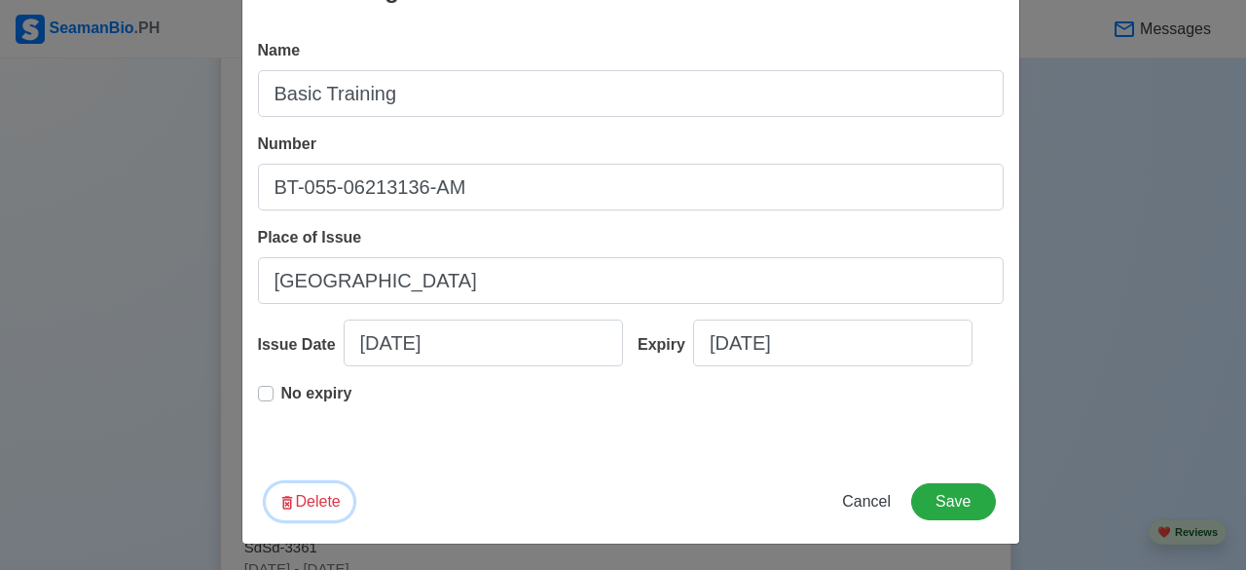
click at [291, 508] on button "Delete" at bounding box center [310, 501] width 88 height 37
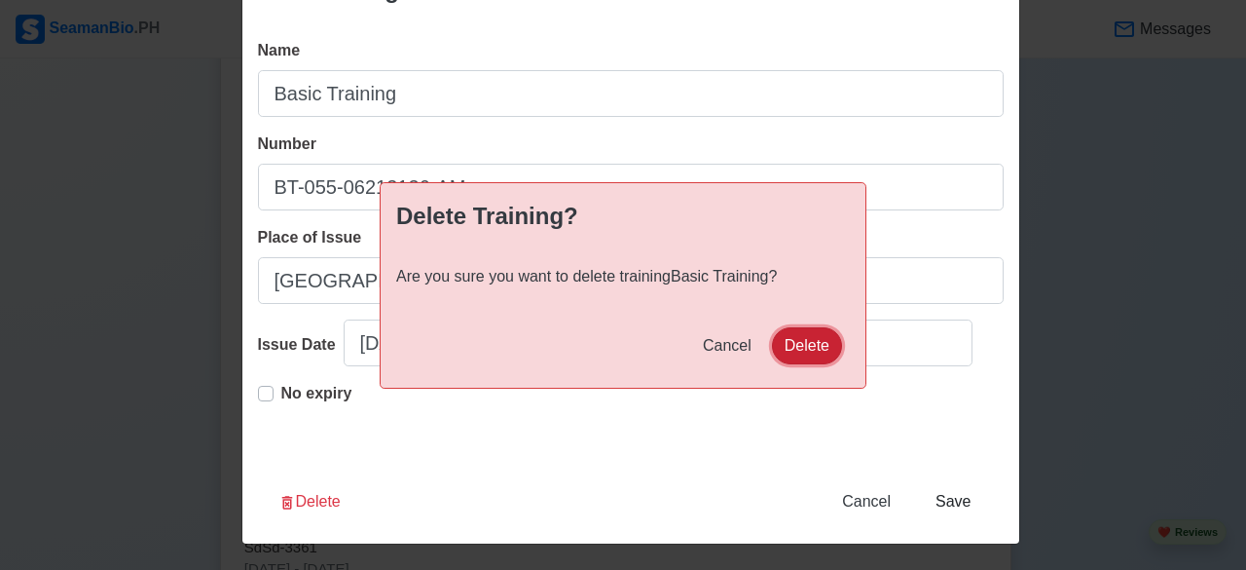
click at [818, 345] on button "Delete" at bounding box center [807, 345] width 70 height 37
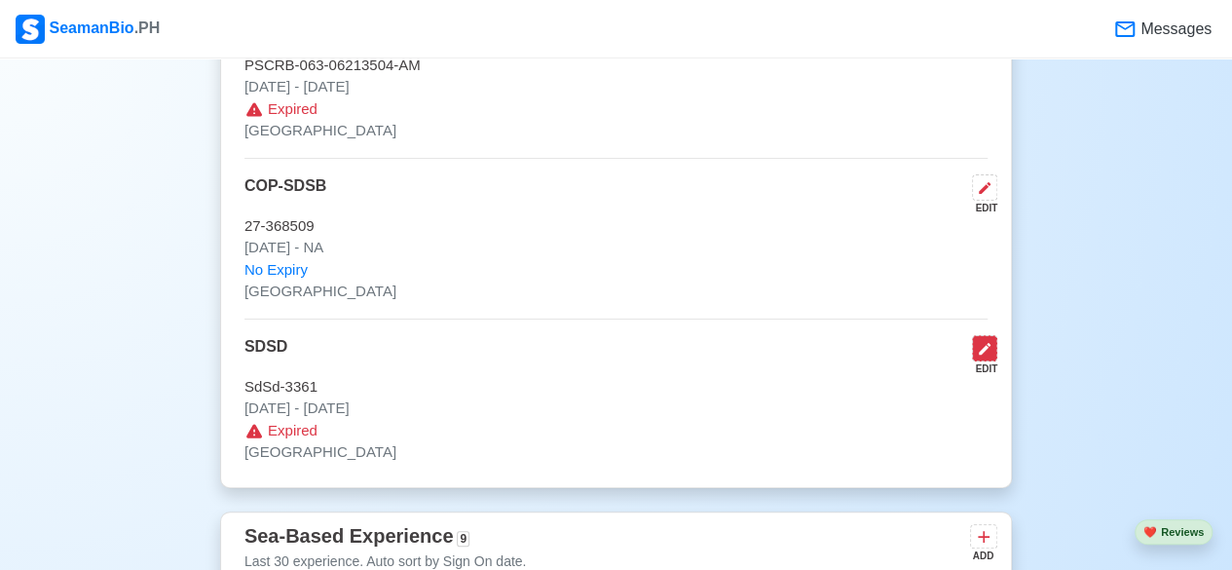
click at [981, 341] on icon at bounding box center [984, 349] width 16 height 16
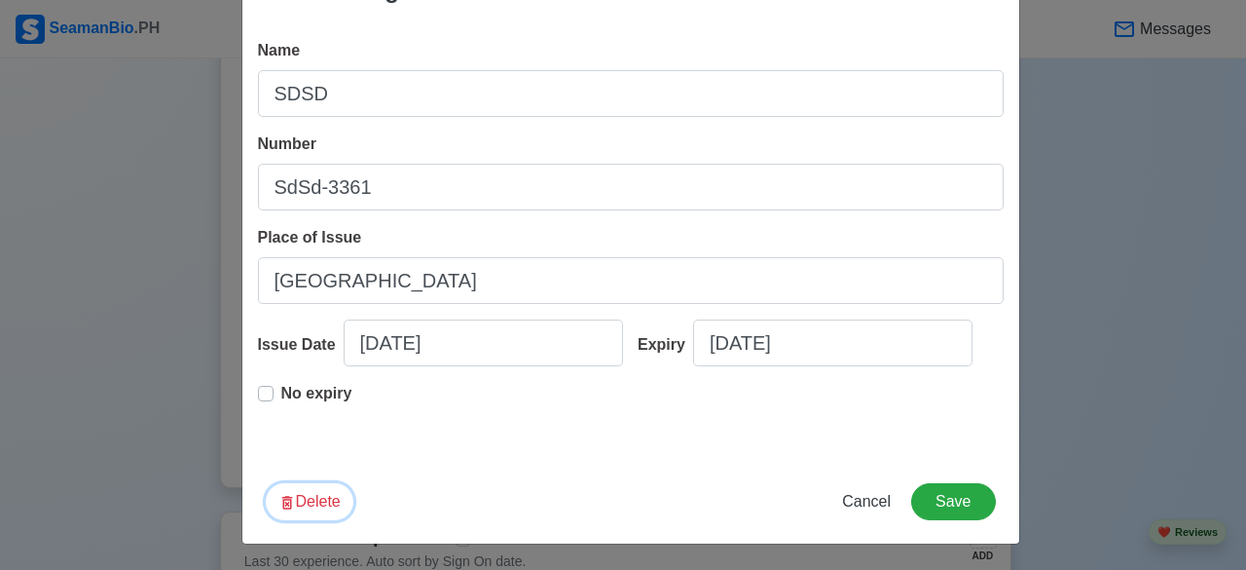
click at [304, 496] on button "Delete" at bounding box center [310, 501] width 88 height 37
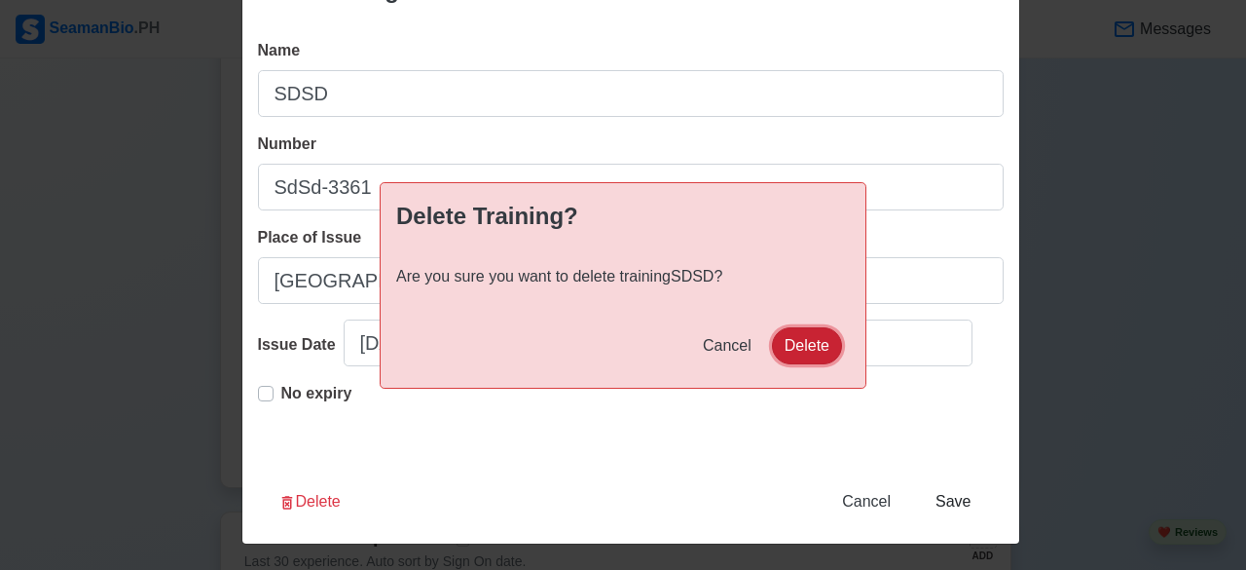
click at [793, 339] on button "Delete" at bounding box center [807, 345] width 70 height 37
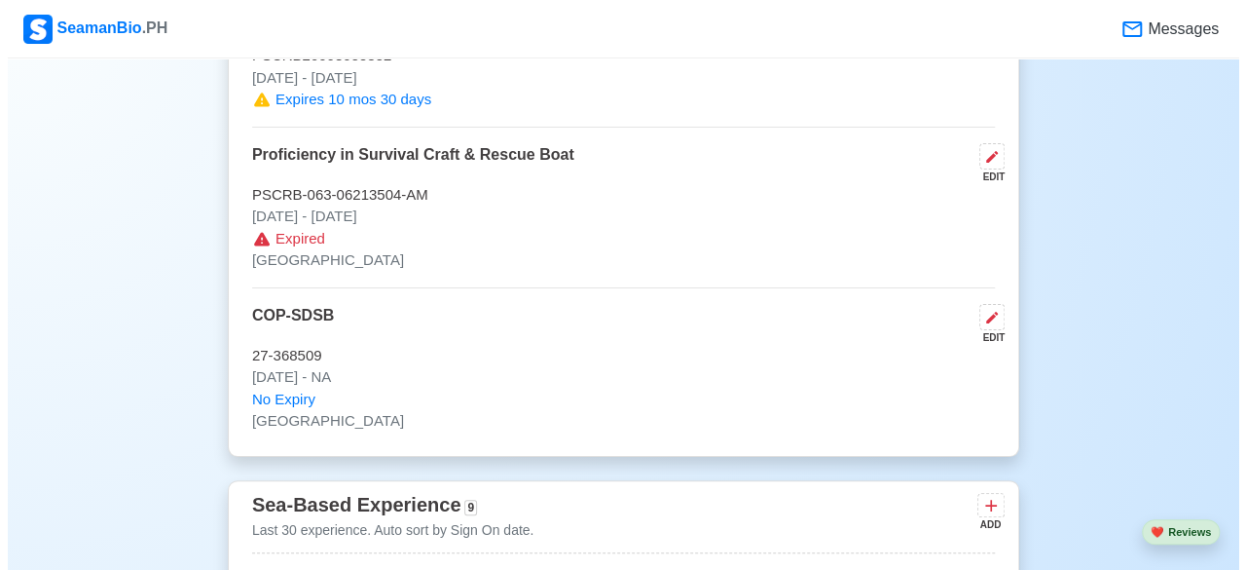
scroll to position [3578, 0]
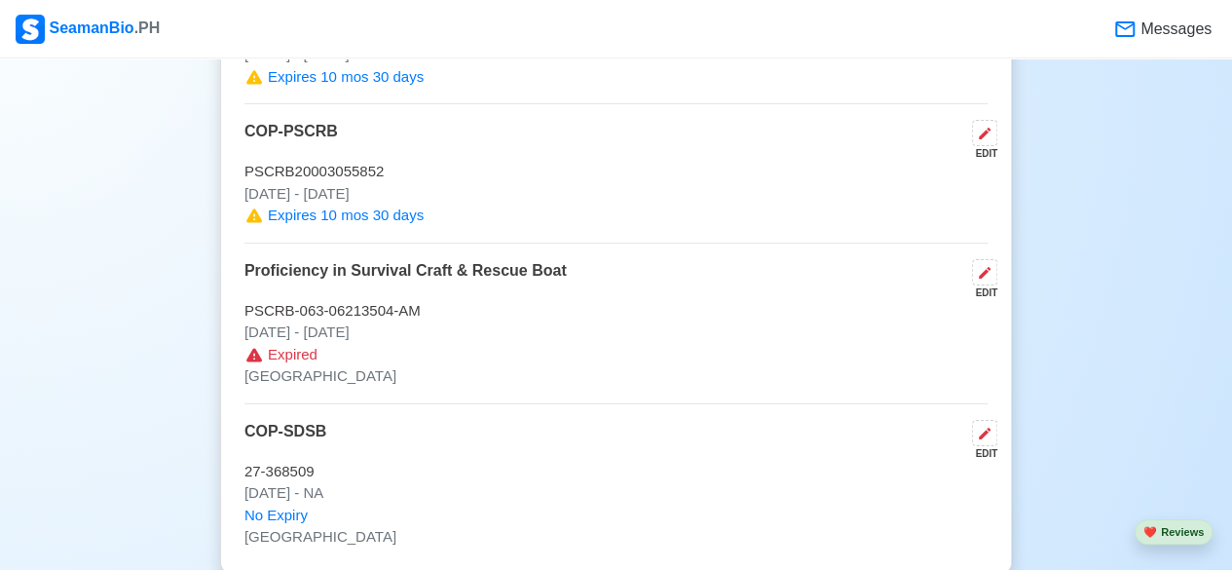
click at [981, 285] on div "EDIT" at bounding box center [980, 292] width 33 height 15
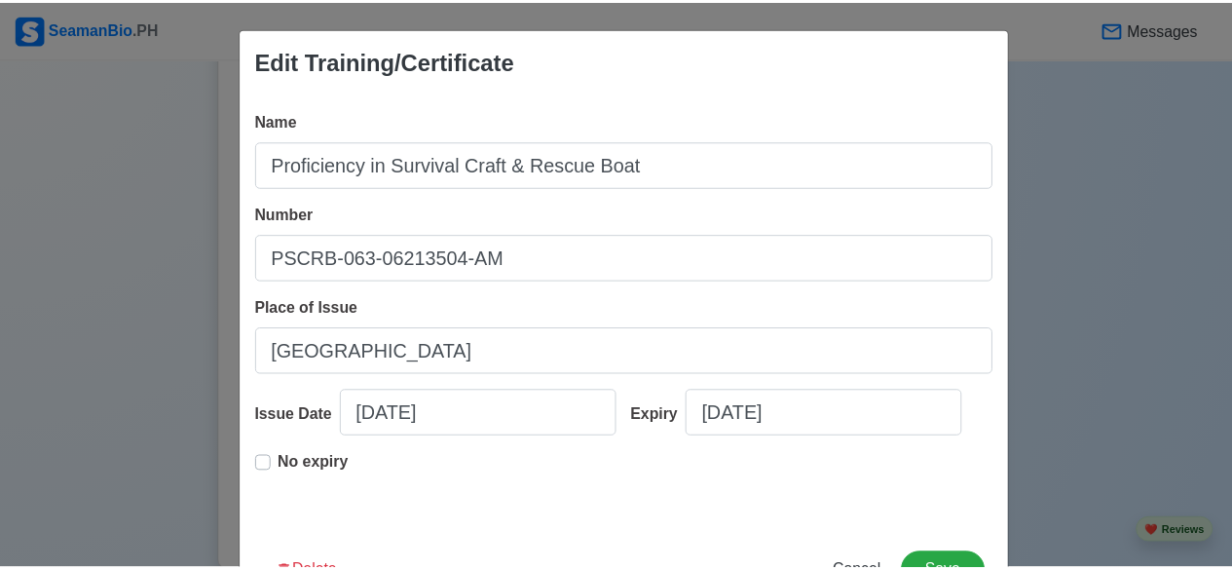
scroll to position [71, 0]
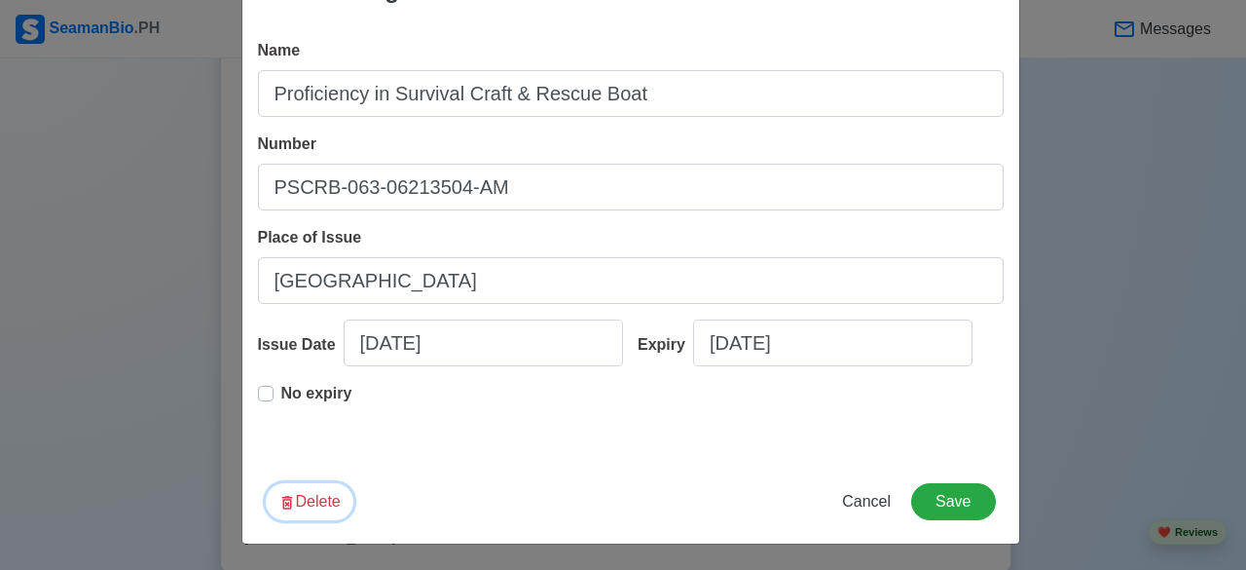
click at [310, 496] on button "Delete" at bounding box center [310, 501] width 88 height 37
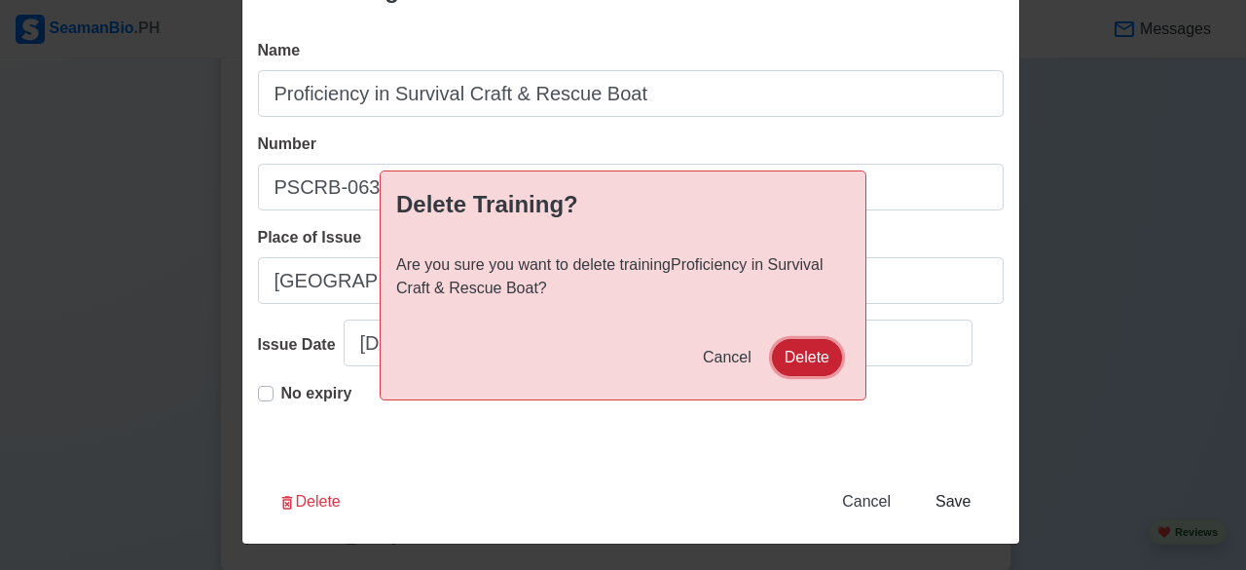
click at [800, 355] on button "Delete" at bounding box center [807, 357] width 70 height 37
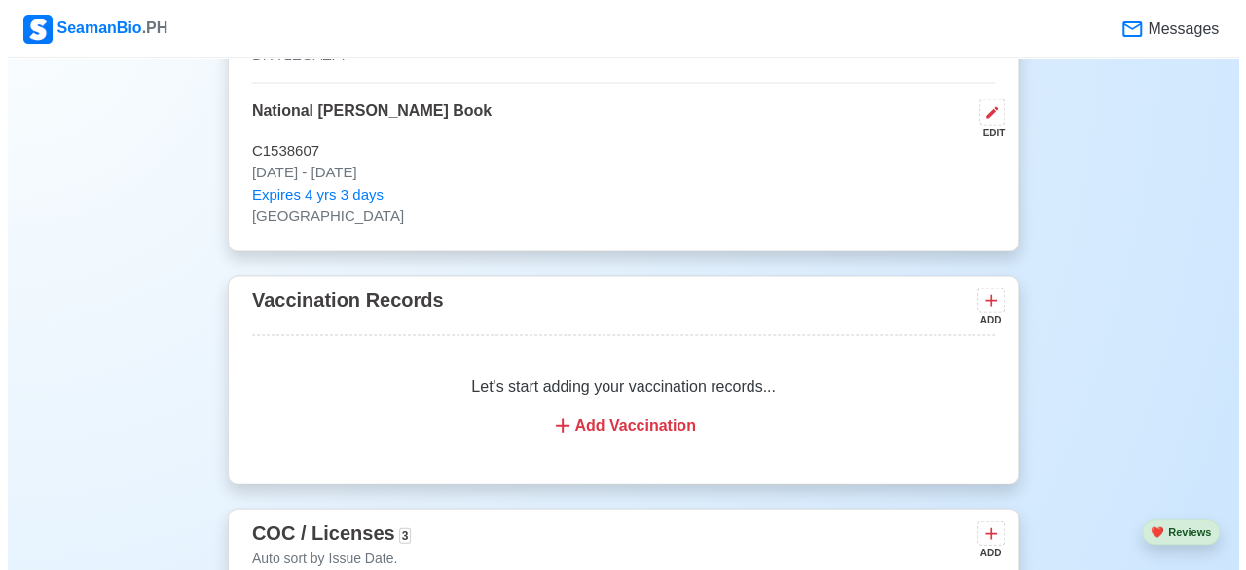
scroll to position [1812, 0]
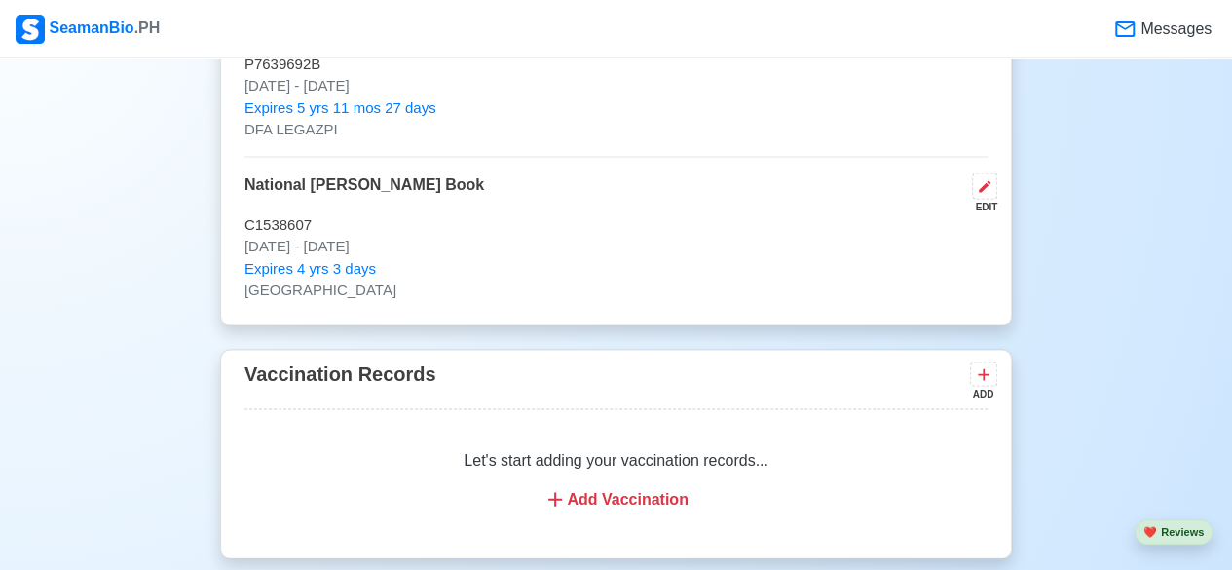
click at [637, 487] on div "Add Vaccination" at bounding box center [616, 498] width 696 height 23
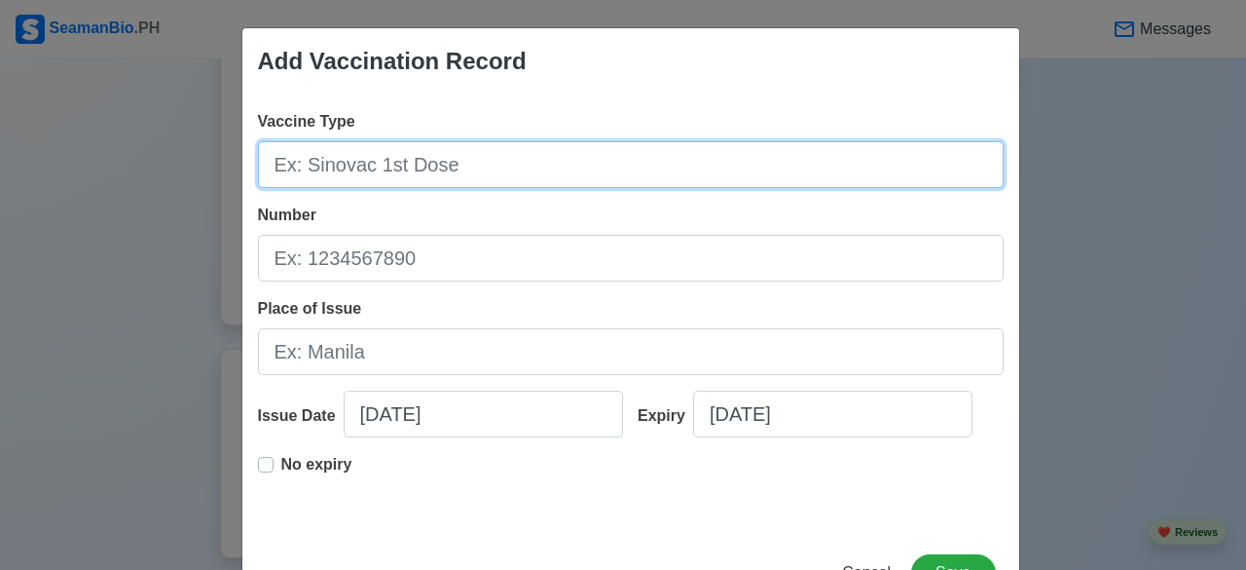
click at [385, 165] on input "Vaccine Type" at bounding box center [631, 164] width 746 height 47
click at [333, 159] on input "Vaccine Type" at bounding box center [631, 164] width 746 height 47
type input "moderna"
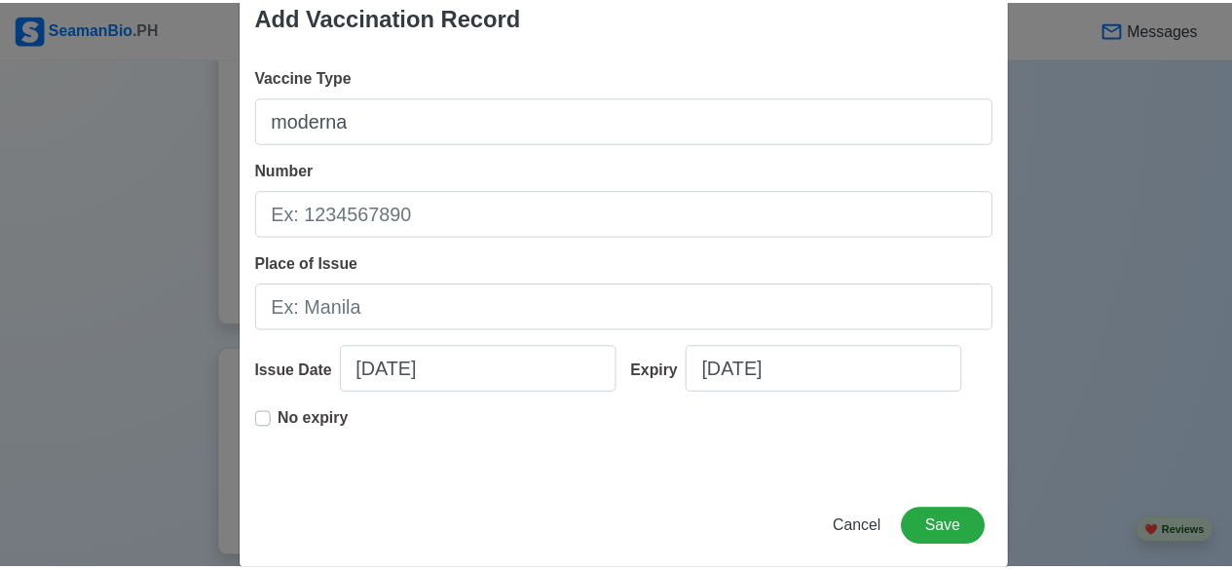
scroll to position [53, 0]
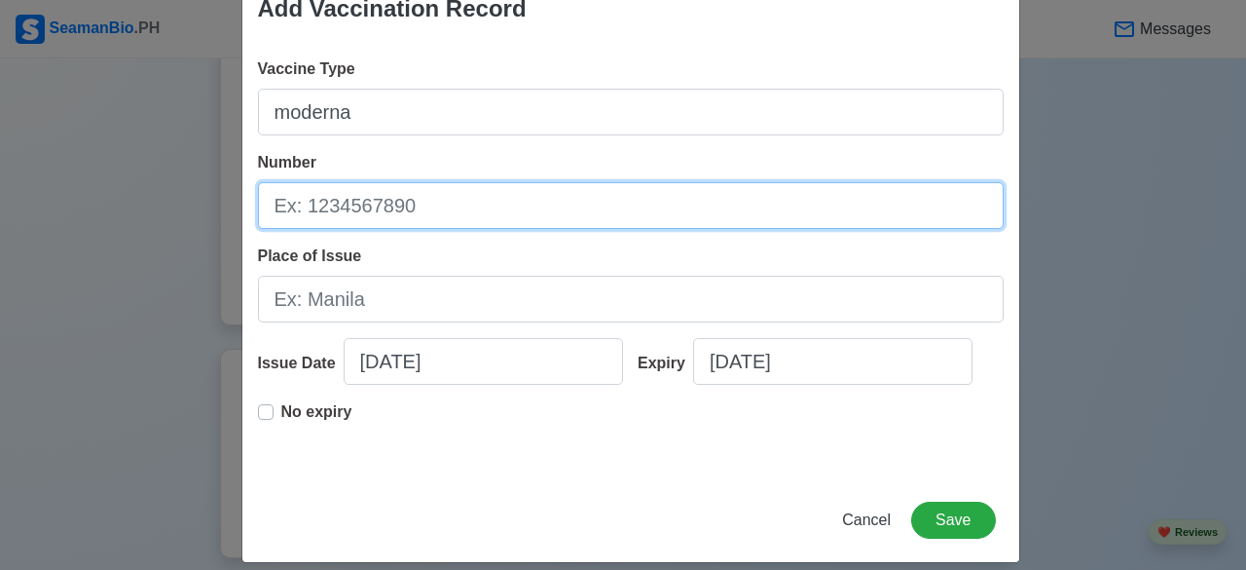
click at [450, 204] on input "Number" at bounding box center [631, 205] width 746 height 47
type input "3005784"
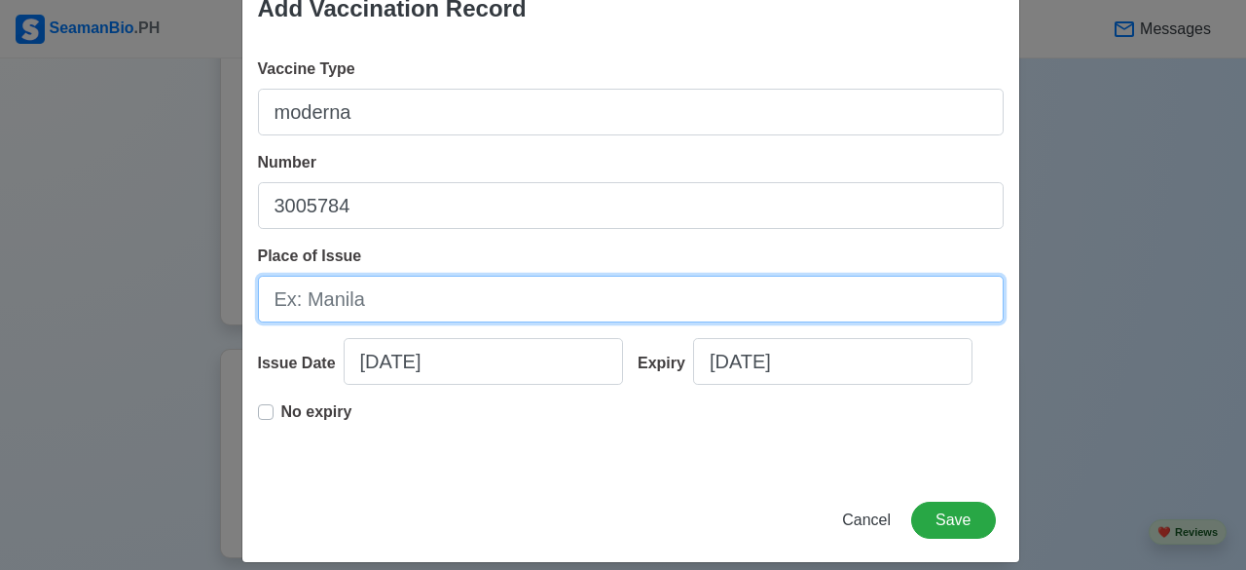
click at [345, 305] on input "Place of Issue" at bounding box center [631, 299] width 746 height 47
type input "[GEOGRAPHIC_DATA]"
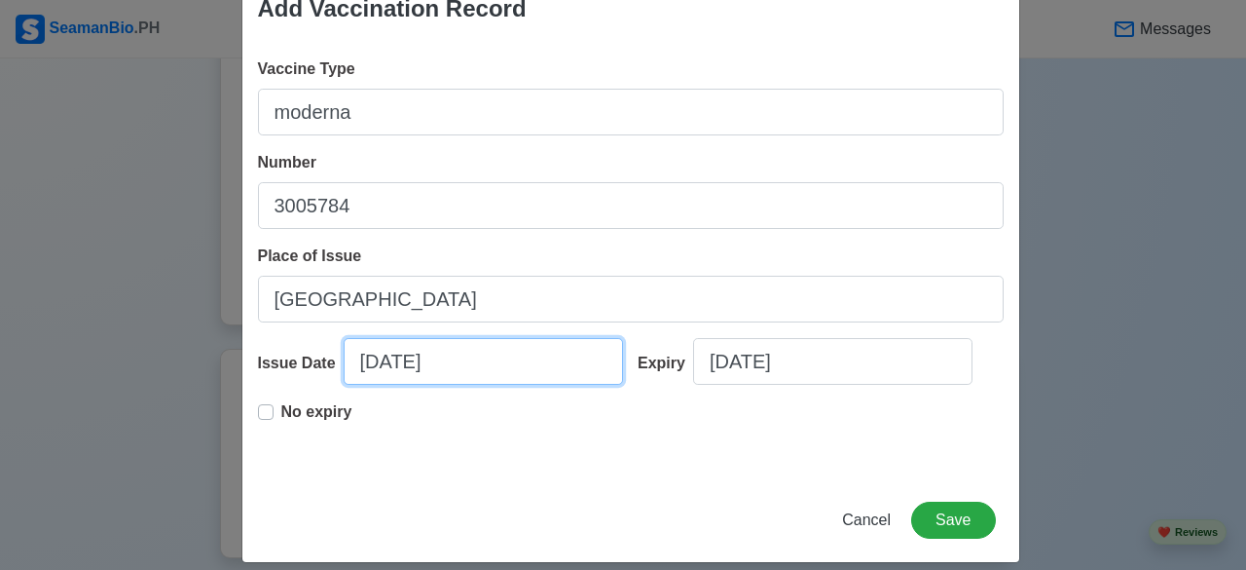
select select "****"
select select "*********"
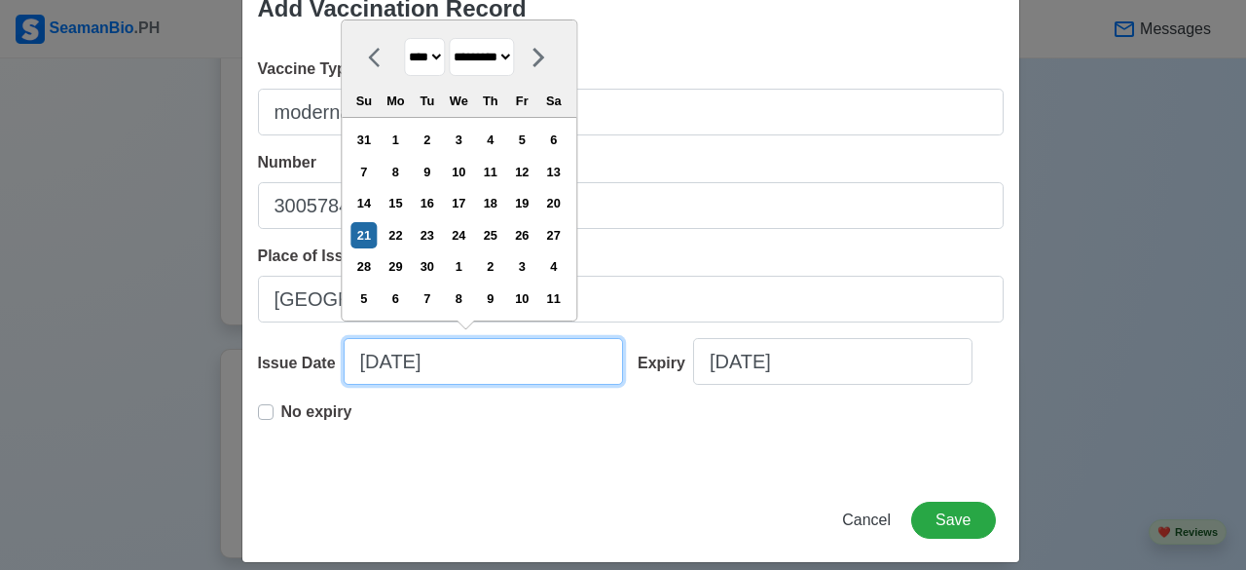
click at [478, 355] on input "09/21/2025" at bounding box center [483, 361] width 279 height 47
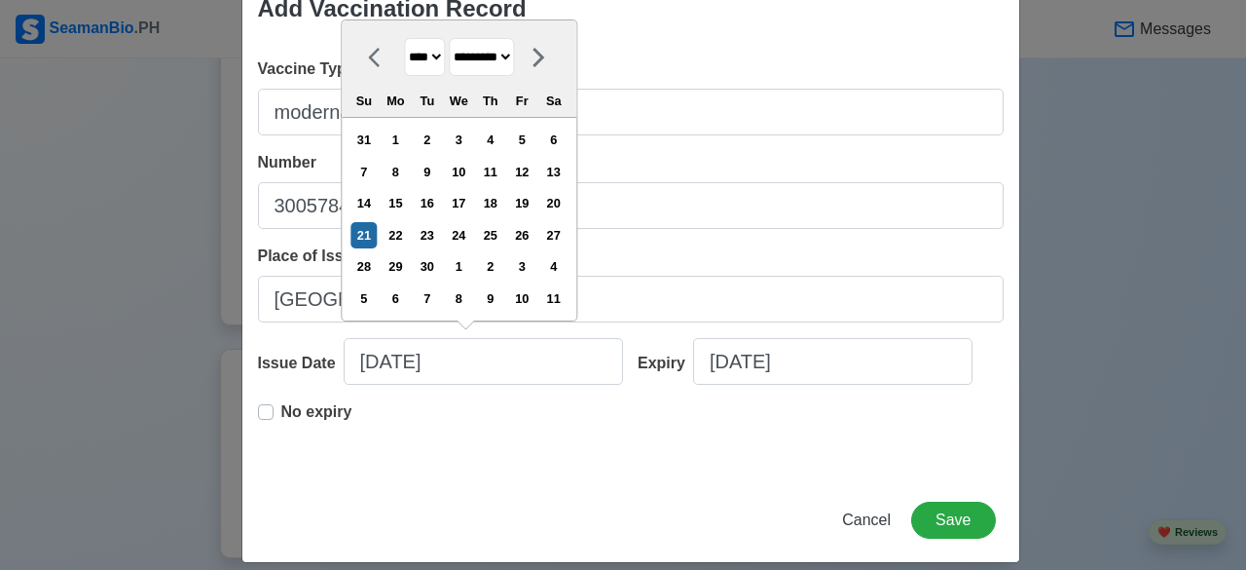
click at [437, 59] on select "**** **** **** **** **** **** **** **** **** **** **** **** **** **** **** ****…" at bounding box center [424, 57] width 41 height 38
select select "****"
click at [404, 39] on select "**** **** **** **** **** **** **** **** **** **** **** **** **** **** **** ****…" at bounding box center [424, 57] width 41 height 38
click at [514, 61] on select "******* ******** ***** ***** *** **** **** ****** ********* ******* ******** **…" at bounding box center [481, 57] width 65 height 38
select select "*******"
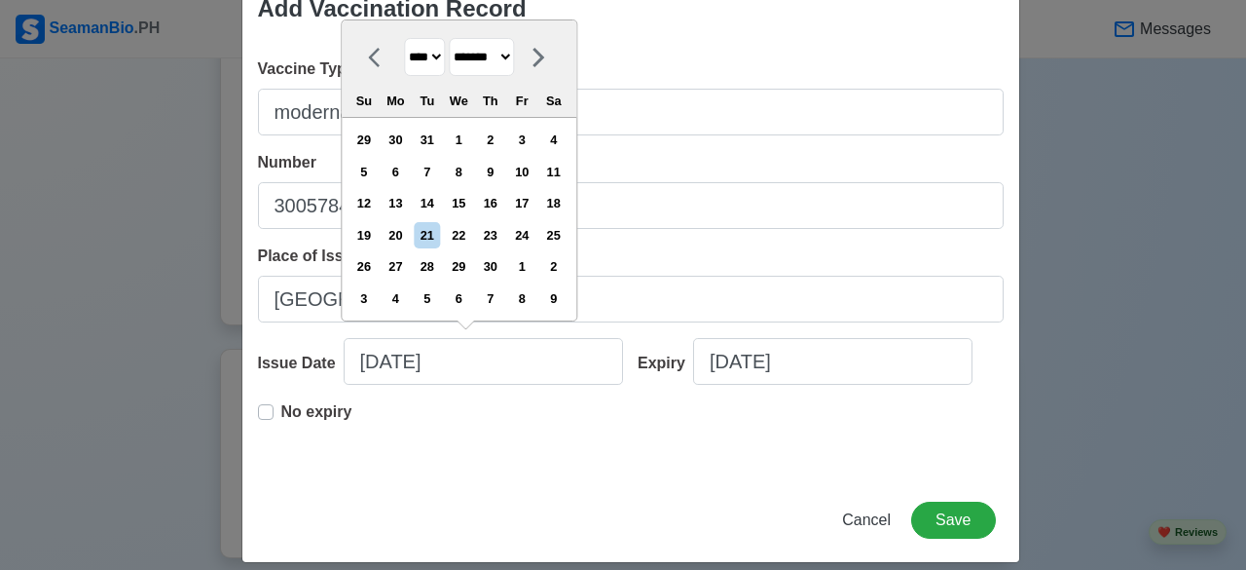
click at [449, 38] on select "******* ******** ***** ***** *** **** **** ****** ********* ******* ******** **…" at bounding box center [481, 57] width 65 height 38
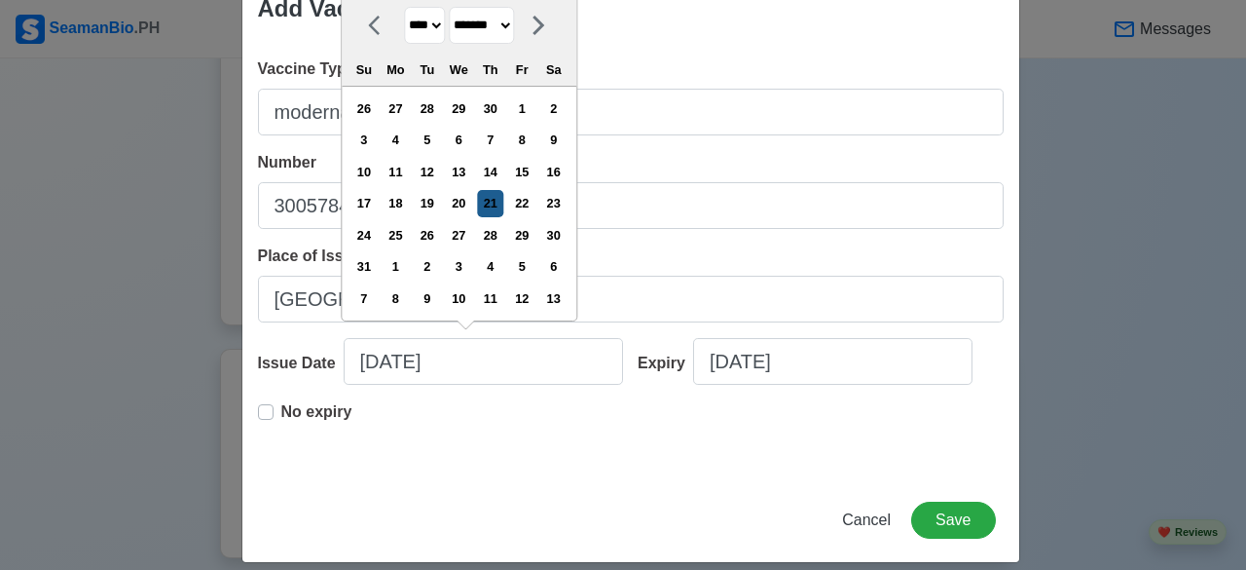
click at [498, 203] on div "21" at bounding box center [490, 203] width 26 height 26
type input "10/21/2021"
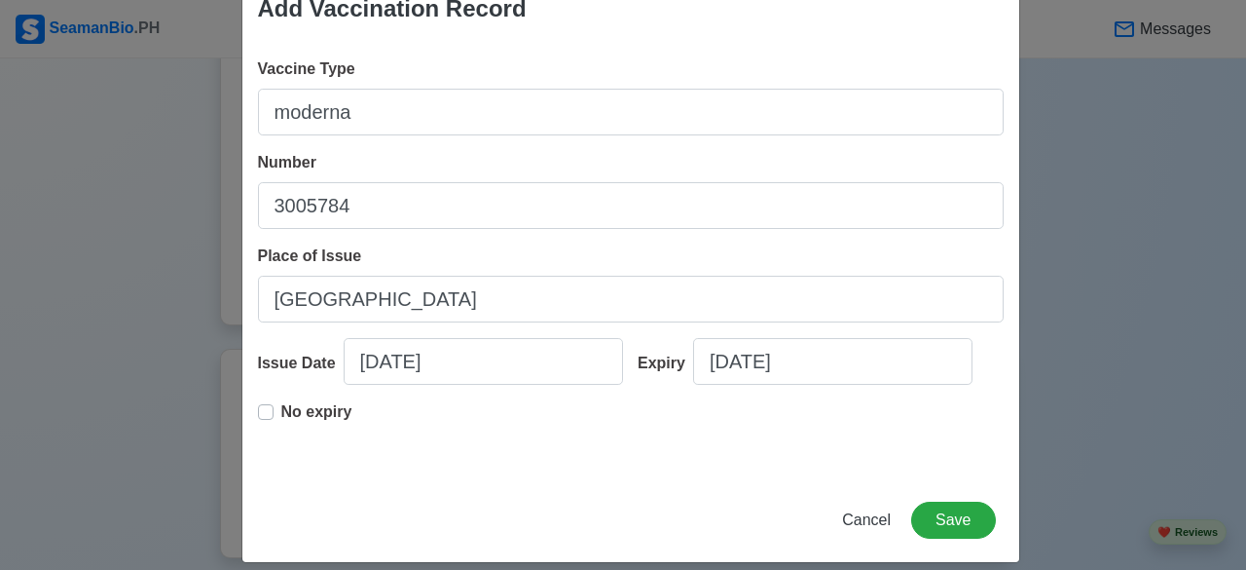
click at [281, 408] on label "No expiry" at bounding box center [316, 419] width 71 height 39
type input "10/21/2021"
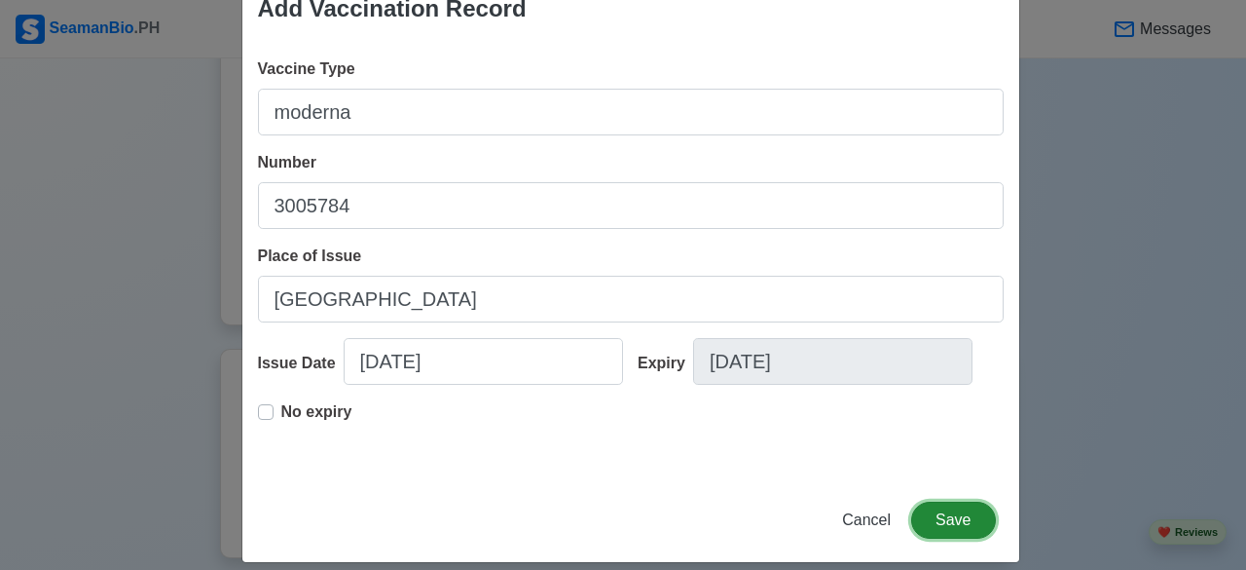
click at [940, 514] on button "Save" at bounding box center [953, 519] width 84 height 37
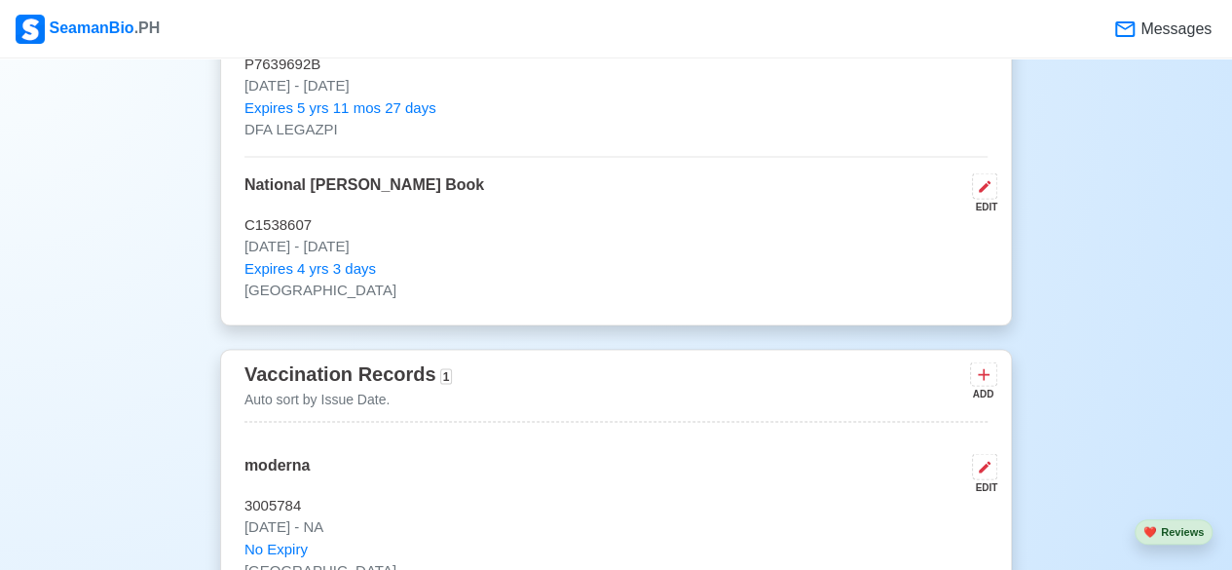
click at [979, 386] on div "ADD" at bounding box center [981, 393] width 23 height 15
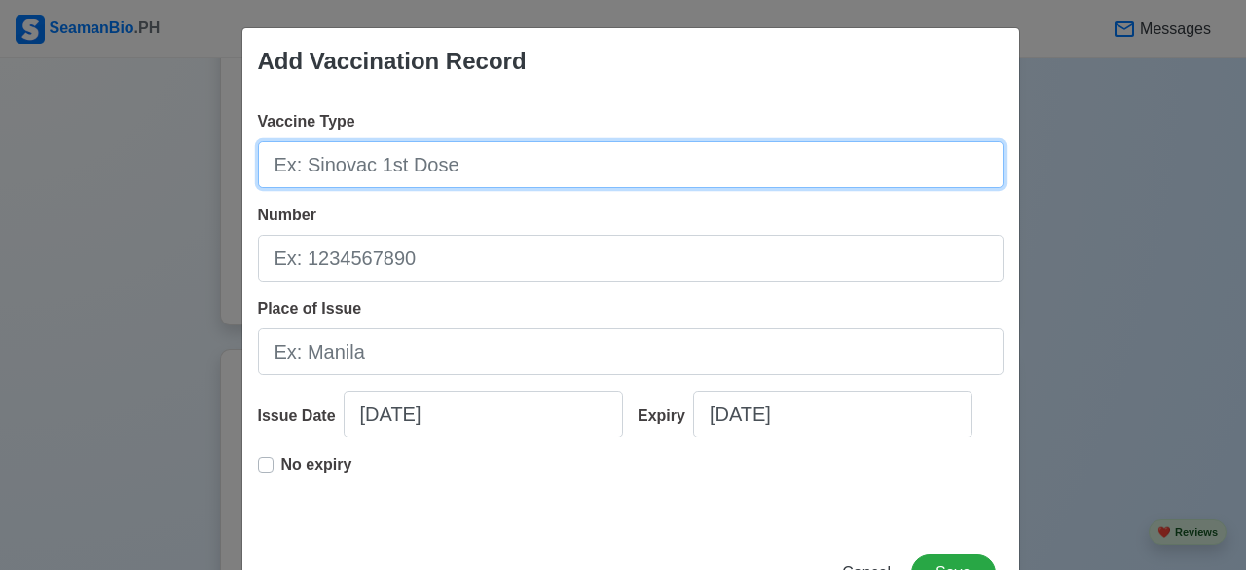
click at [354, 170] on input "Vaccine Type" at bounding box center [631, 164] width 746 height 47
type input "moderna"
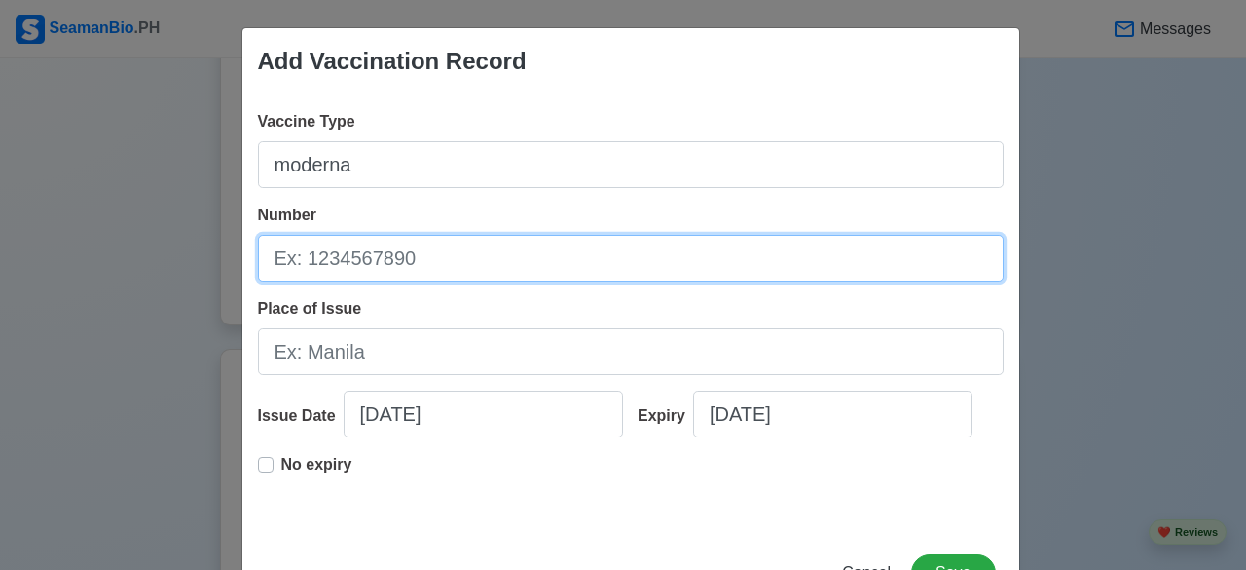
click at [356, 260] on input "Number" at bounding box center [631, 258] width 746 height 47
type input "940067"
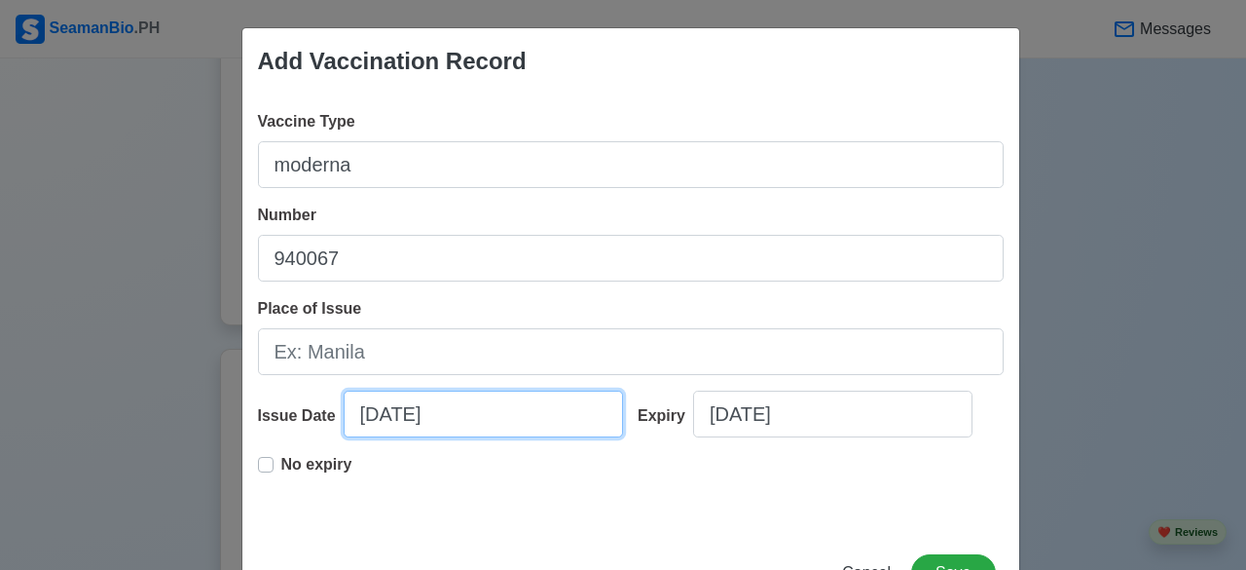
select select "****"
select select "*********"
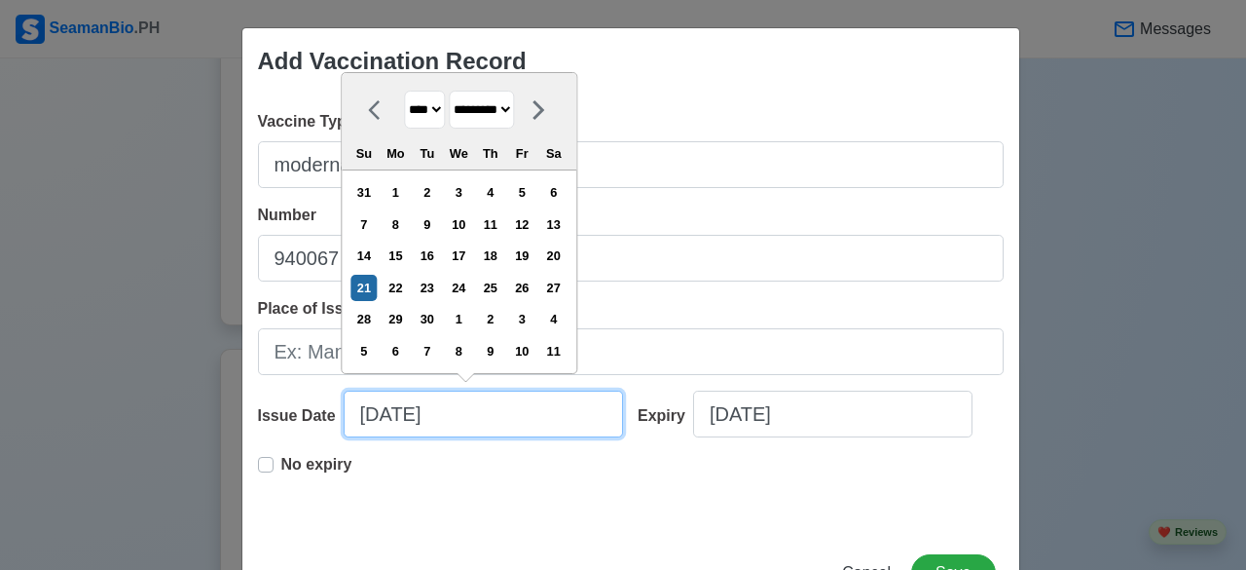
click at [497, 407] on input "09/21/2025" at bounding box center [483, 413] width 279 height 47
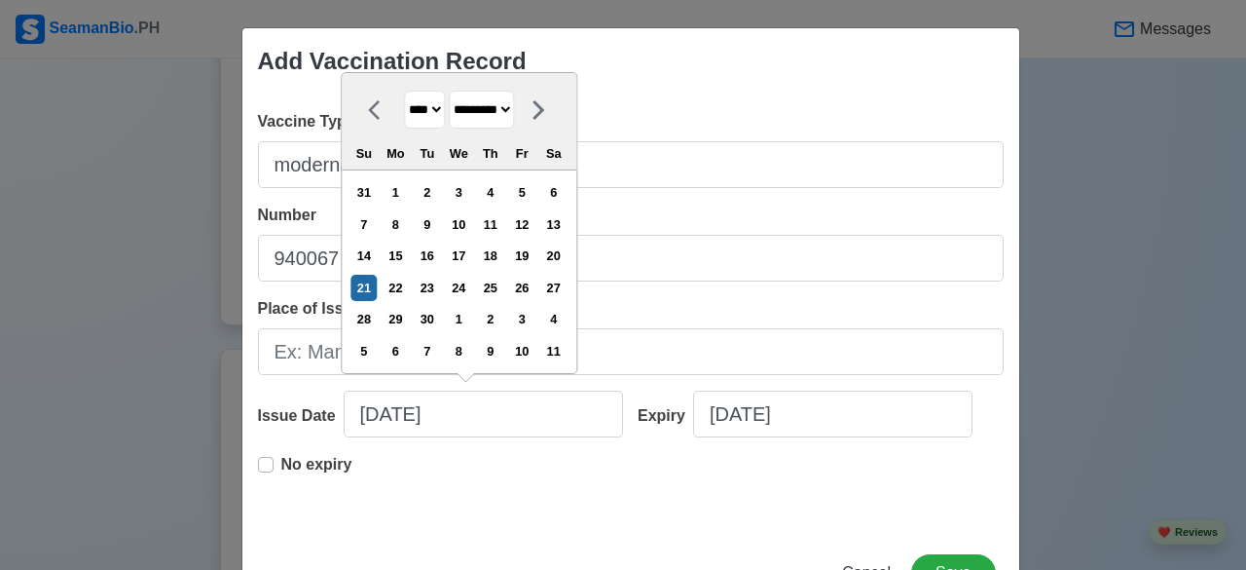
click at [434, 112] on select "**** **** **** **** **** **** **** **** **** **** **** **** **** **** **** ****…" at bounding box center [424, 110] width 41 height 38
select select "****"
click at [404, 92] on select "**** **** **** **** **** **** **** **** **** **** **** **** **** **** **** ****…" at bounding box center [424, 110] width 41 height 38
click at [514, 112] on select "******* ******** ***** ***** *** **** **** ****** ********* ******* ******** **…" at bounding box center [481, 110] width 65 height 38
select select "********"
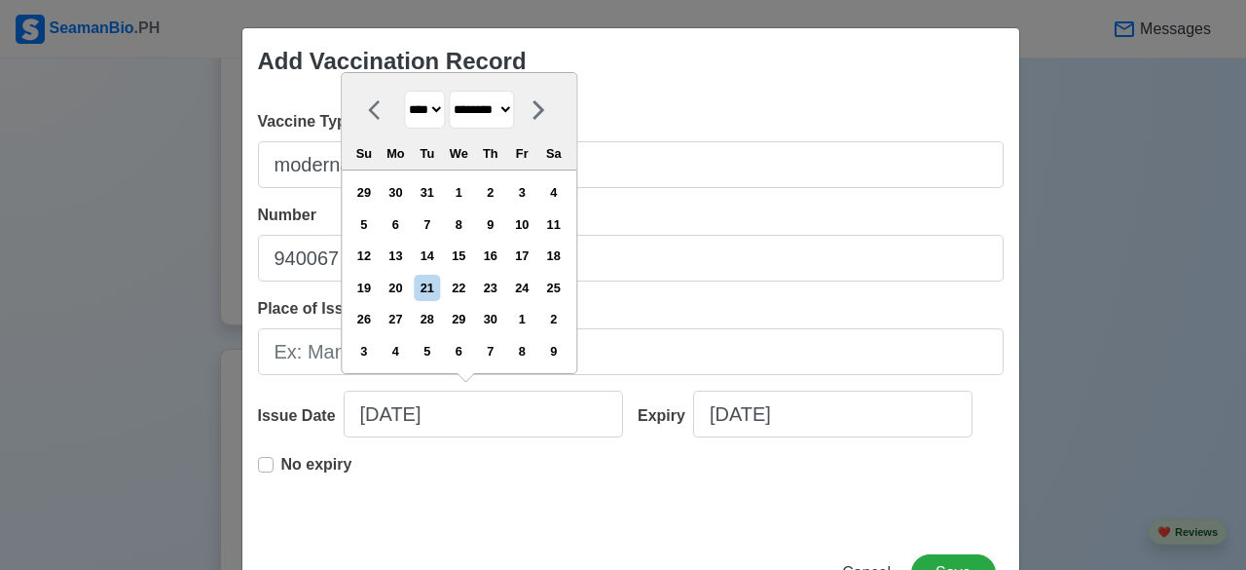
click at [449, 92] on select "******* ******** ***** ***** *** **** **** ****** ********* ******* ******** **…" at bounding box center [481, 110] width 65 height 38
click at [403, 291] on div "22" at bounding box center [396, 288] width 26 height 26
type input "11/22/2021"
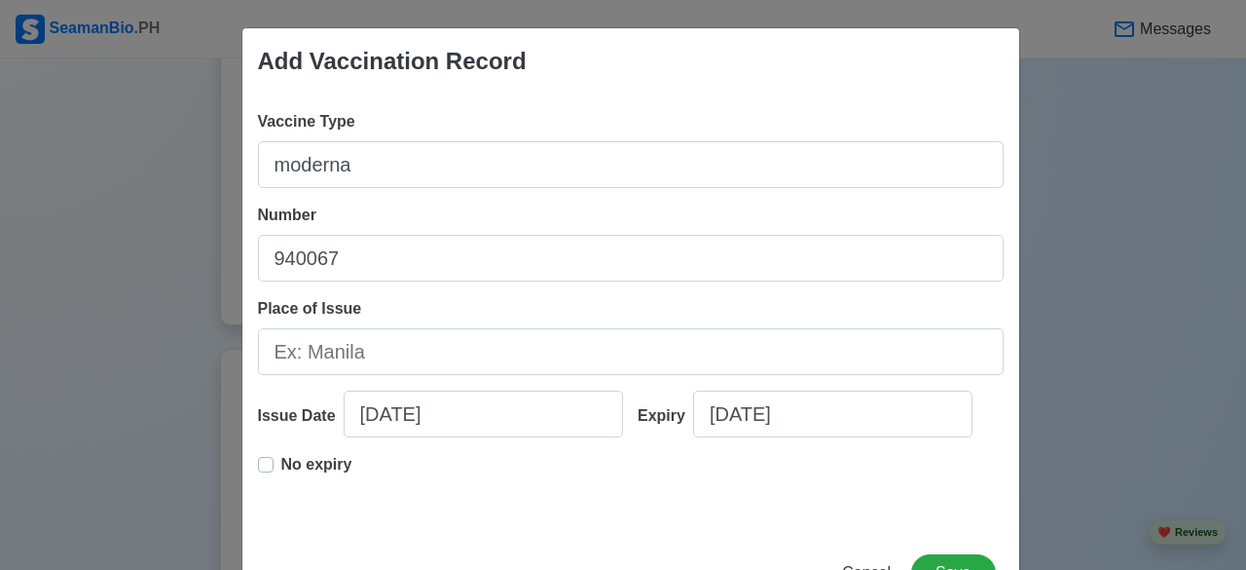
click at [281, 466] on label "No expiry" at bounding box center [316, 472] width 71 height 39
type input "11/22/2021"
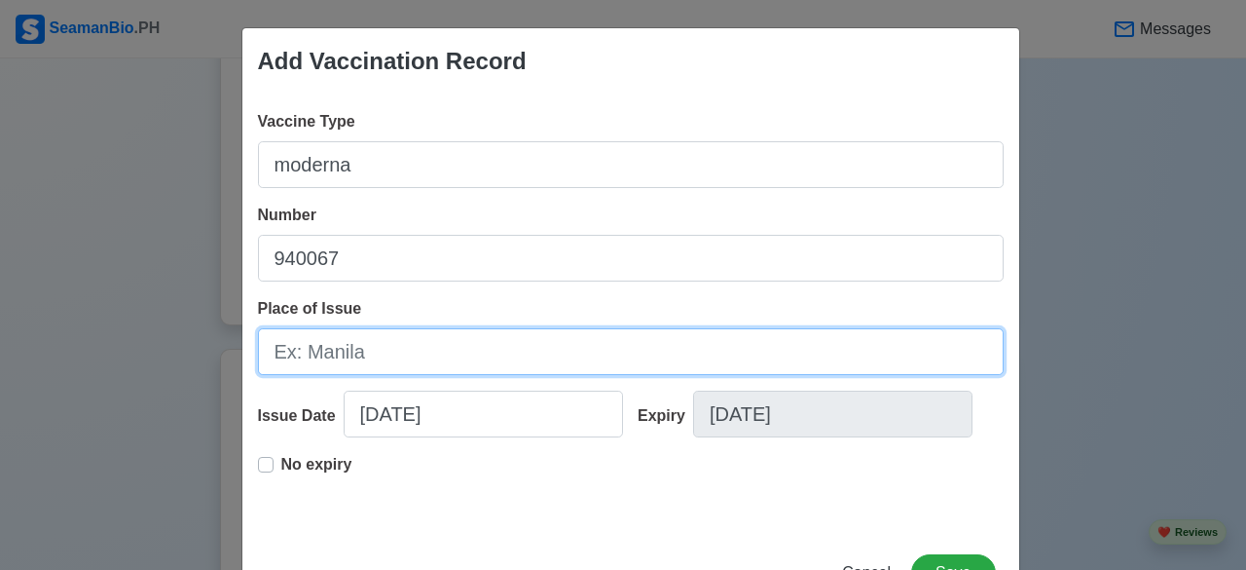
click at [393, 344] on input "Place of Issue" at bounding box center [631, 351] width 746 height 47
type input "[GEOGRAPHIC_DATA]"
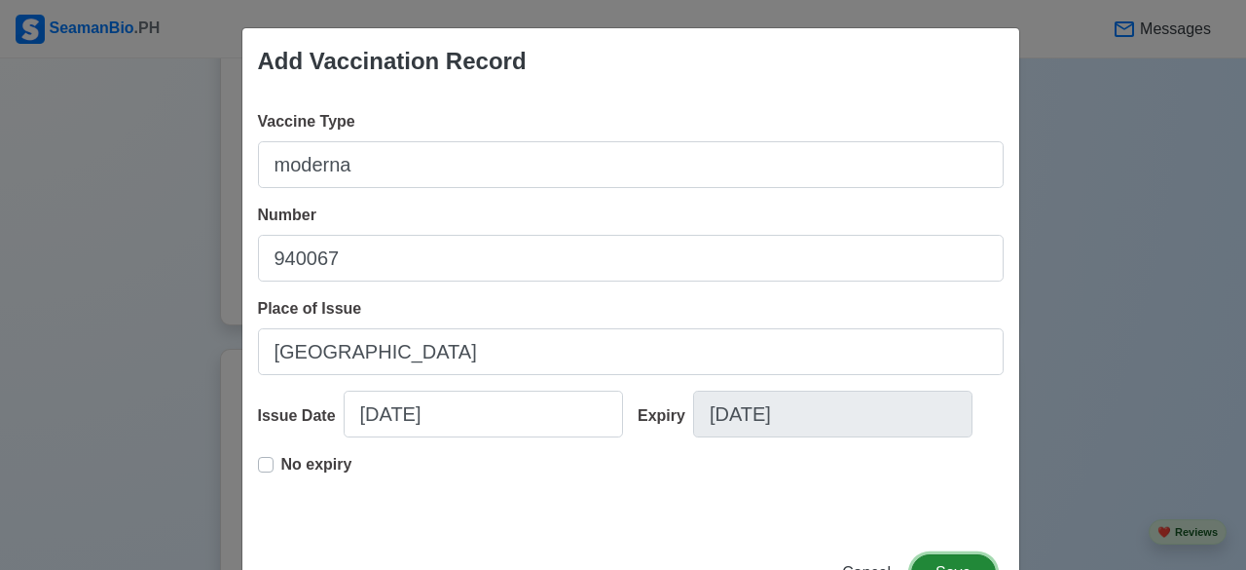
click at [941, 555] on button "Save" at bounding box center [953, 572] width 84 height 37
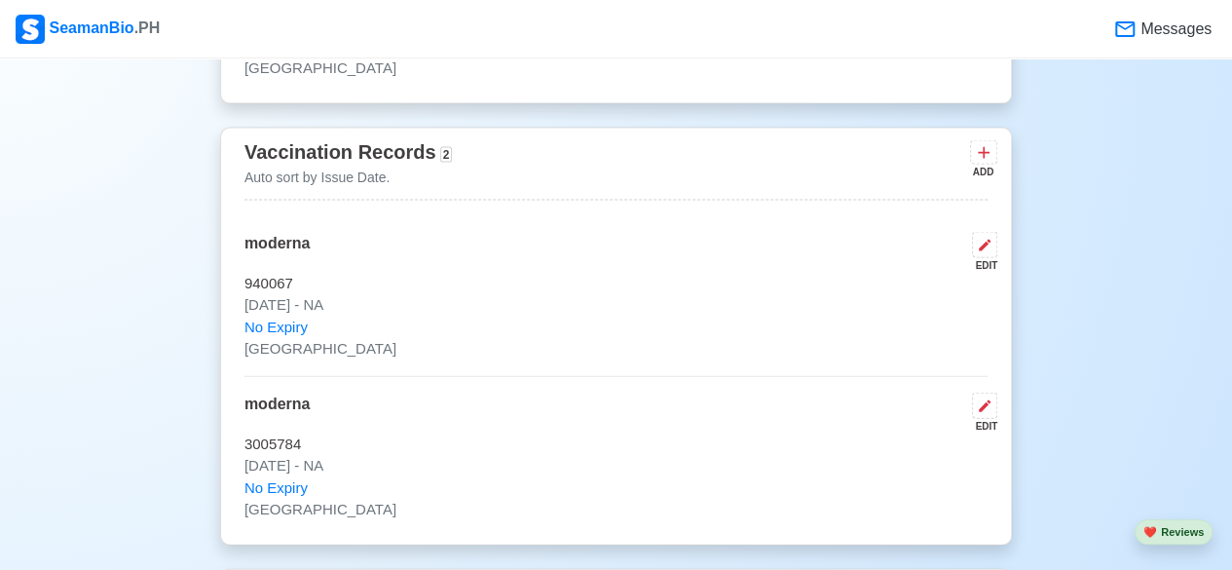
scroll to position [2025, 0]
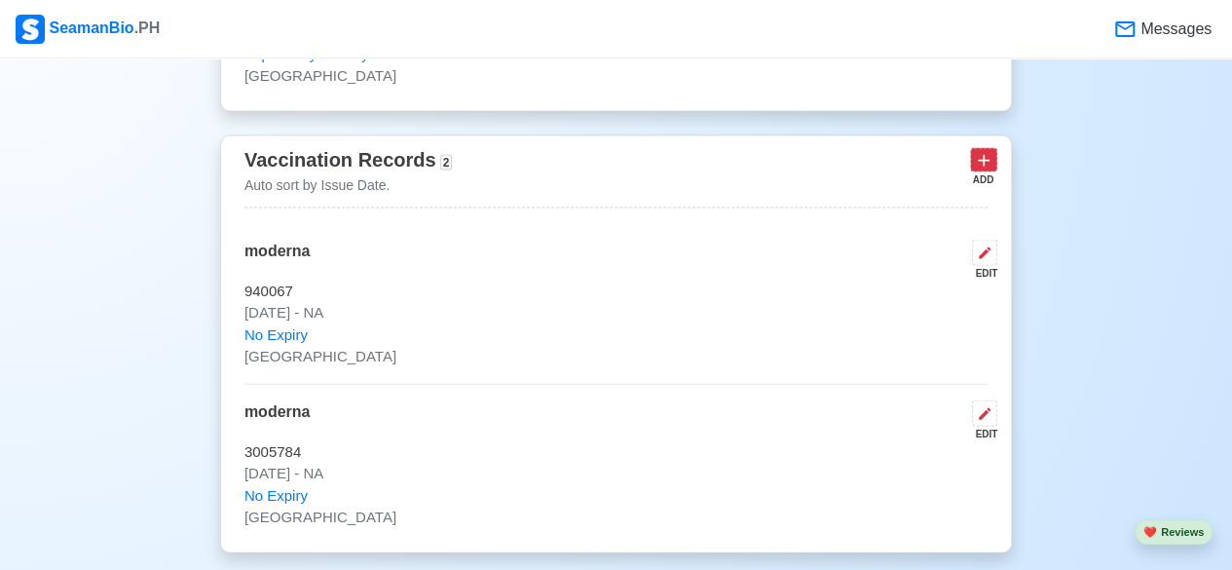
click at [985, 151] on icon at bounding box center [983, 160] width 19 height 19
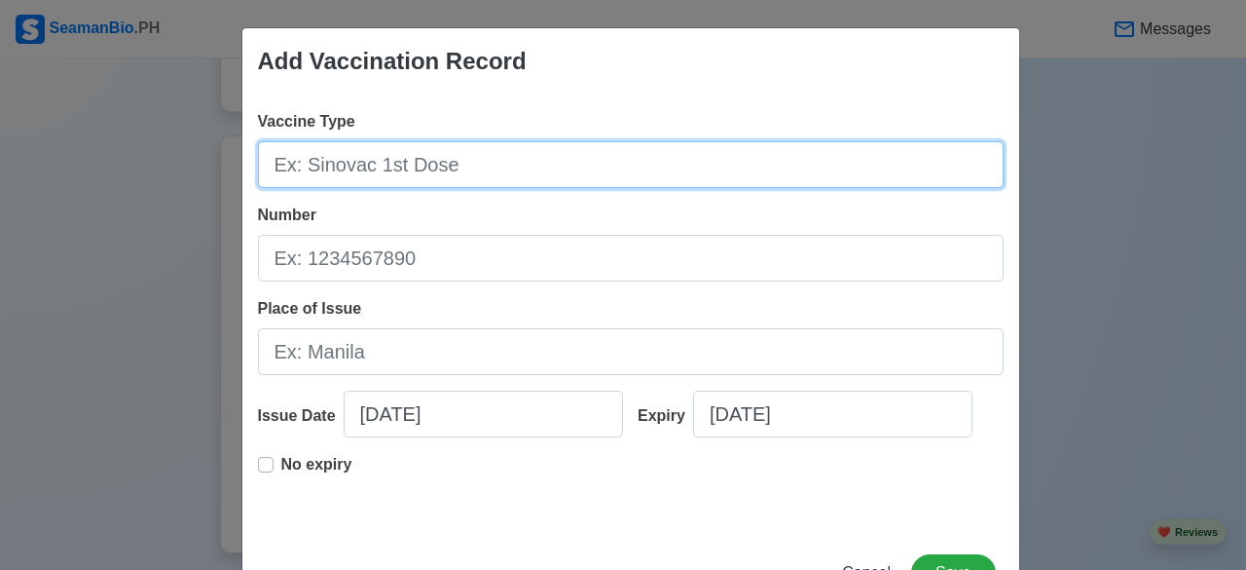
click at [391, 165] on input "Vaccine Type" at bounding box center [631, 164] width 746 height 47
type input "pfizer"
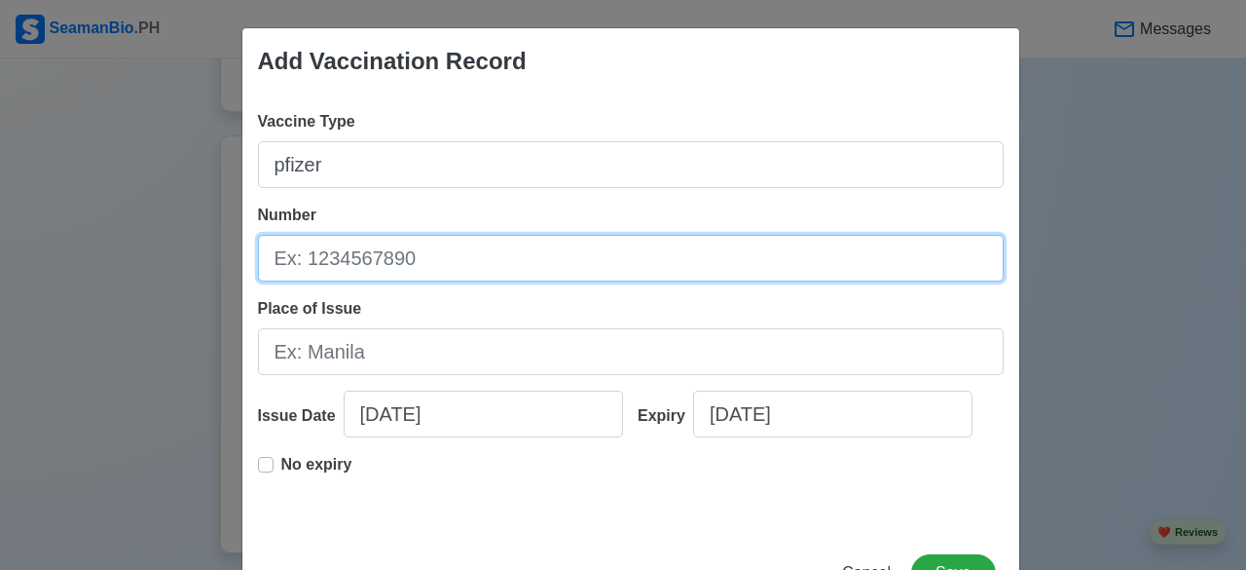
click at [396, 261] on input "Number" at bounding box center [631, 258] width 746 height 47
type input "fr2449"
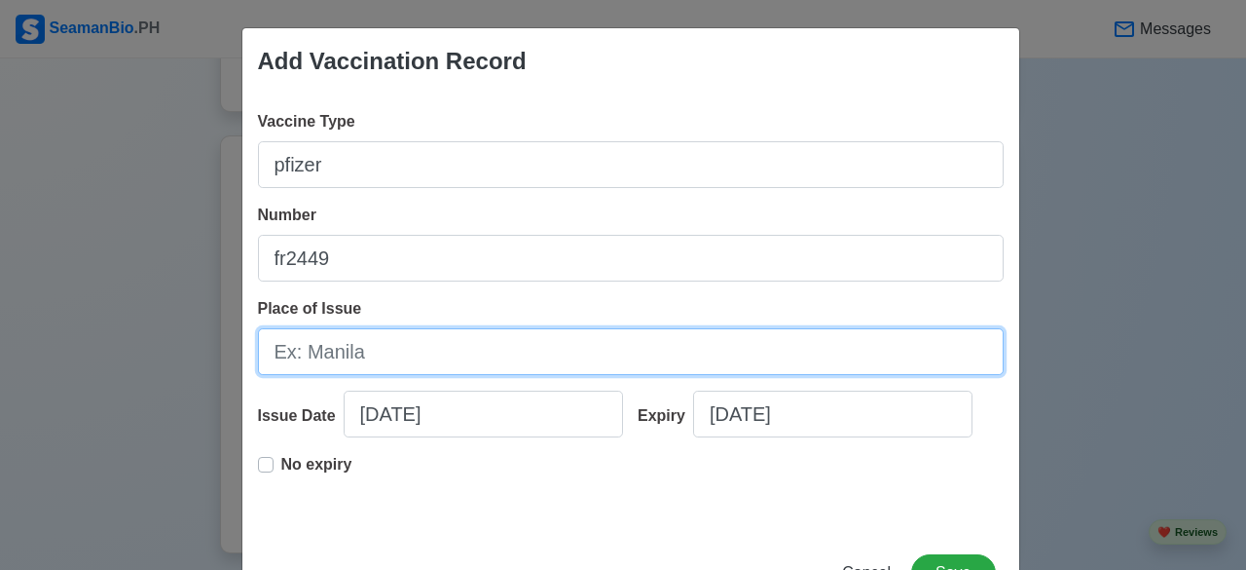
click at [368, 356] on input "Place of Issue" at bounding box center [631, 351] width 746 height 47
type input "[GEOGRAPHIC_DATA]"
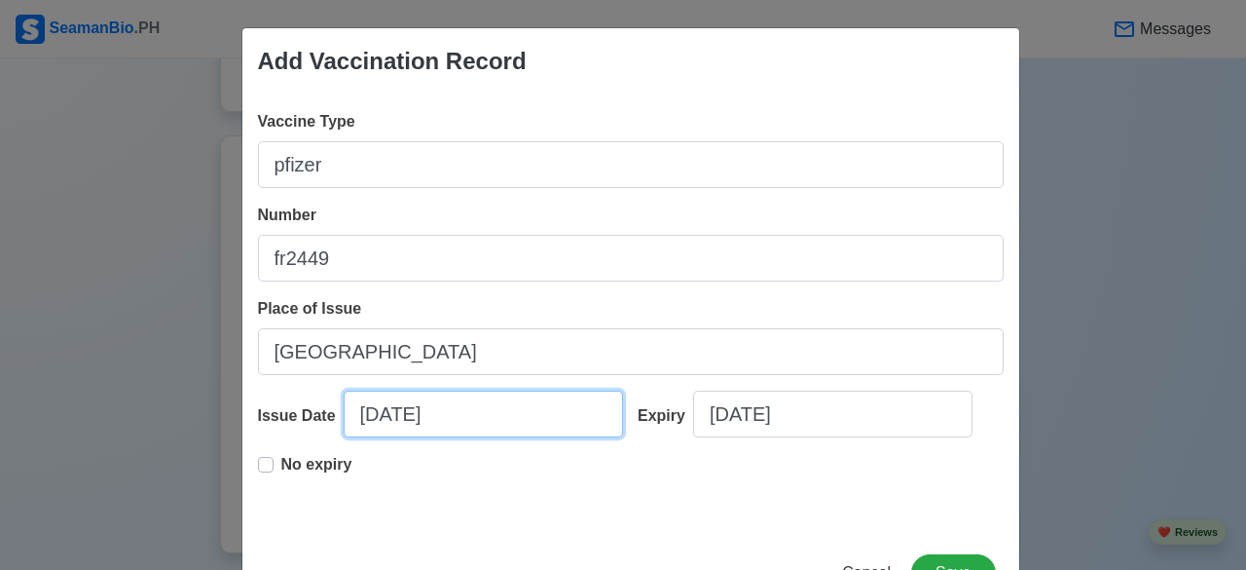
select select "****"
select select "*********"
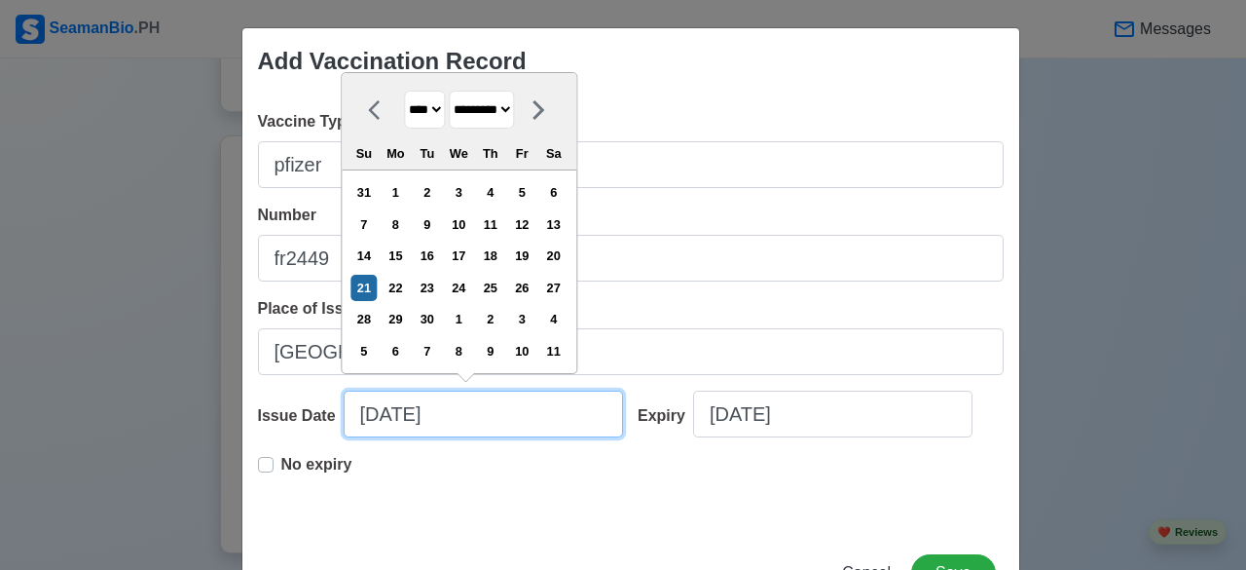
click at [469, 408] on input "09/21/2025" at bounding box center [483, 413] width 279 height 47
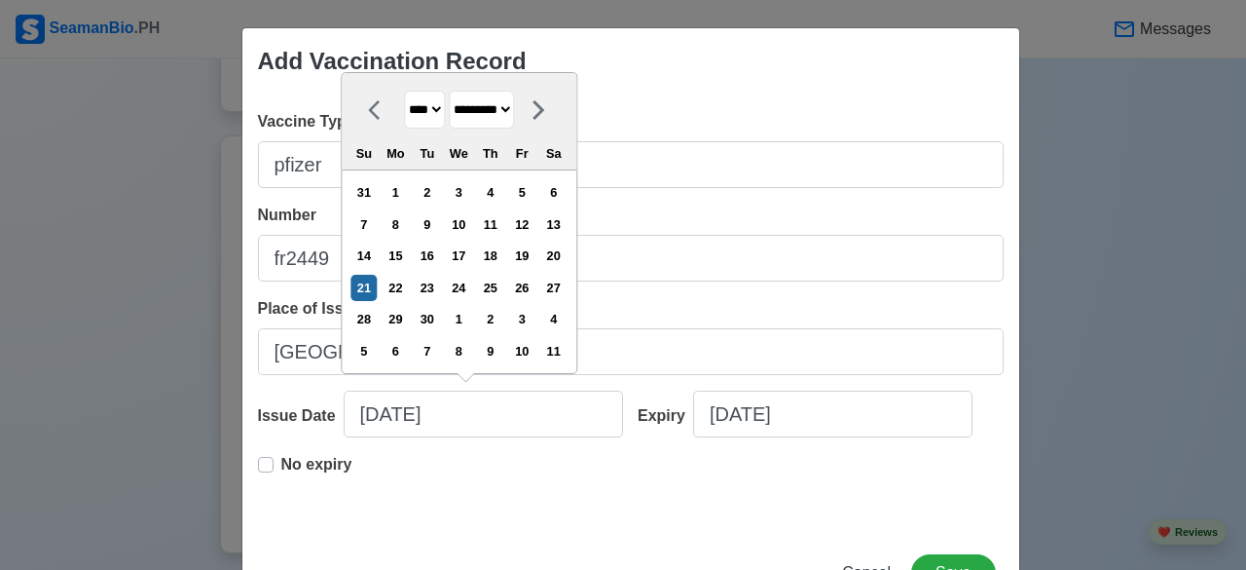
click at [432, 115] on select "**** **** **** **** **** **** **** **** **** **** **** **** **** **** **** ****…" at bounding box center [424, 110] width 41 height 38
select select "****"
click at [404, 92] on select "**** **** **** **** **** **** **** **** **** **** **** **** **** **** **** ****…" at bounding box center [424, 110] width 41 height 38
click at [514, 113] on select "******* ******** ***** ***** *** **** **** ****** ********* ******* ******** **…" at bounding box center [481, 110] width 65 height 38
select select "****"
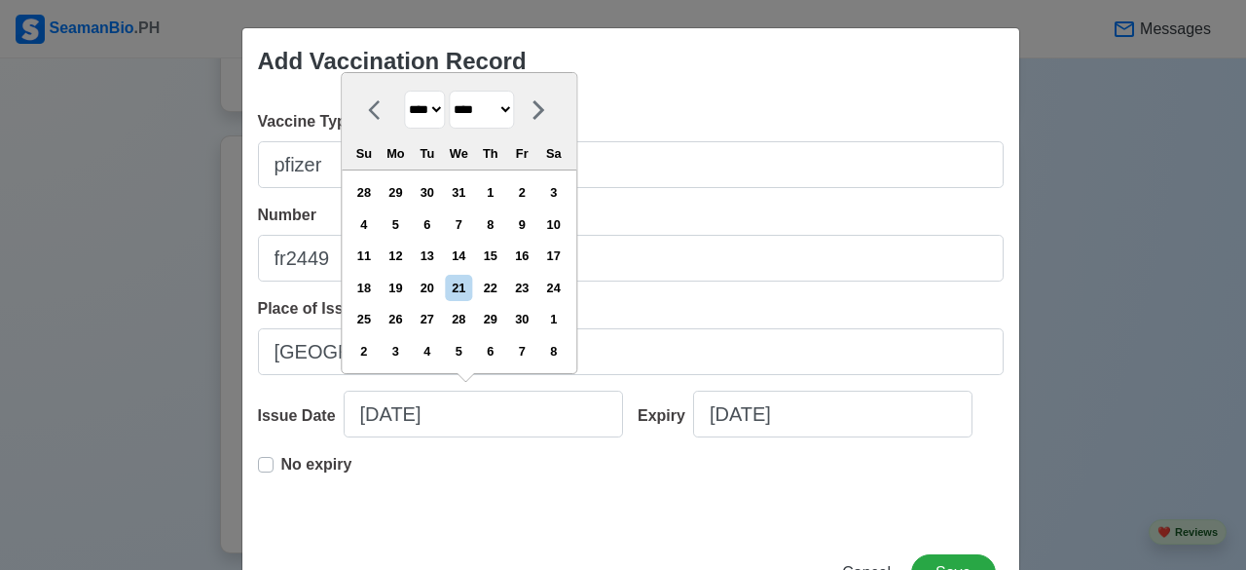
click at [449, 92] on select "******* ******** ***** ***** *** **** **** ****** ********* ******* ******** **…" at bounding box center [481, 110] width 65 height 38
click at [495, 318] on div "30" at bounding box center [490, 319] width 26 height 26
type input "06/30/2022"
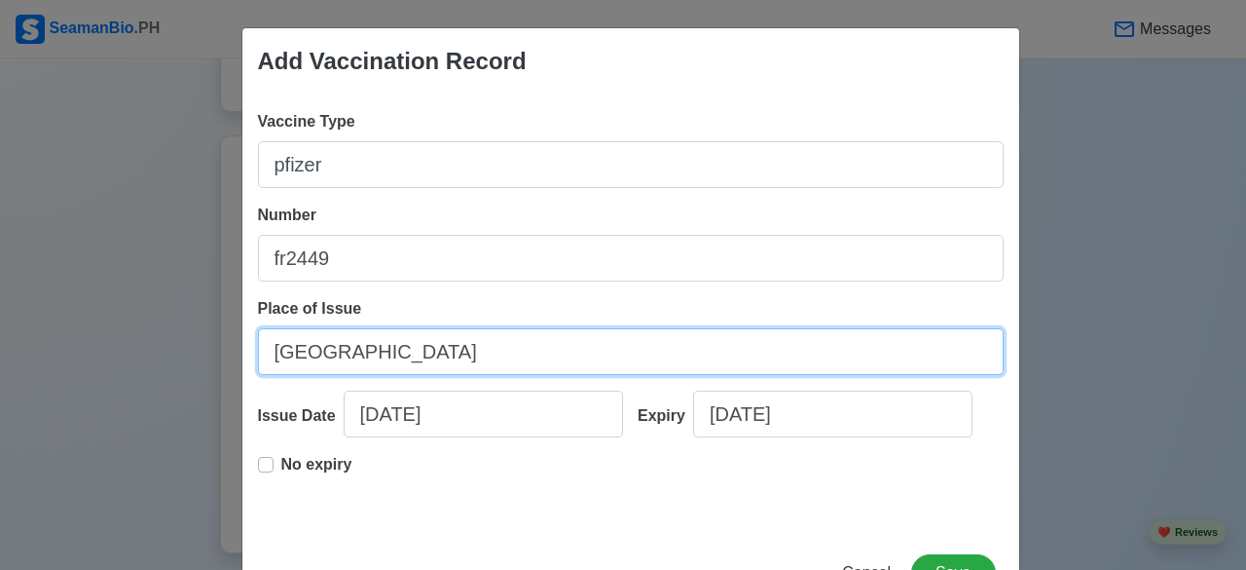
click at [360, 353] on input "[GEOGRAPHIC_DATA]" at bounding box center [631, 351] width 746 height 47
type input "M"
type input "buhi"
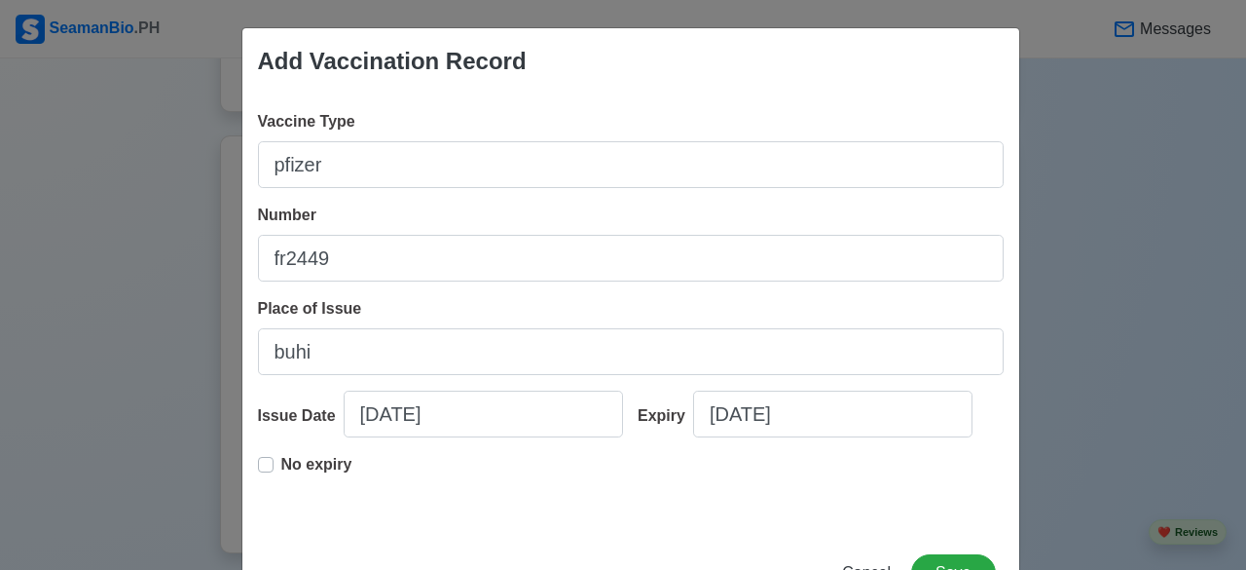
click at [281, 464] on label "No expiry" at bounding box center [316, 472] width 71 height 39
type input "06/30/2022"
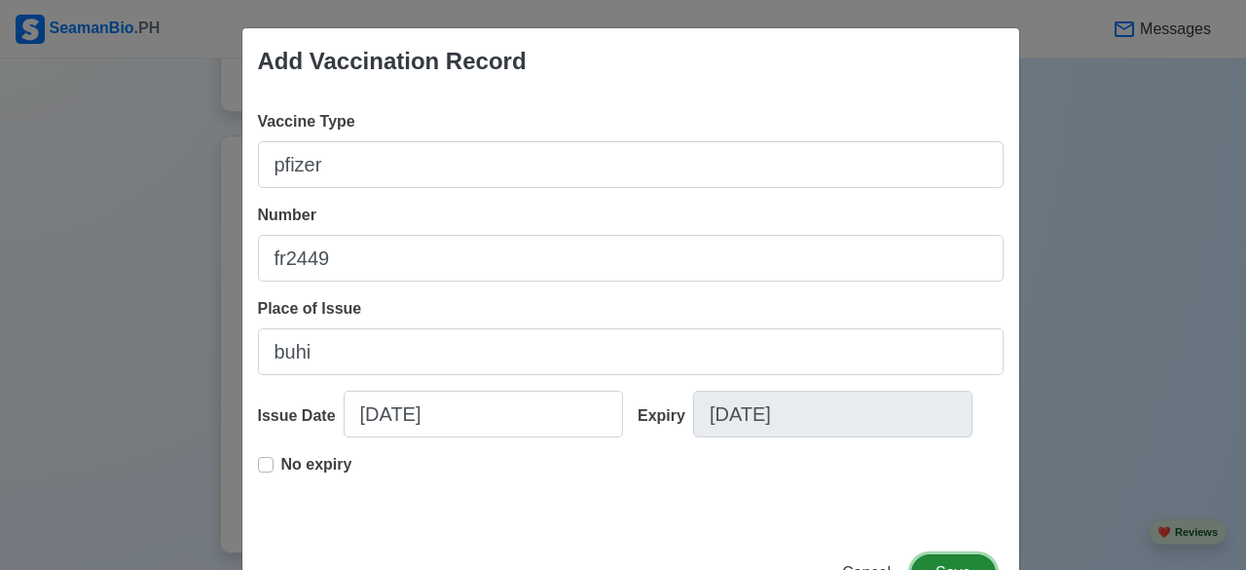
click at [933, 562] on button "Save" at bounding box center [953, 572] width 84 height 37
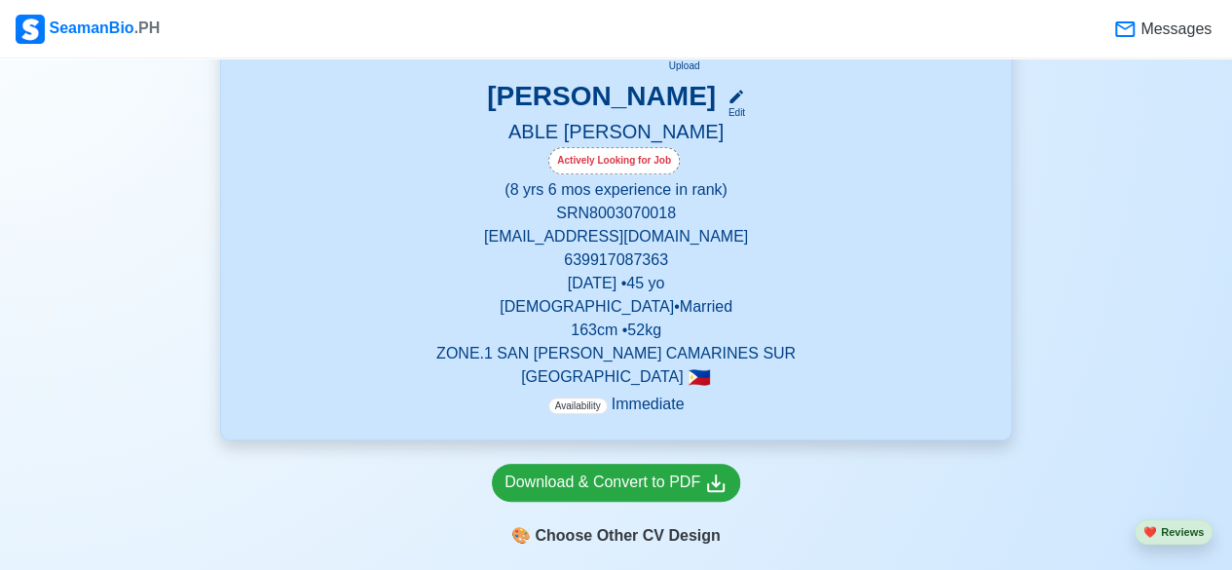
scroll to position [236, 0]
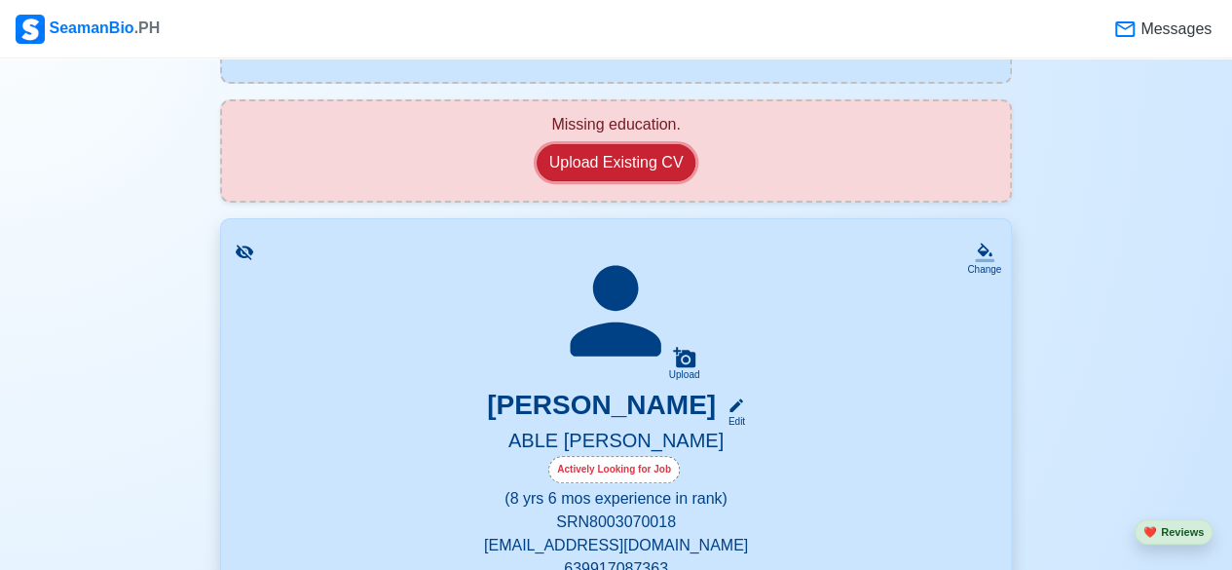
click at [617, 161] on button "Upload Existing CV" at bounding box center [616, 162] width 160 height 37
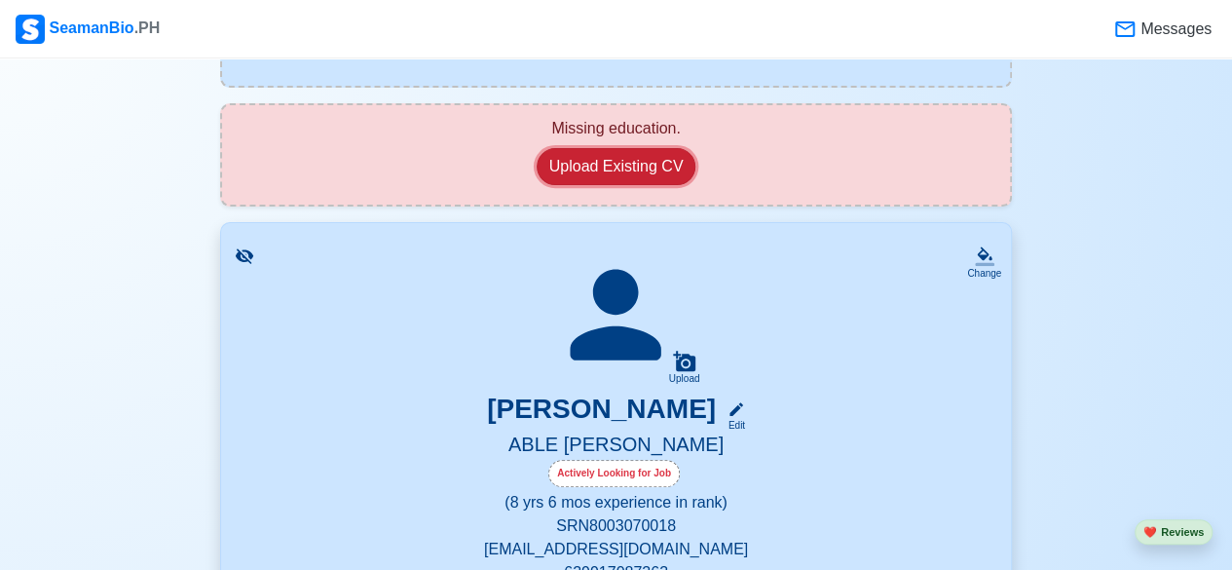
scroll to position [222, 0]
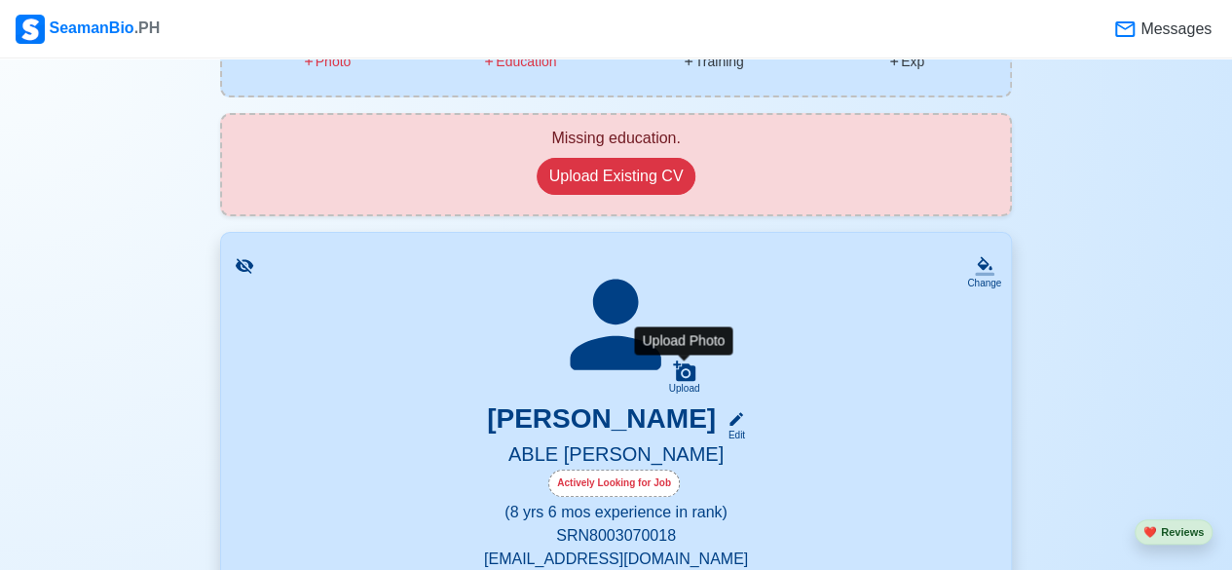
click at [680, 377] on icon at bounding box center [684, 370] width 22 height 20
click at [0, 0] on input "Upload" at bounding box center [0, 0] width 0 height 0
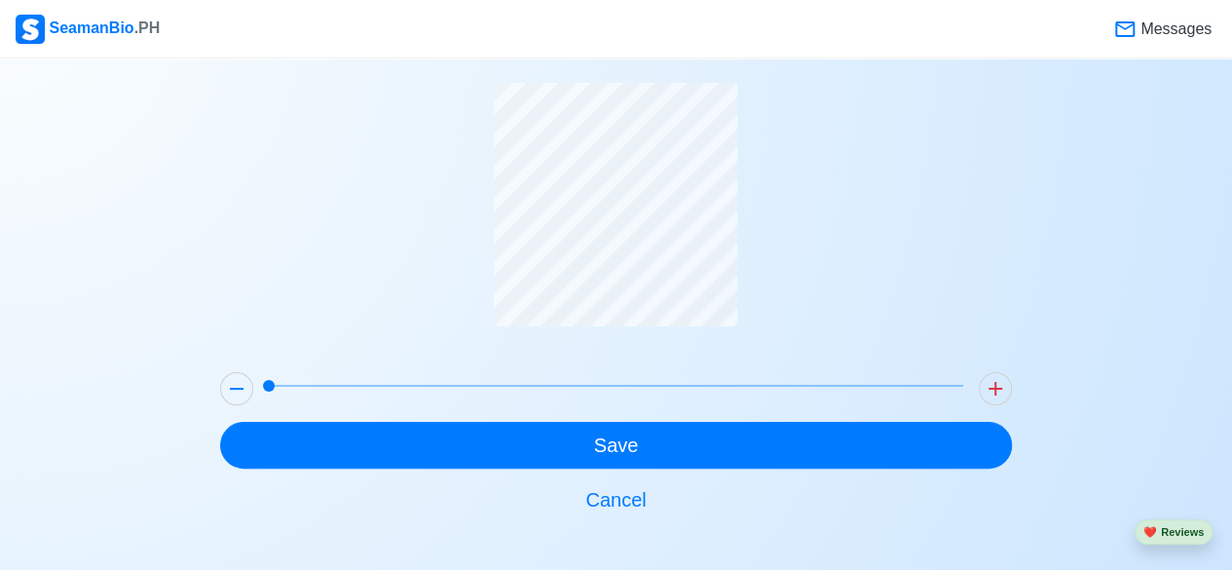
scroll to position [77, 0]
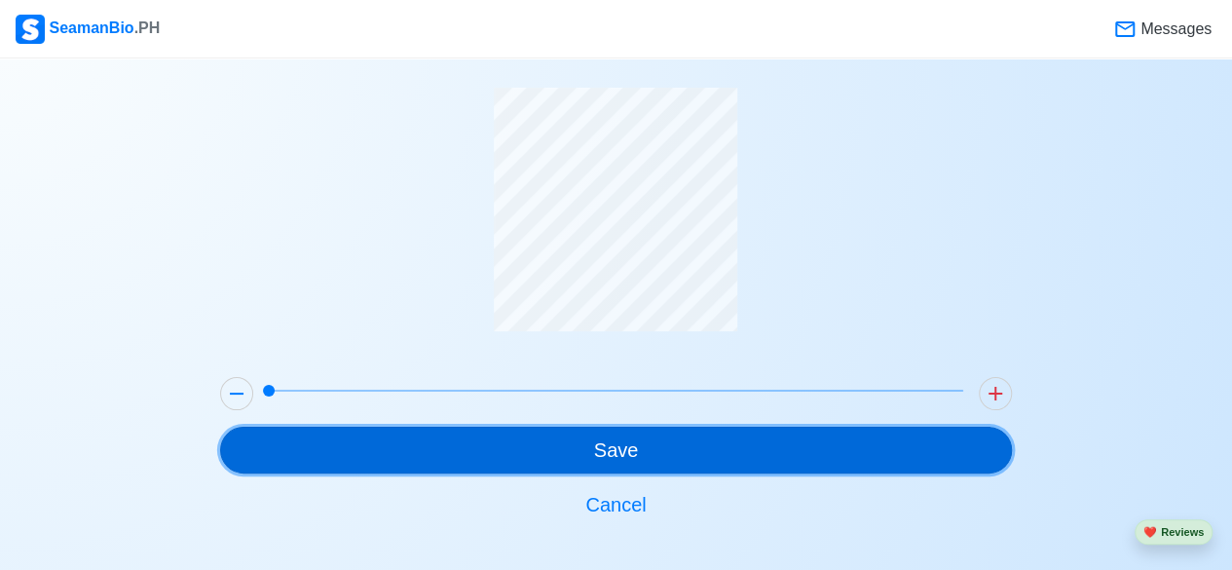
click at [605, 449] on button "Save" at bounding box center [615, 449] width 791 height 47
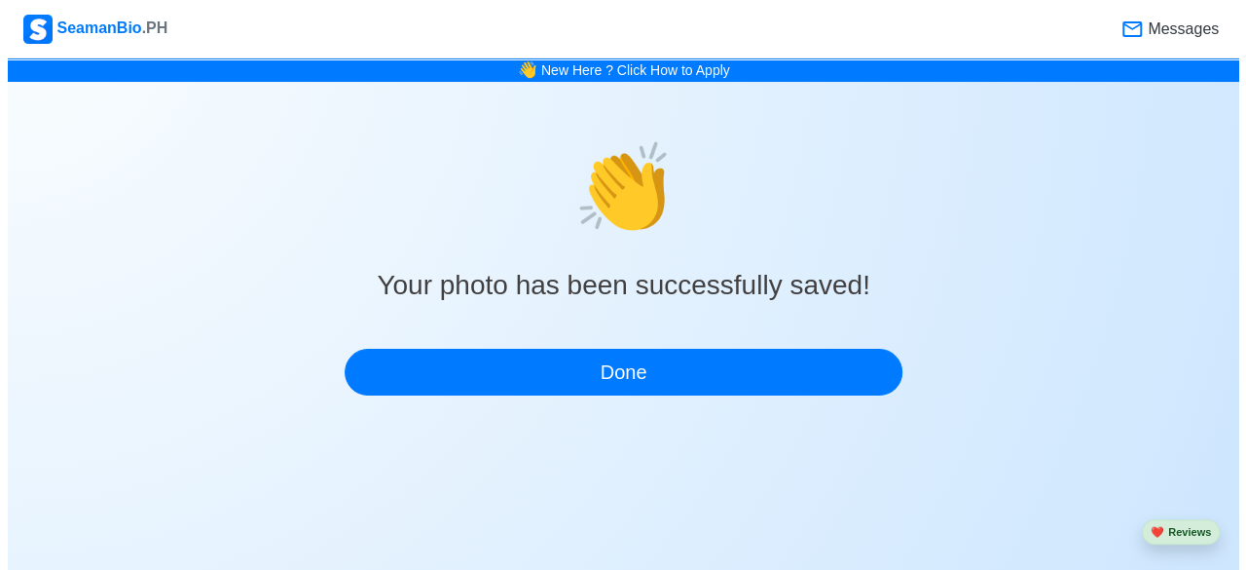
scroll to position [0, 0]
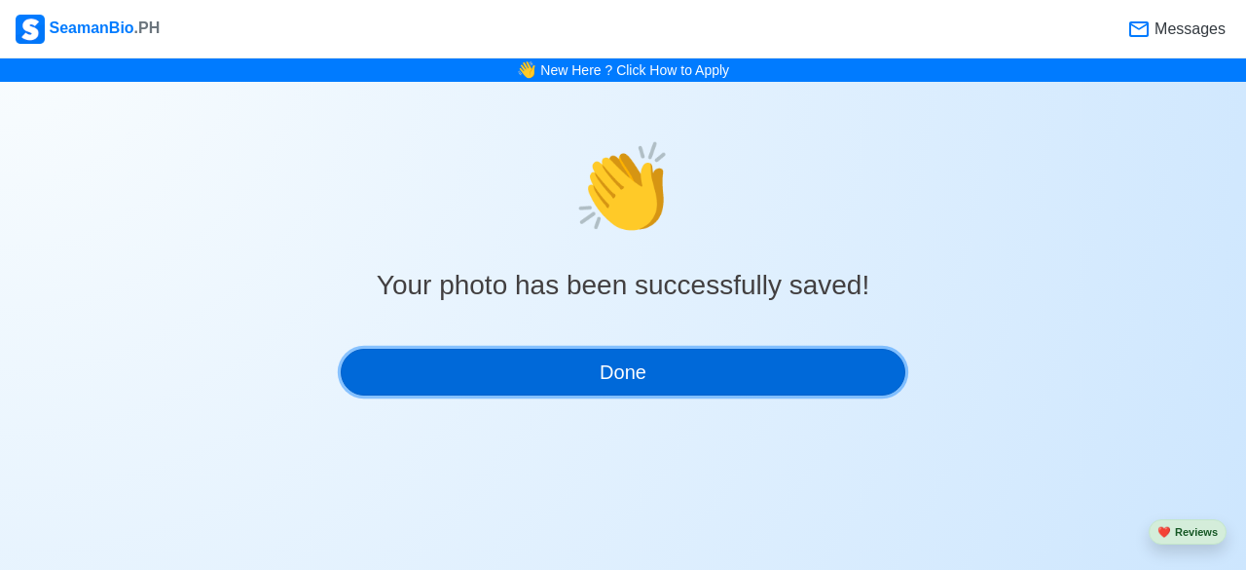
click at [612, 360] on button "Done" at bounding box center [623, 372] width 565 height 47
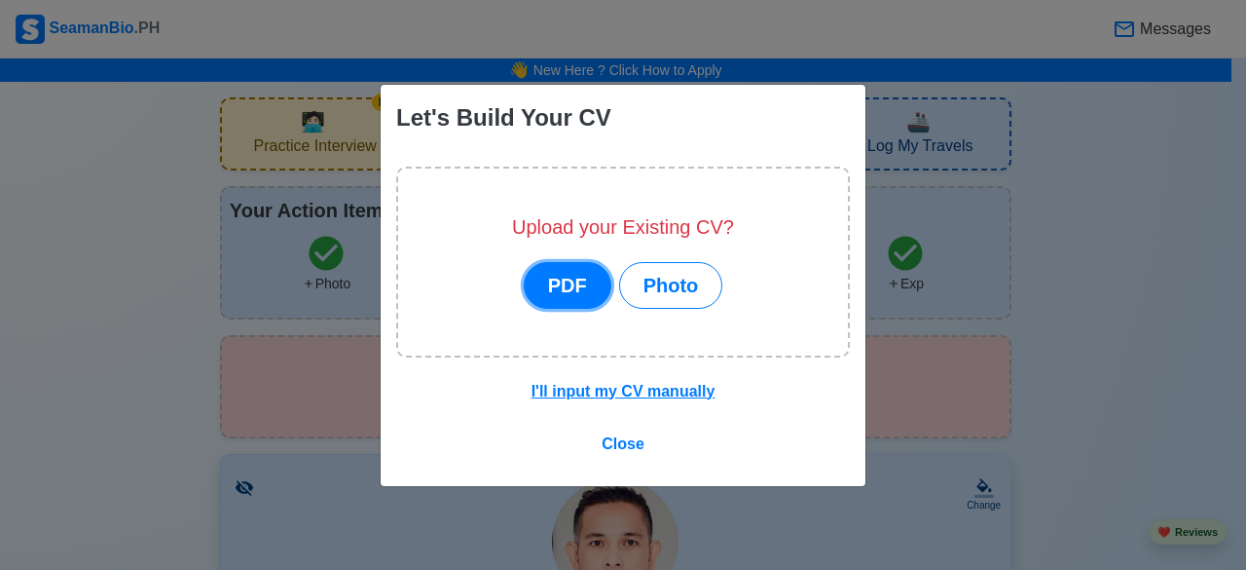
click at [560, 295] on button "PDF" at bounding box center [568, 285] width 88 height 47
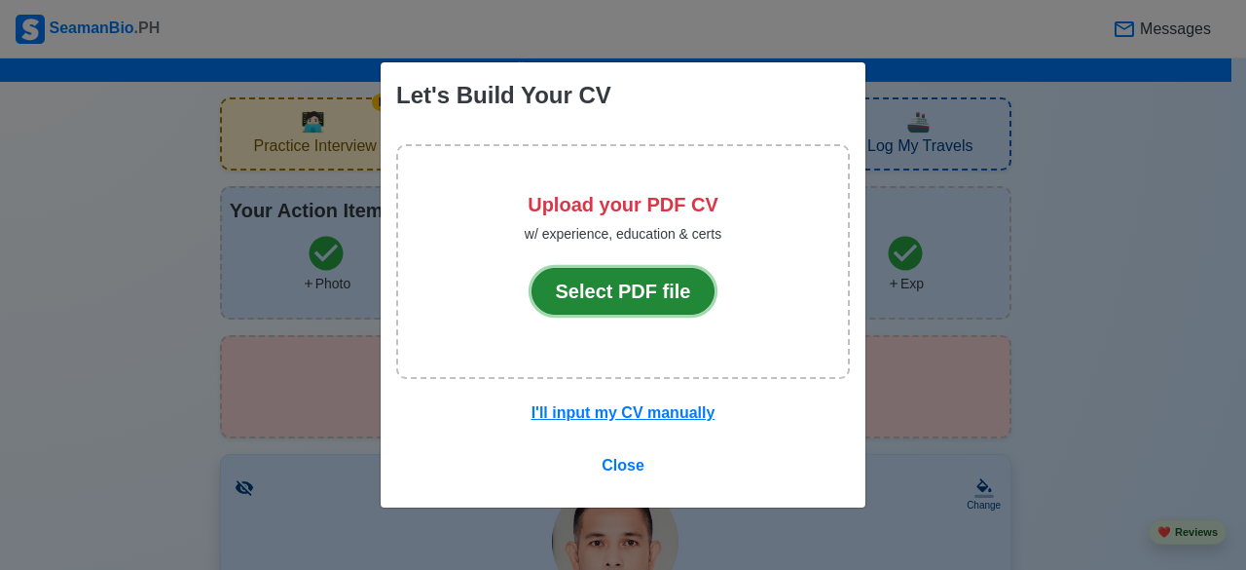
click at [619, 295] on button "Select PDF file" at bounding box center [624, 291] width 184 height 47
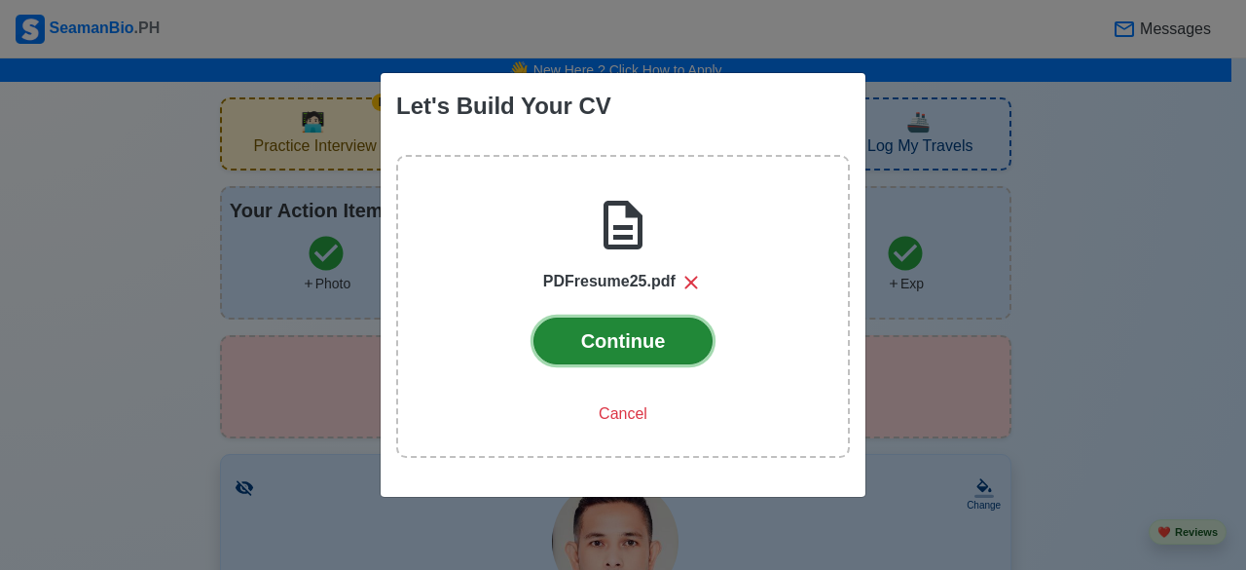
click at [627, 355] on button "Continue" at bounding box center [623, 340] width 180 height 47
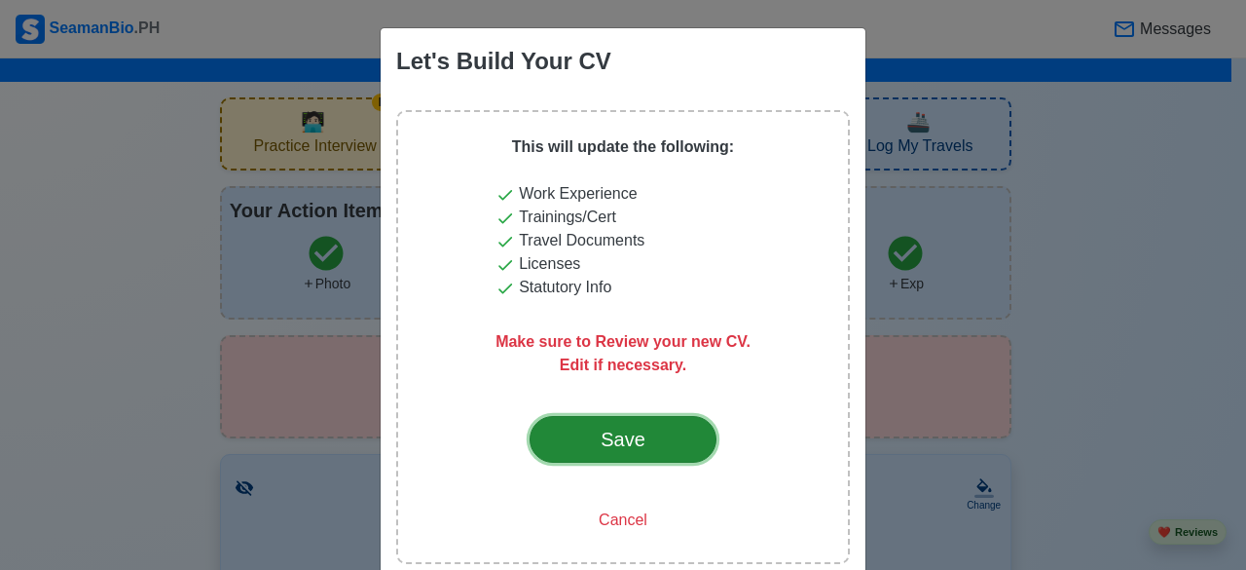
click at [598, 438] on div "Save" at bounding box center [623, 438] width 92 height 29
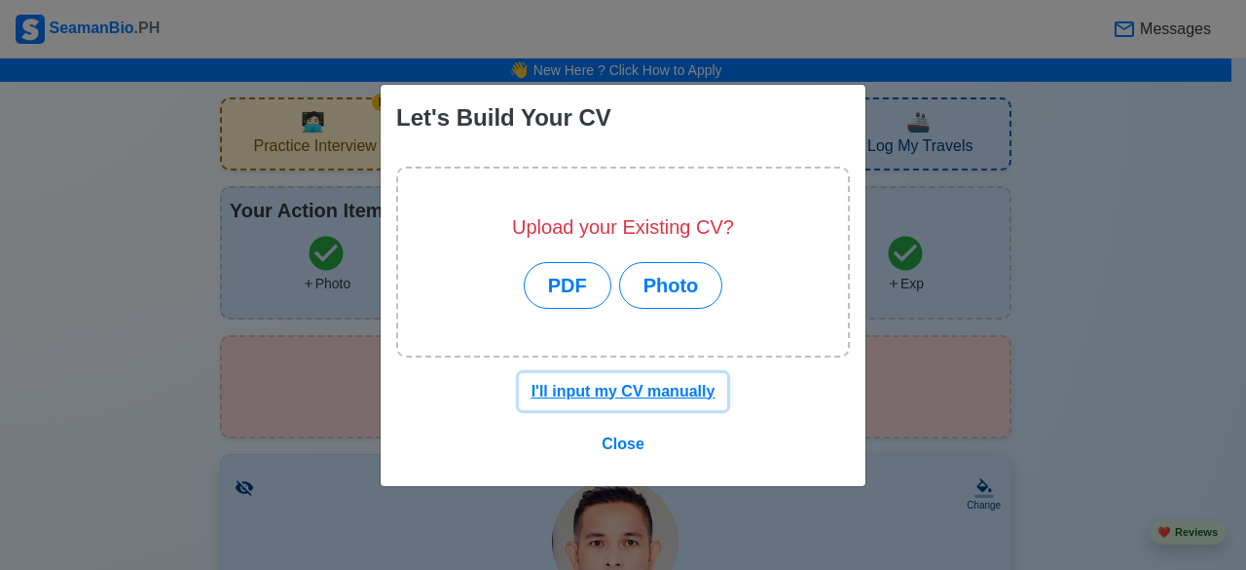
click at [622, 391] on u "I'll input my CV manually" at bounding box center [624, 391] width 184 height 17
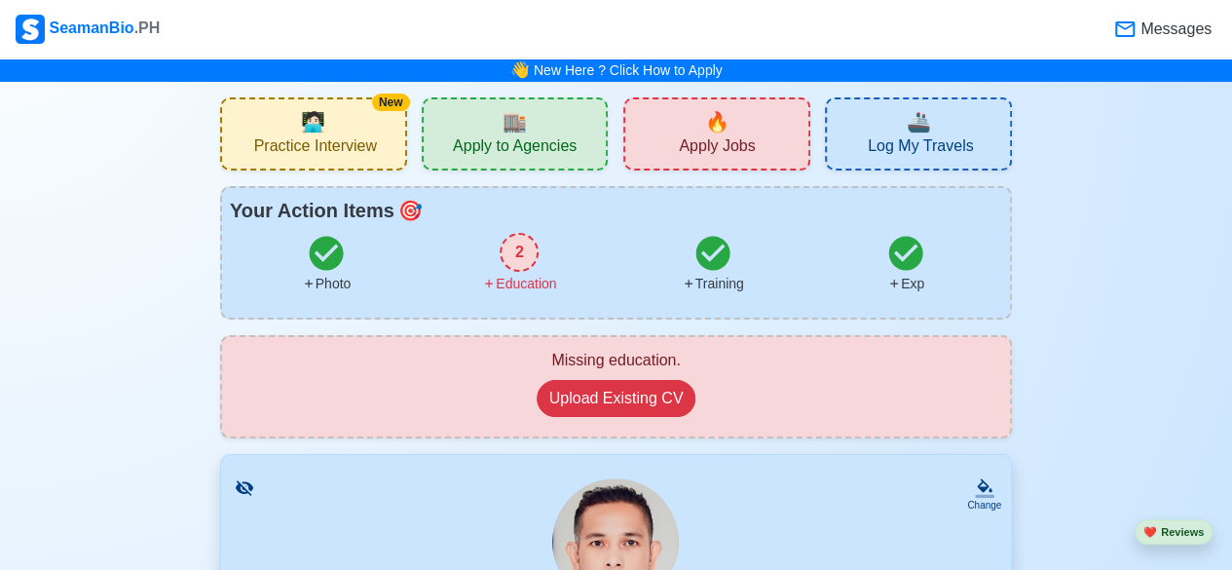
click at [658, 128] on div "🔥 Apply Jobs" at bounding box center [716, 133] width 187 height 73
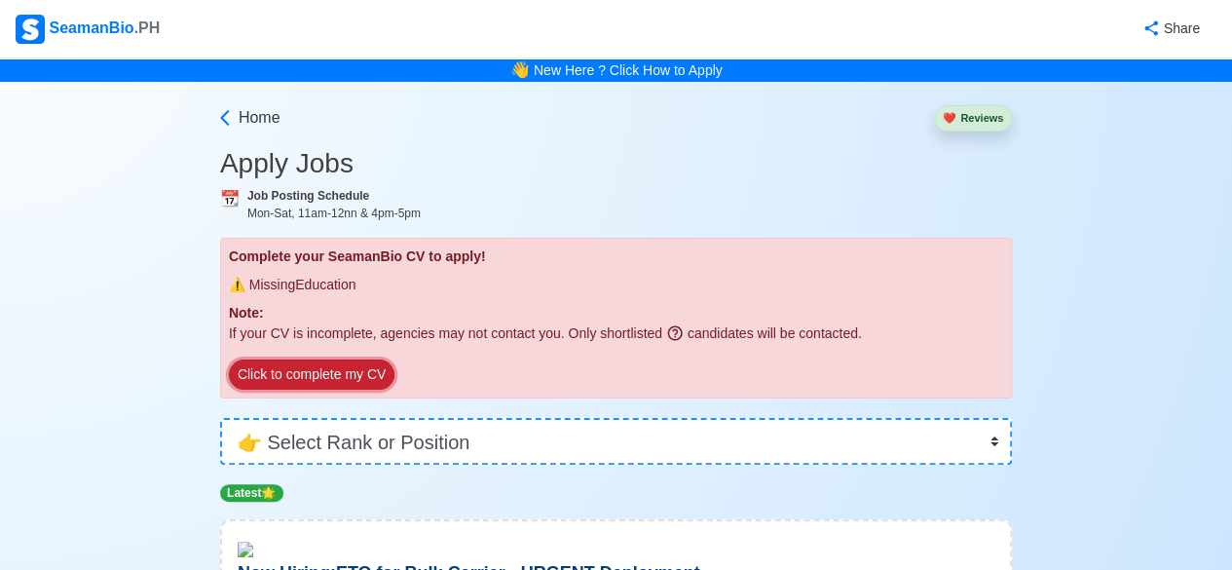
click at [347, 373] on button "Click to complete my CV" at bounding box center [311, 374] width 165 height 30
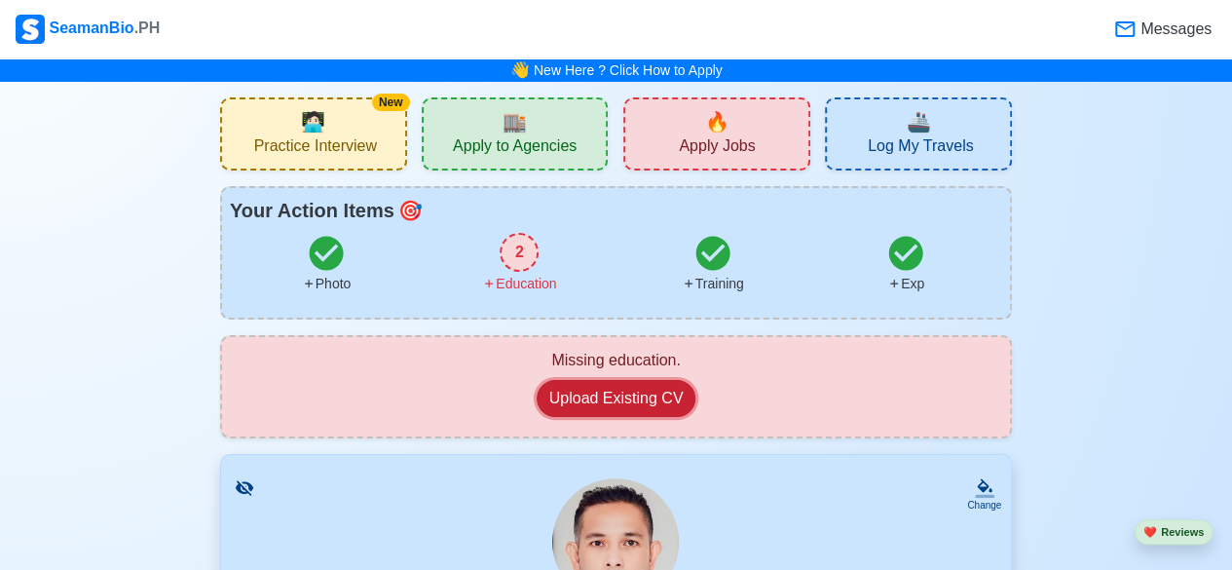
click at [569, 394] on button "Upload Existing CV" at bounding box center [616, 398] width 160 height 37
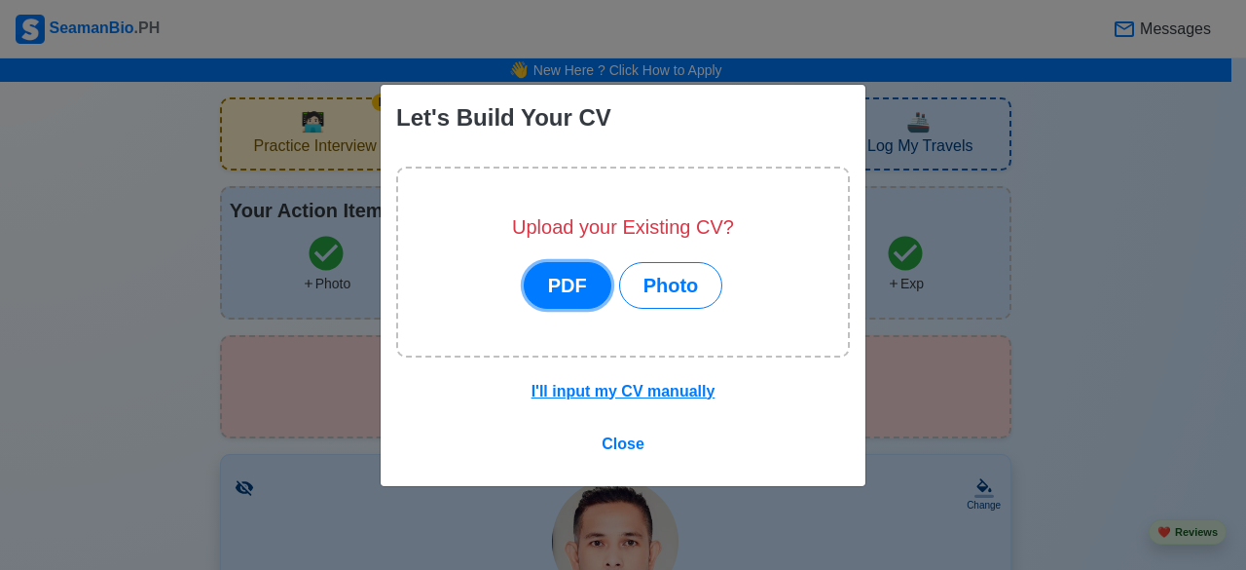
click at [564, 281] on button "PDF" at bounding box center [568, 285] width 88 height 47
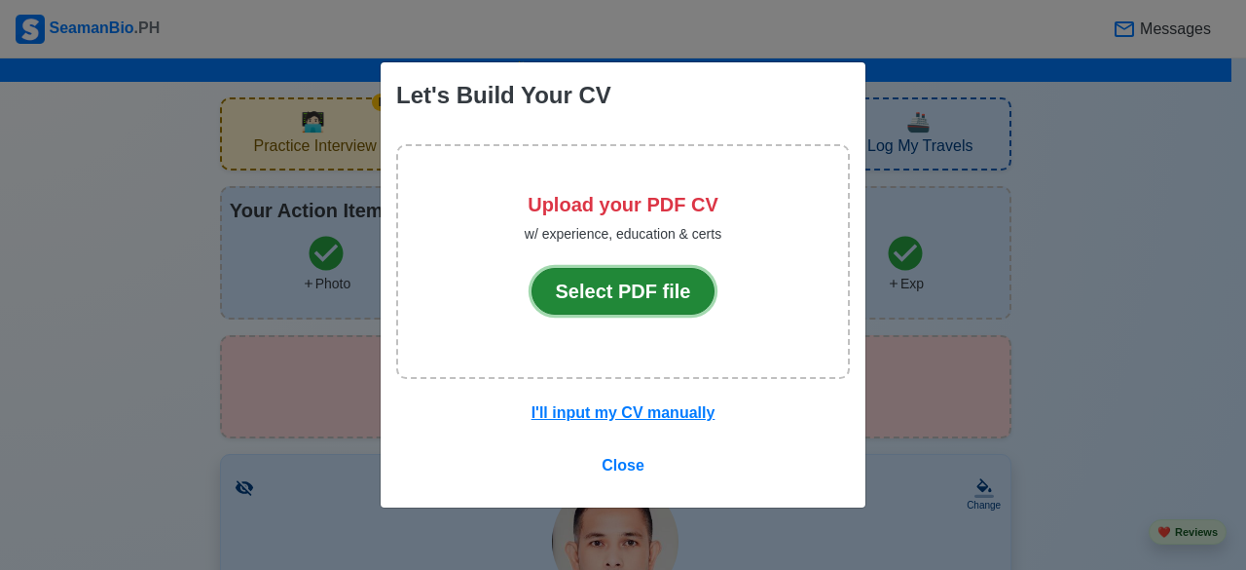
click at [604, 295] on button "Select PDF file" at bounding box center [624, 291] width 184 height 47
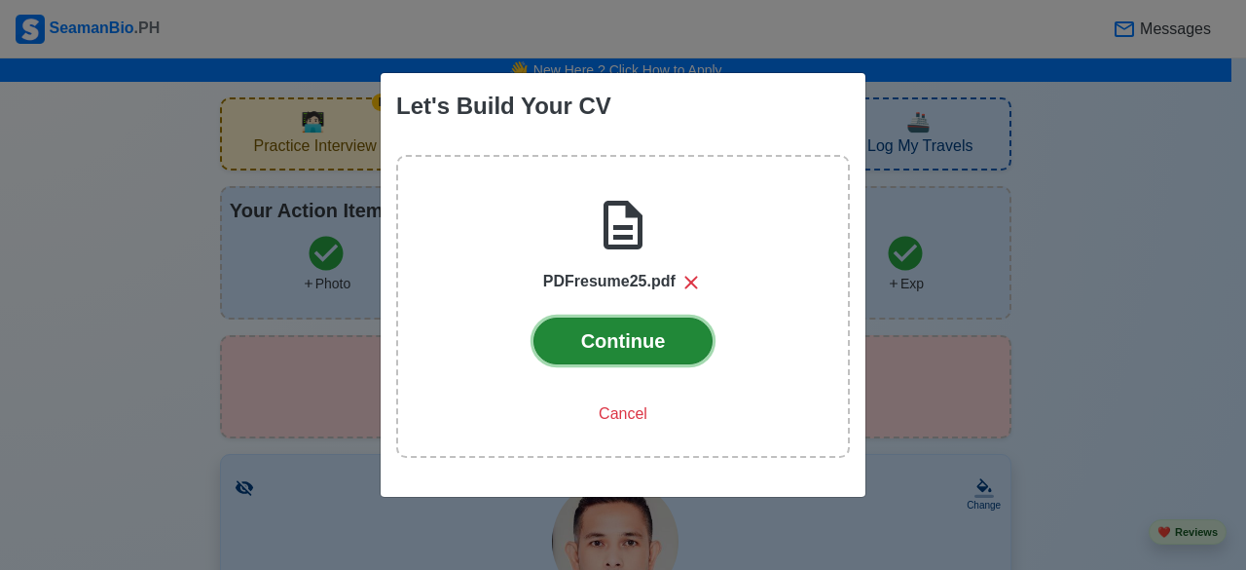
click at [608, 342] on button "Continue" at bounding box center [623, 340] width 180 height 47
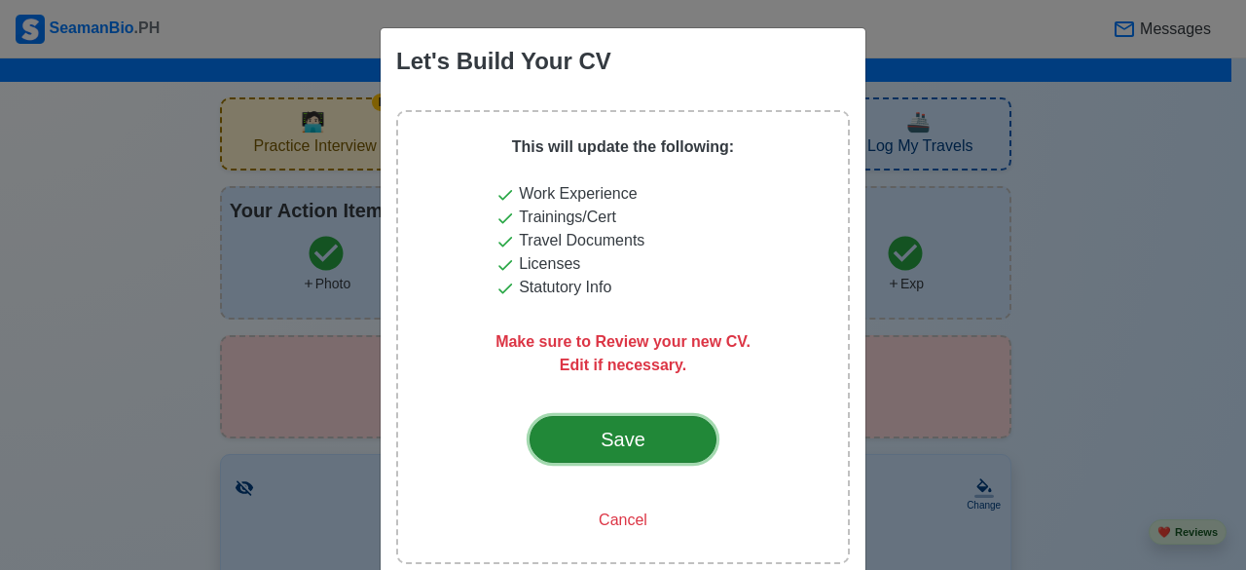
click at [598, 441] on div "Save" at bounding box center [623, 438] width 92 height 29
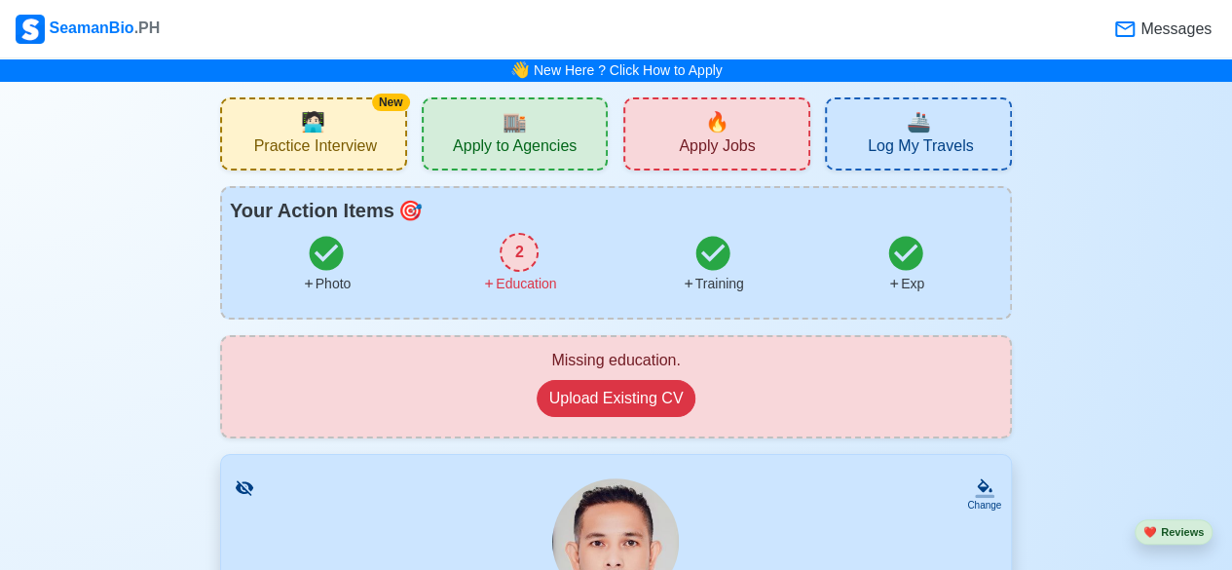
click at [711, 137] on span "Apply Jobs" at bounding box center [717, 148] width 76 height 24
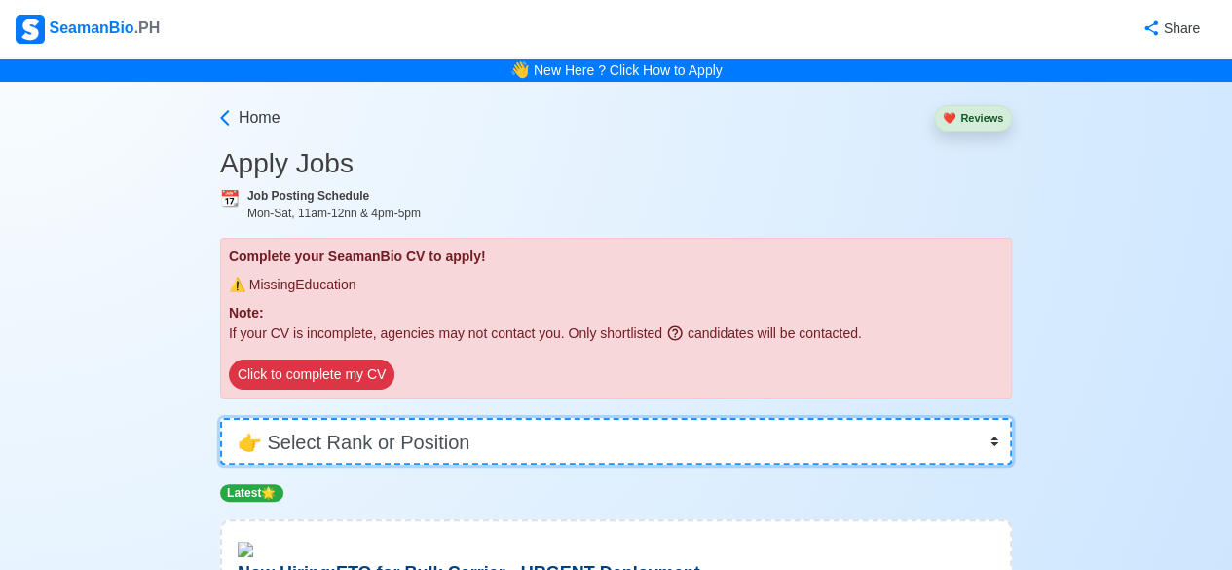
click at [998, 436] on select "👉 Select Rank or Position Master Chief Officer 2nd Officer 3rd Officer Junior O…" at bounding box center [615, 441] width 791 height 47
select select "[PERSON_NAME]"
click at [220, 418] on select "👉 Select Rank or Position Master Chief Officer 2nd Officer 3rd Officer Junior O…" at bounding box center [615, 441] width 791 height 47
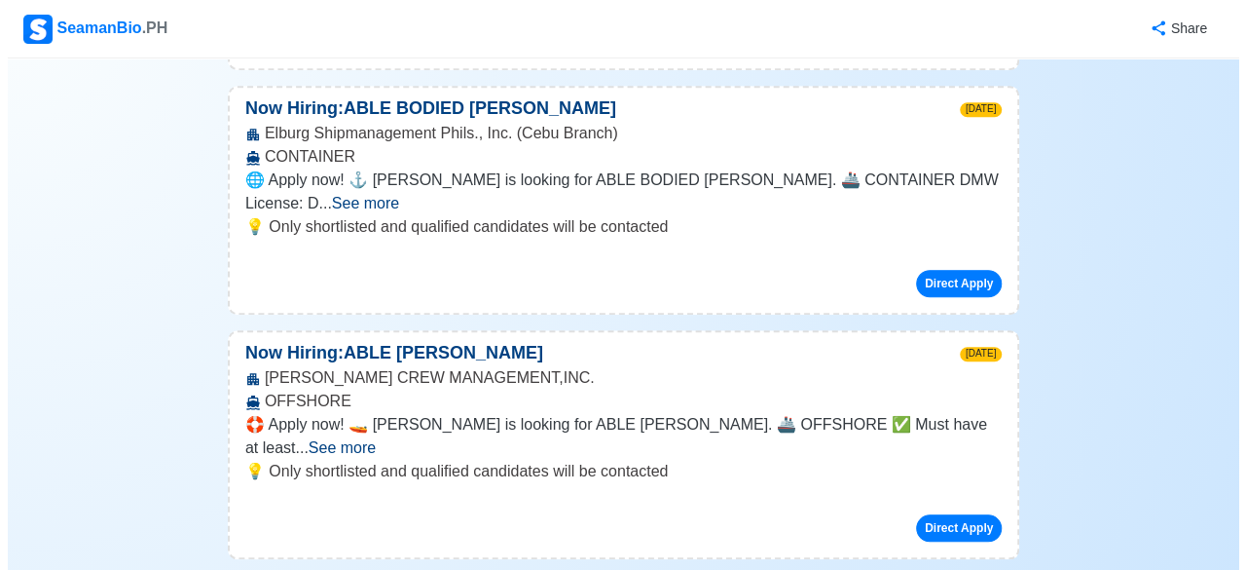
scroll to position [754, 0]
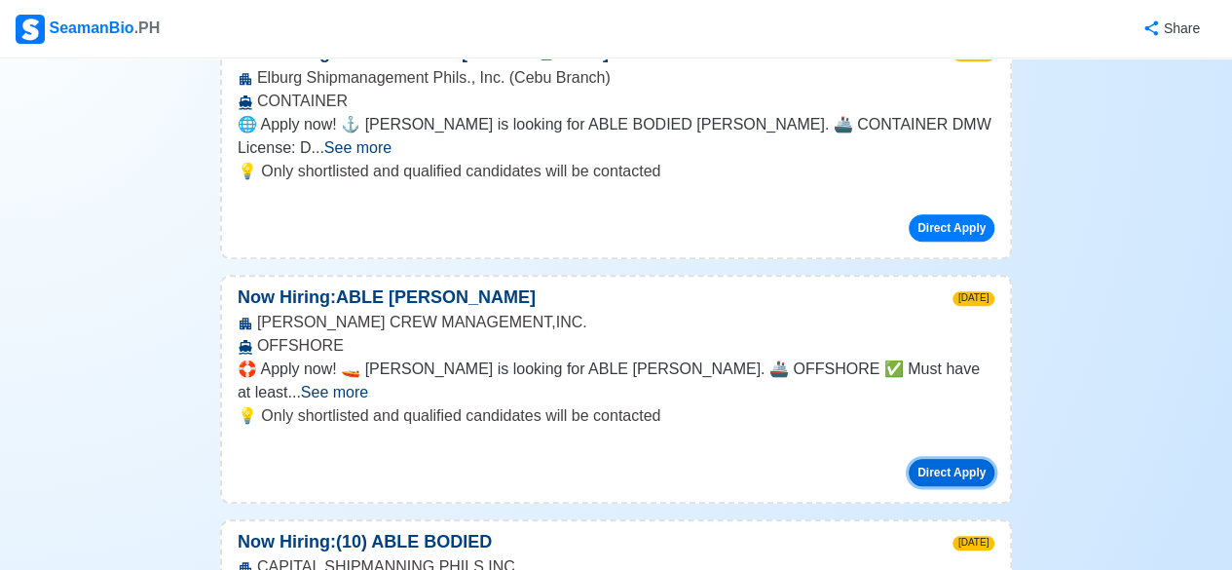
click at [948, 459] on button "Direct Apply" at bounding box center [951, 472] width 86 height 27
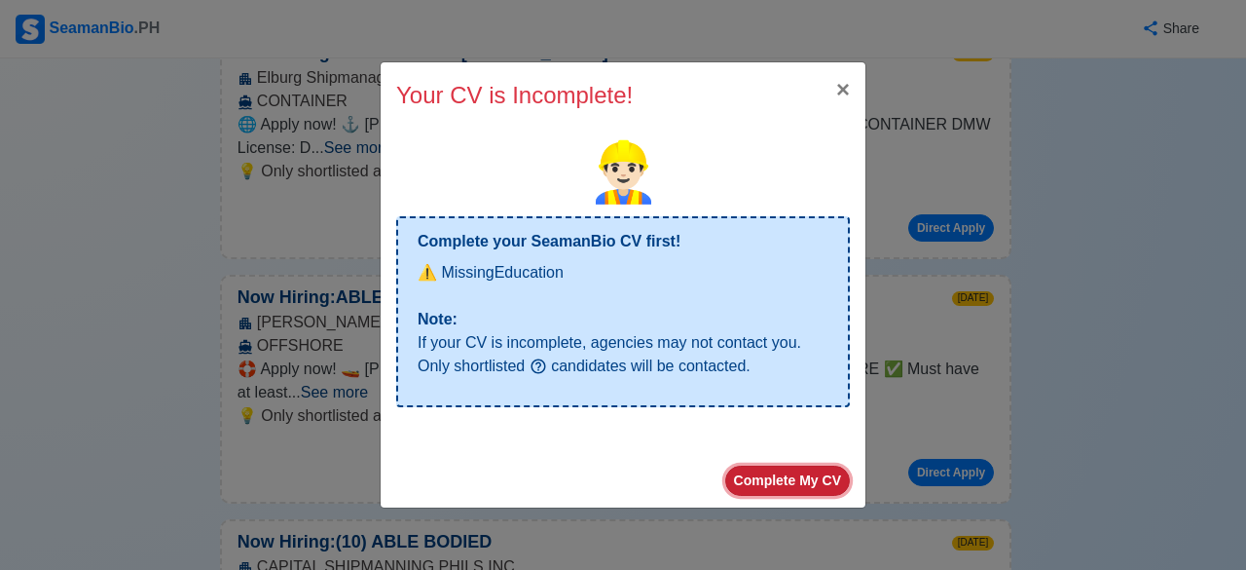
click at [795, 486] on button "Complete My CV" at bounding box center [787, 480] width 125 height 30
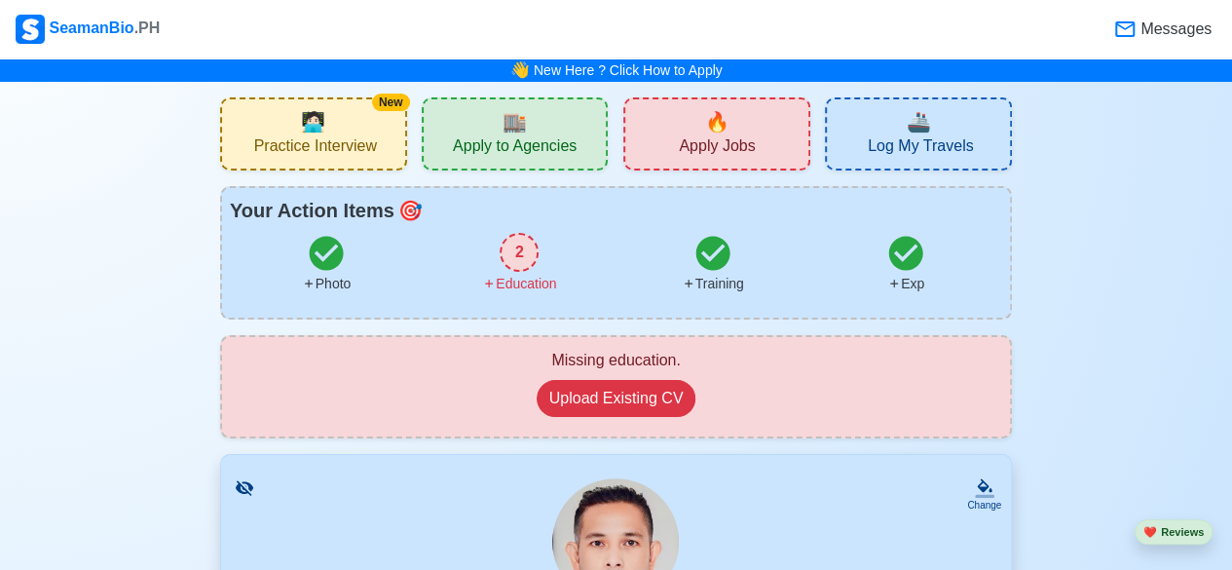
click at [526, 281] on div "Education" at bounding box center [519, 284] width 74 height 20
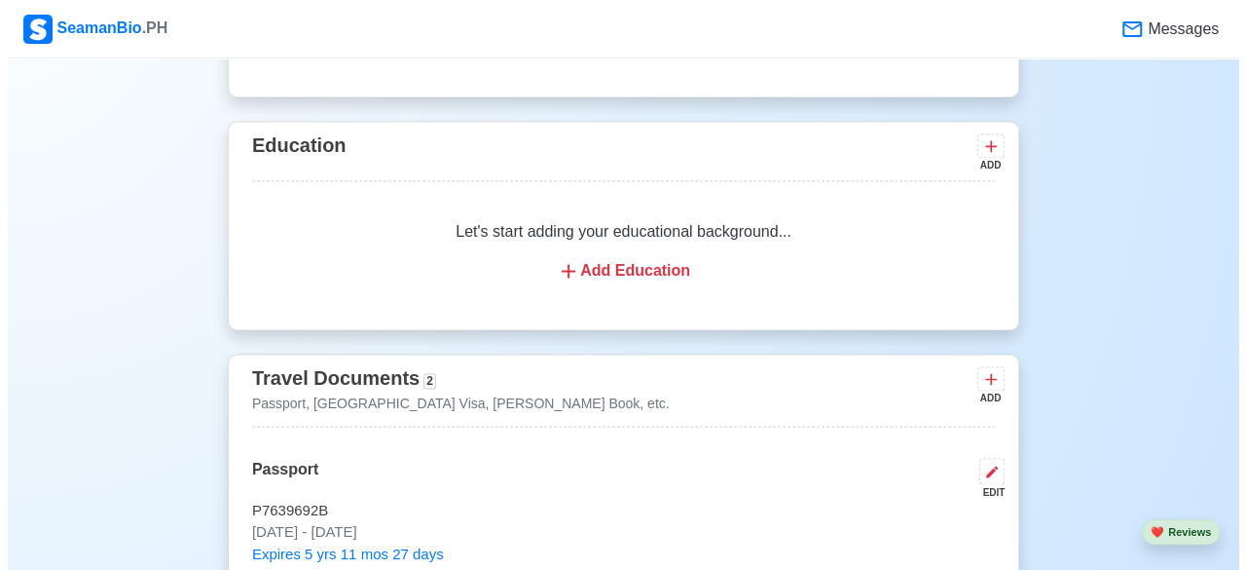
scroll to position [1369, 0]
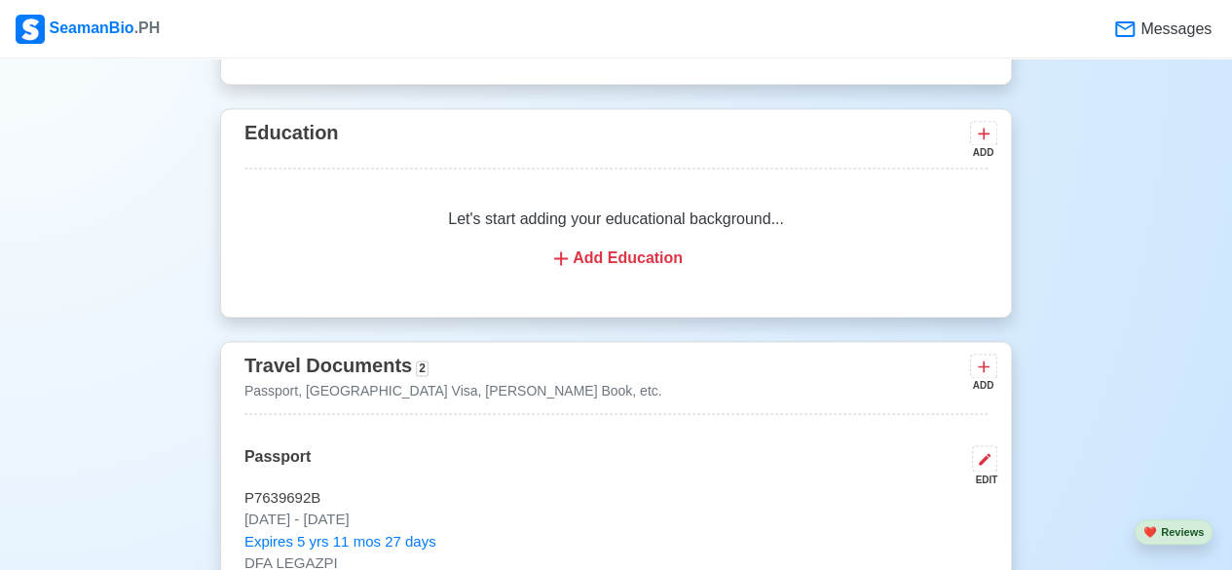
click at [600, 246] on div "Add Education" at bounding box center [616, 257] width 696 height 23
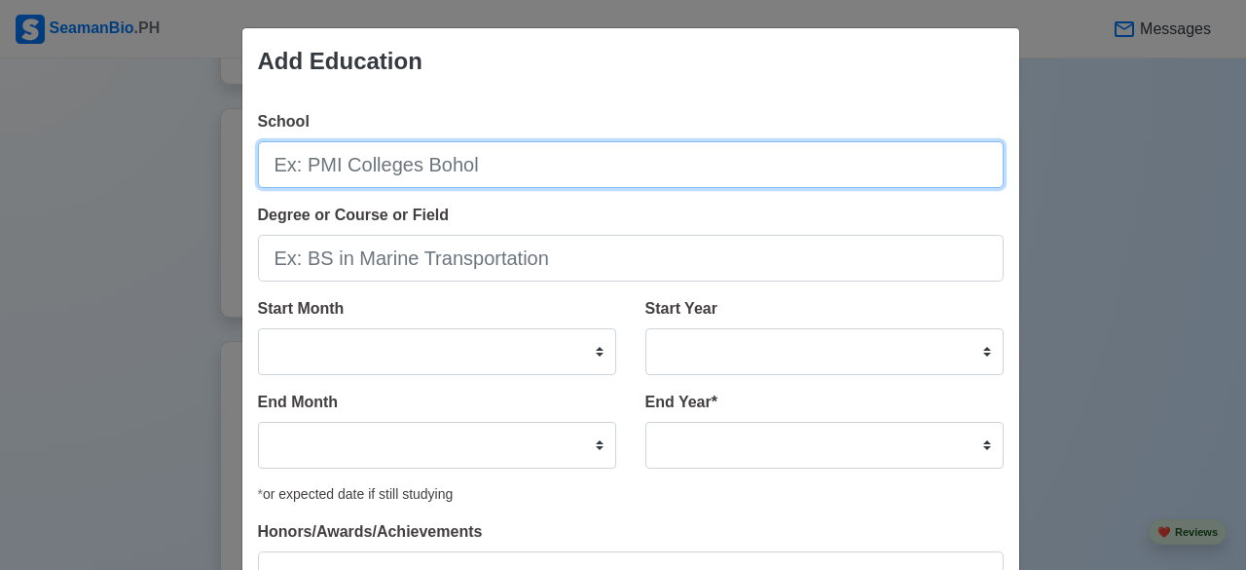
click at [379, 157] on input "School" at bounding box center [631, 164] width 746 height 47
type input "mariners polytechnic colleges foundation bicol"
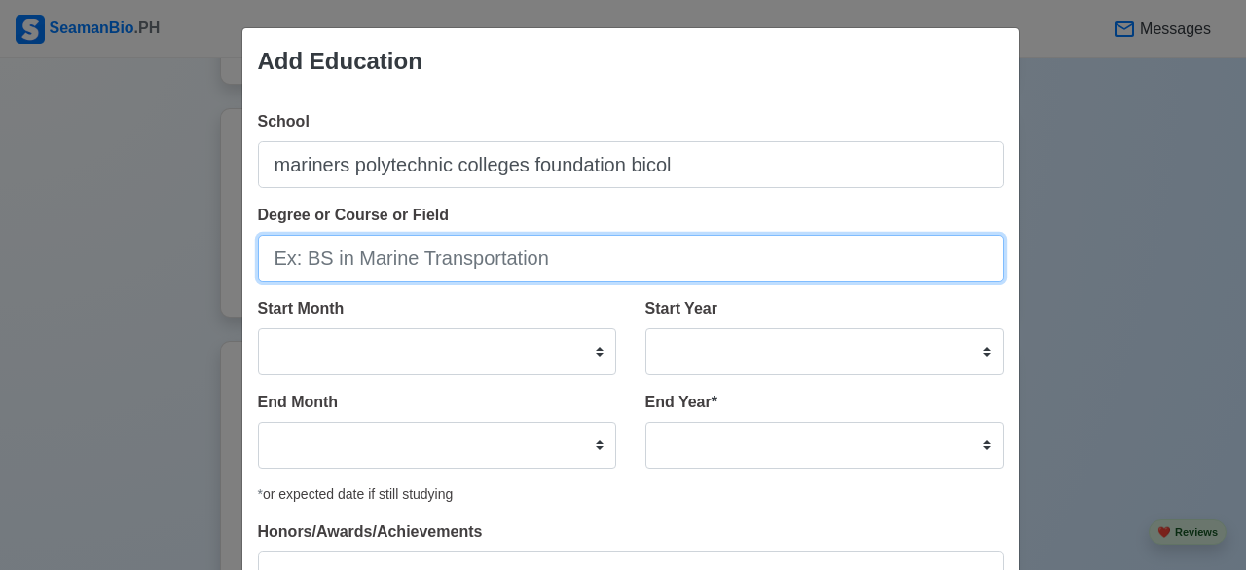
click at [399, 264] on input "Degree or Course or Field" at bounding box center [631, 258] width 746 height 47
type input "bachelor of science in marine transportation"
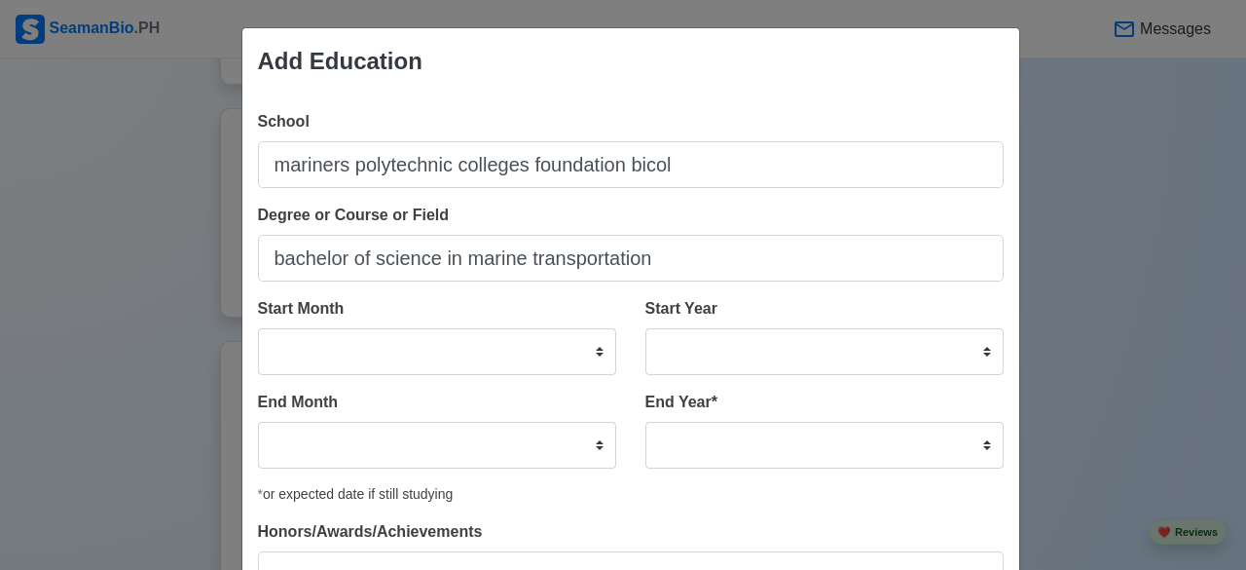
scroll to position [18, 0]
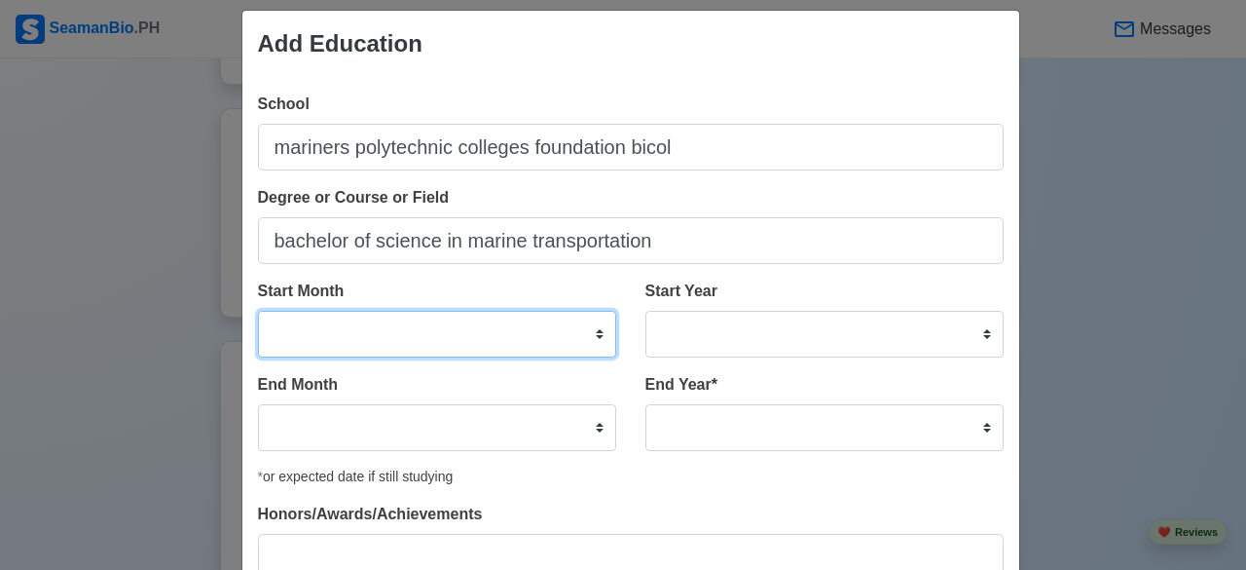
click at [591, 325] on select "January February March April May June July August September October November De…" at bounding box center [437, 334] width 358 height 47
select select "June"
click at [258, 311] on select "January February March April May June July August September October November De…" at bounding box center [437, 334] width 358 height 47
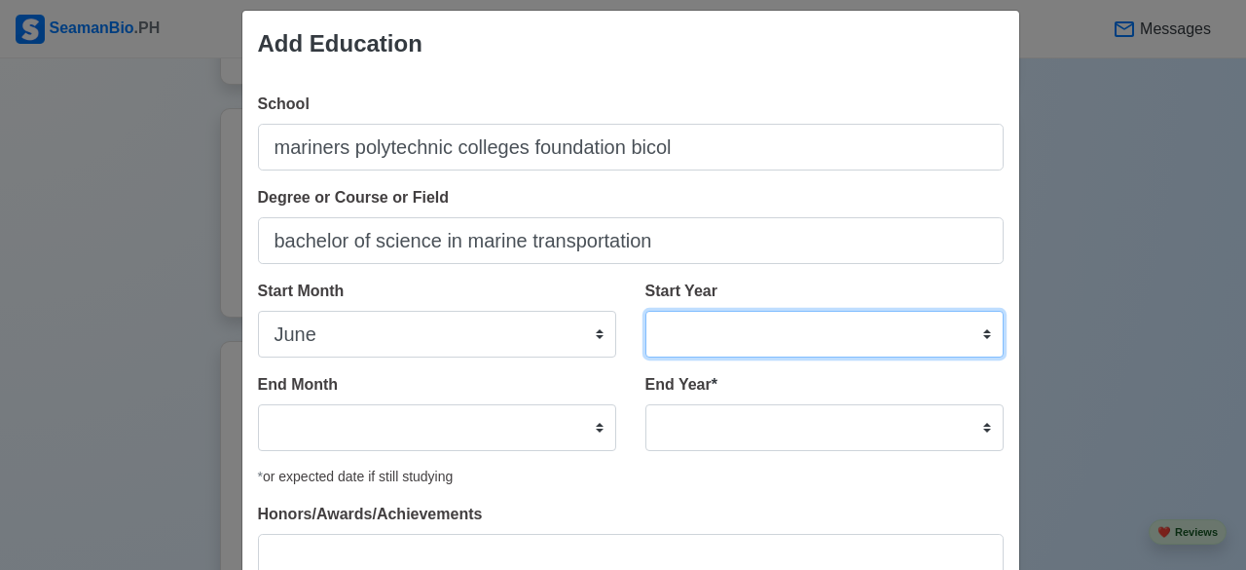
click at [978, 331] on select "2025 2024 2023 2022 2021 2020 2019 2018 2017 2016 2015 2014 2013 2012 2011 2010…" at bounding box center [824, 334] width 358 height 47
select select "1999"
click at [645, 311] on select "2025 2024 2023 2022 2021 2020 2019 2018 2017 2016 2015 2014 2013 2012 2011 2010…" at bounding box center [824, 334] width 358 height 47
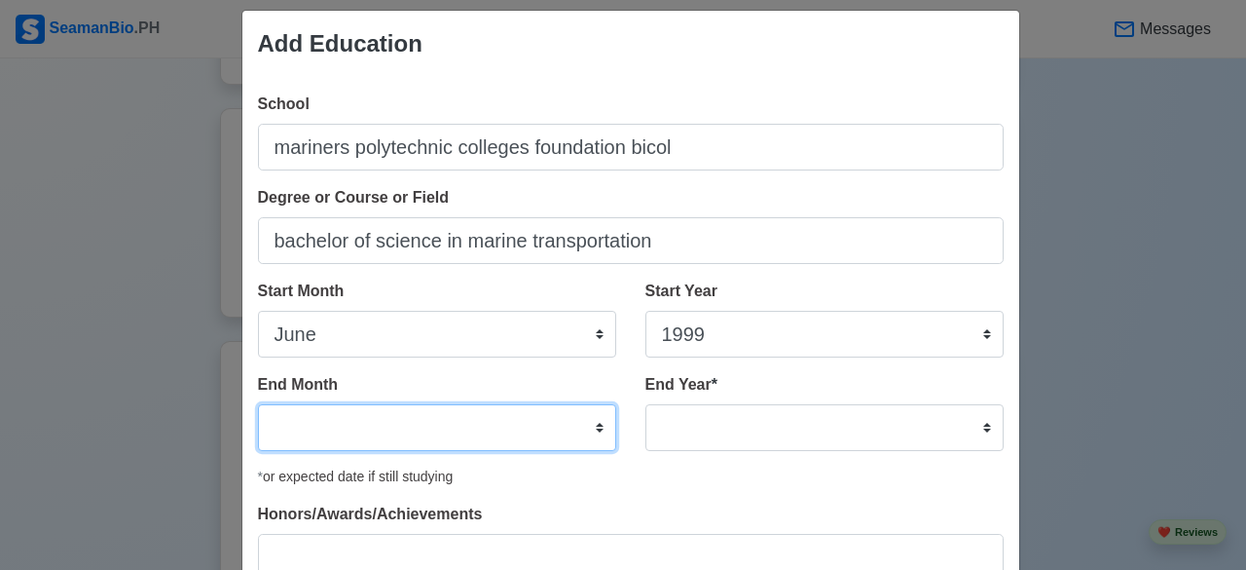
click at [592, 425] on select "January February March April May June July August September October November De…" at bounding box center [437, 427] width 358 height 47
select select "March"
click at [258, 404] on select "January February March April May June July August September October November De…" at bounding box center [437, 427] width 358 height 47
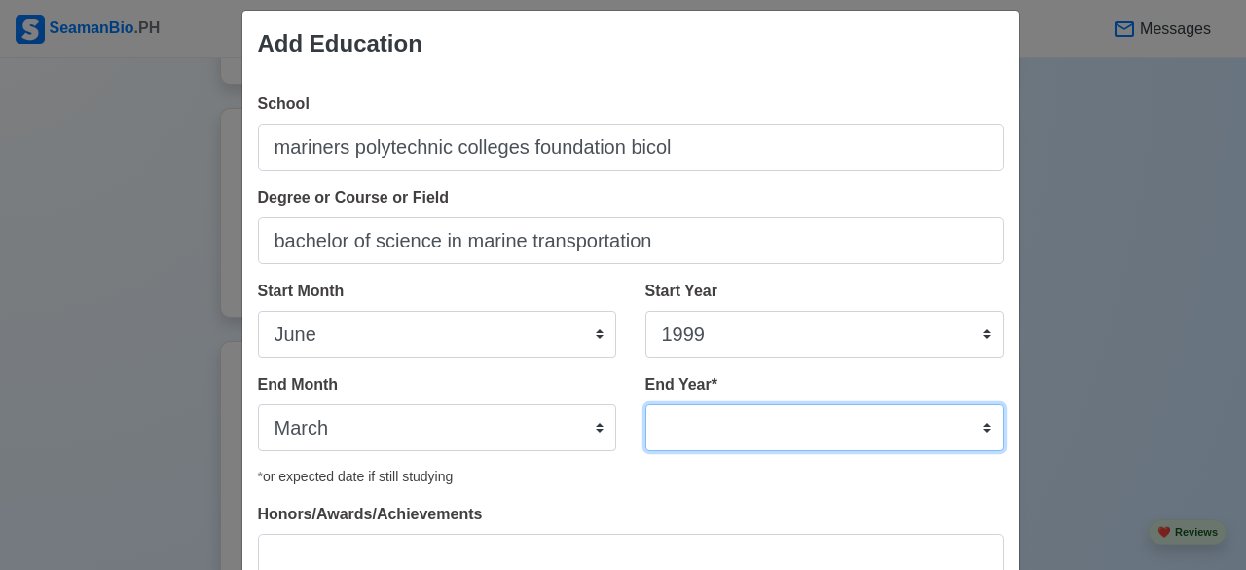
click at [965, 429] on select "2035 2034 2033 2032 2031 2030 2029 2028 2027 2026 2025 2024 2023 2022 2021 2020…" at bounding box center [824, 427] width 358 height 47
select select "2002"
click at [645, 404] on select "2035 2034 2033 2032 2031 2030 2029 2028 2027 2026 2025 2024 2023 2022 2021 2020…" at bounding box center [824, 427] width 358 height 47
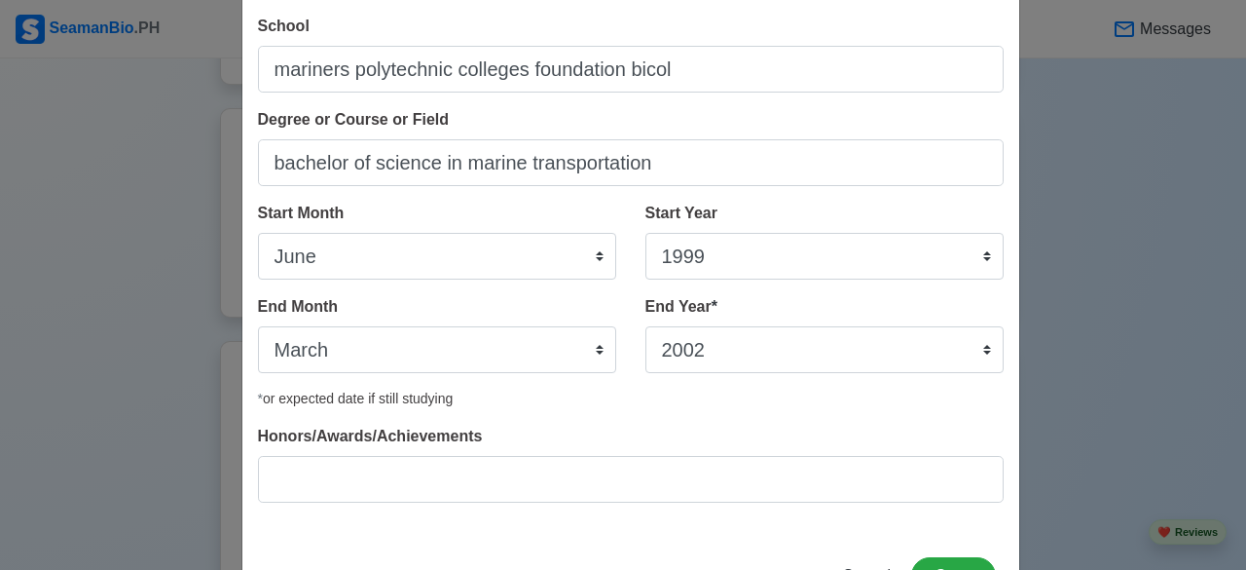
scroll to position [169, 0]
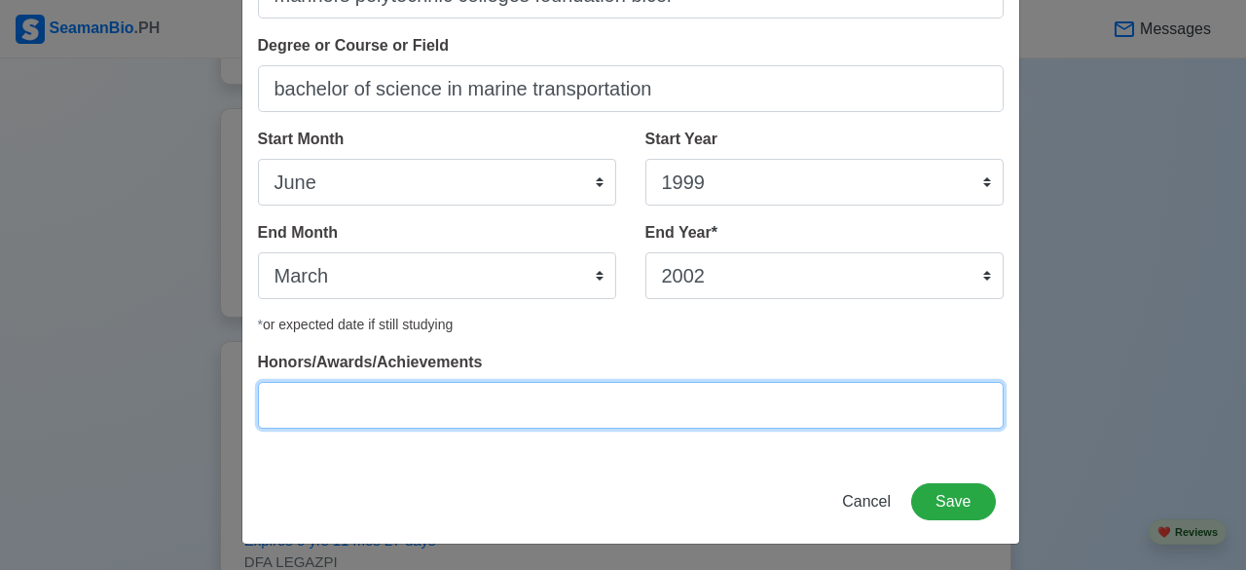
click at [438, 414] on input "Honors/Awards/Achievements" at bounding box center [631, 405] width 746 height 47
type input "n"
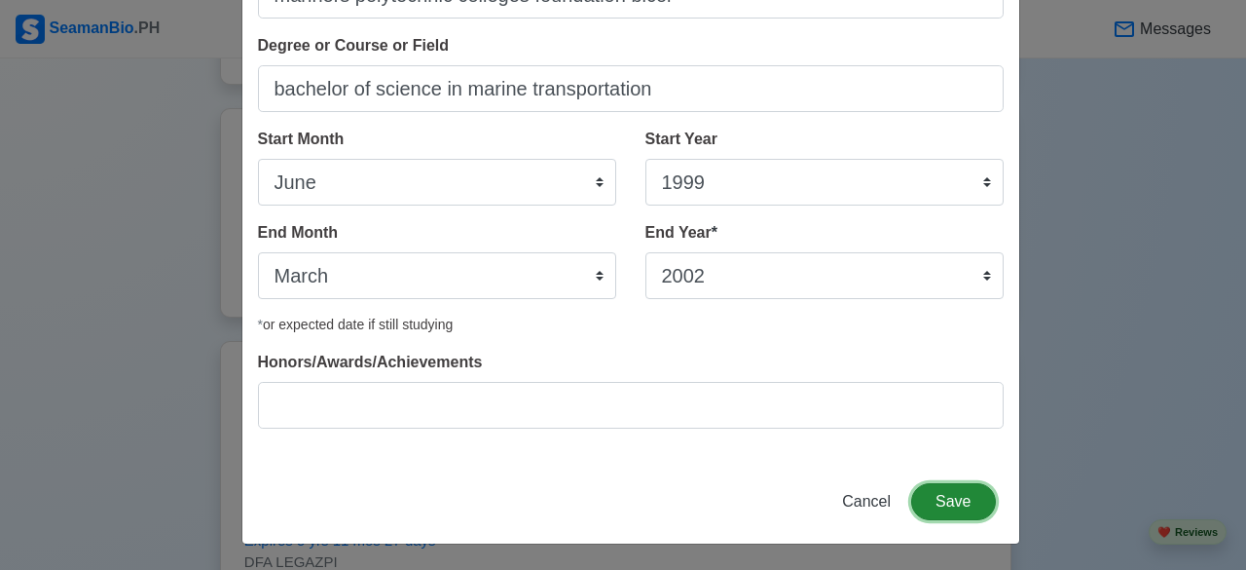
click at [935, 497] on button "Save" at bounding box center [953, 501] width 84 height 37
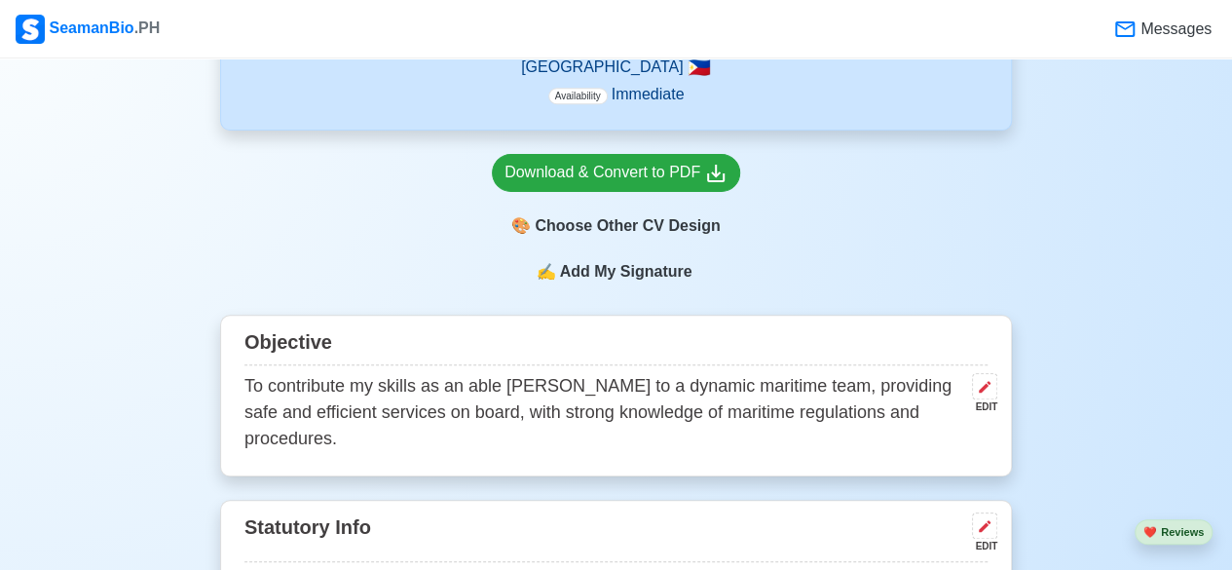
scroll to position [0, 0]
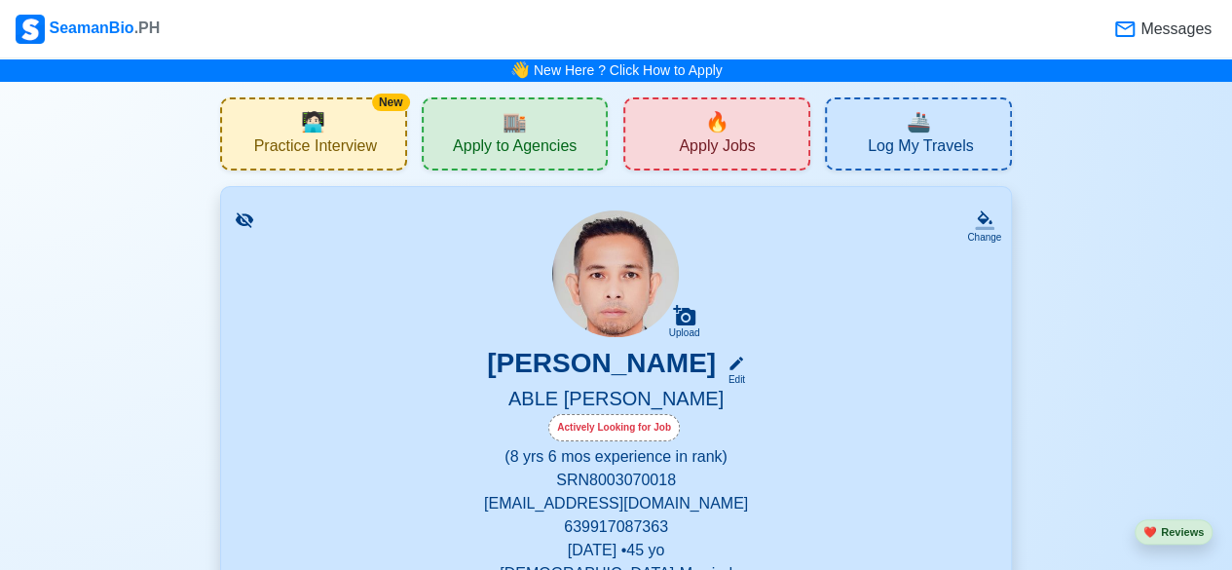
click at [710, 154] on span "Apply Jobs" at bounding box center [717, 148] width 76 height 24
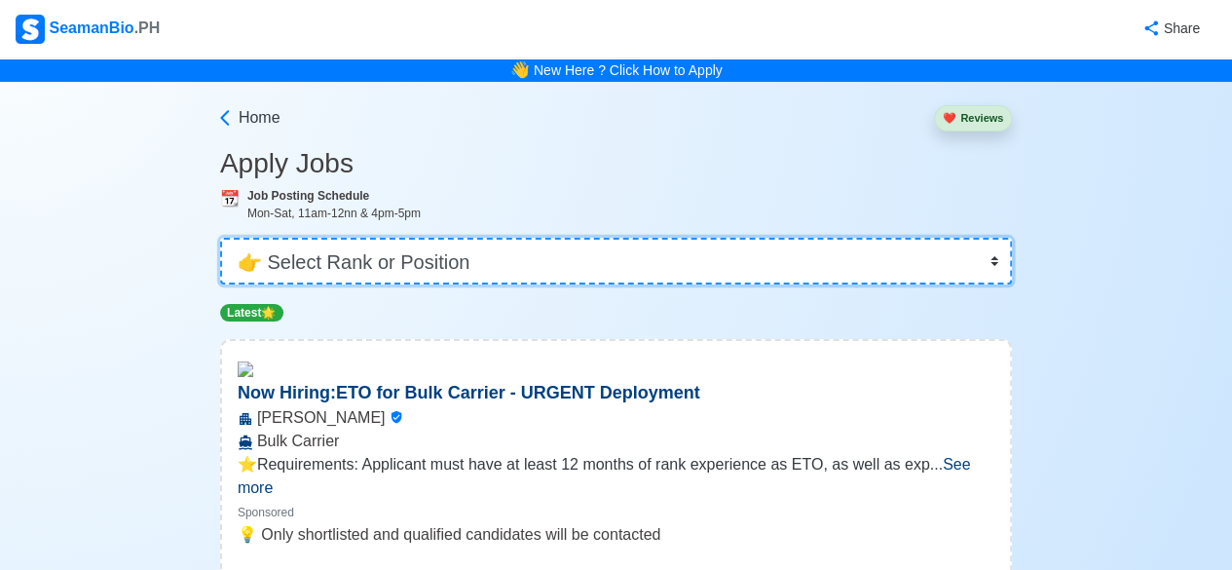
click at [999, 260] on select "👉 Select Rank or Position Master Chief Officer 2nd Officer 3rd Officer Junior O…" at bounding box center [615, 261] width 791 height 47
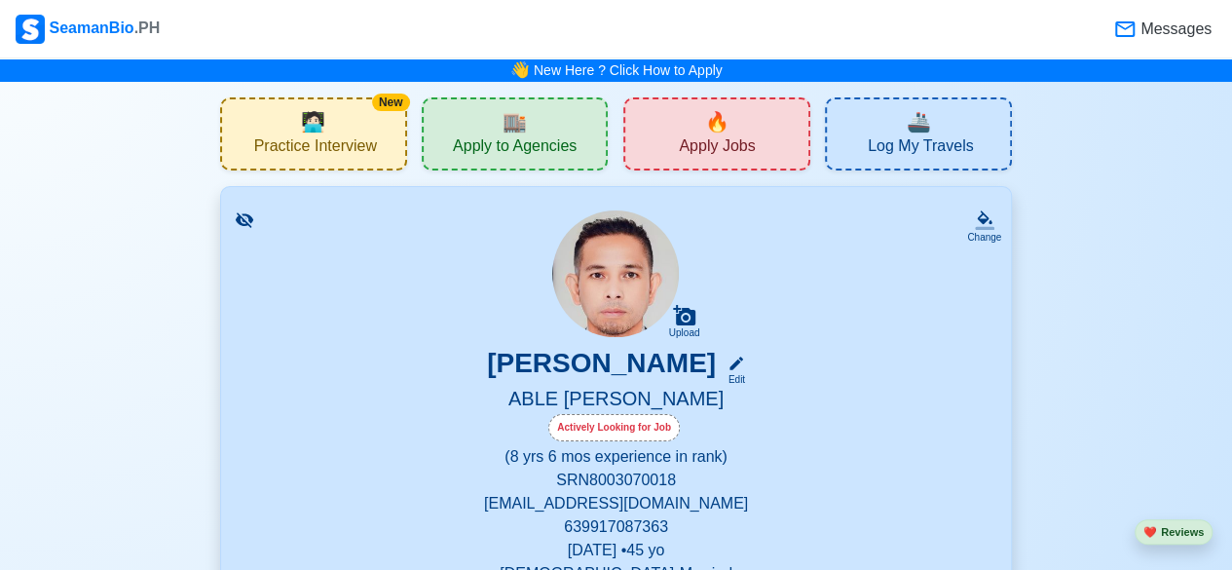
click at [759, 157] on div "🔥 Apply Jobs" at bounding box center [716, 133] width 187 height 73
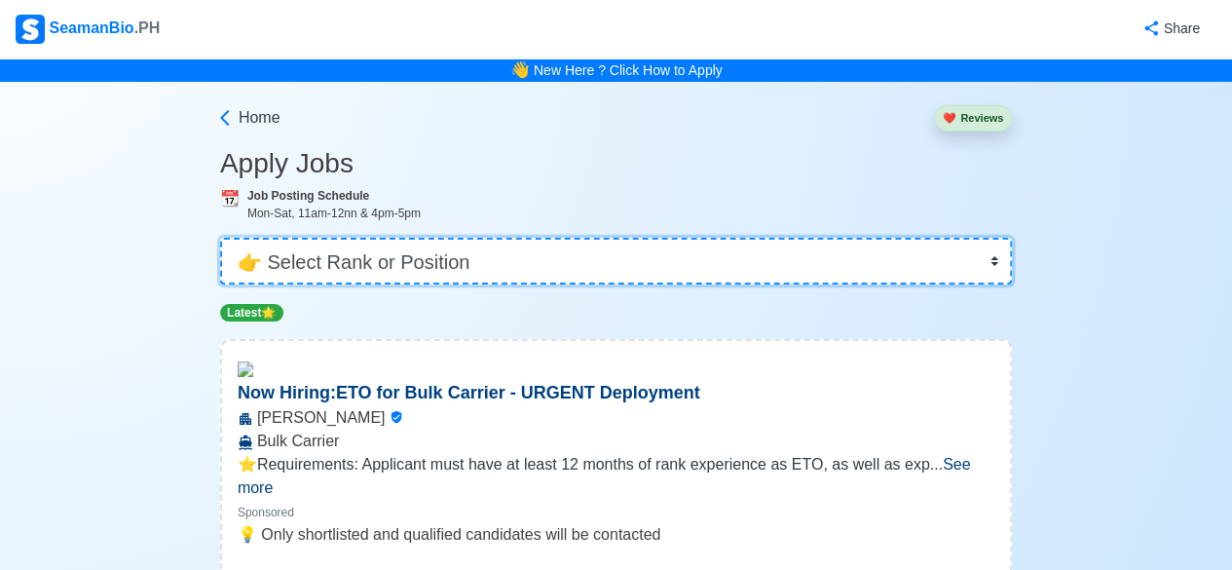
click at [987, 267] on select "👉 Select Rank or Position Master Chief Officer 2nd Officer 3rd Officer Junior O…" at bounding box center [615, 261] width 791 height 47
select select "[PERSON_NAME]"
click at [222, 238] on select "👉 Select Rank or Position Master Chief Officer 2nd Officer 3rd Officer Junior O…" at bounding box center [615, 261] width 791 height 47
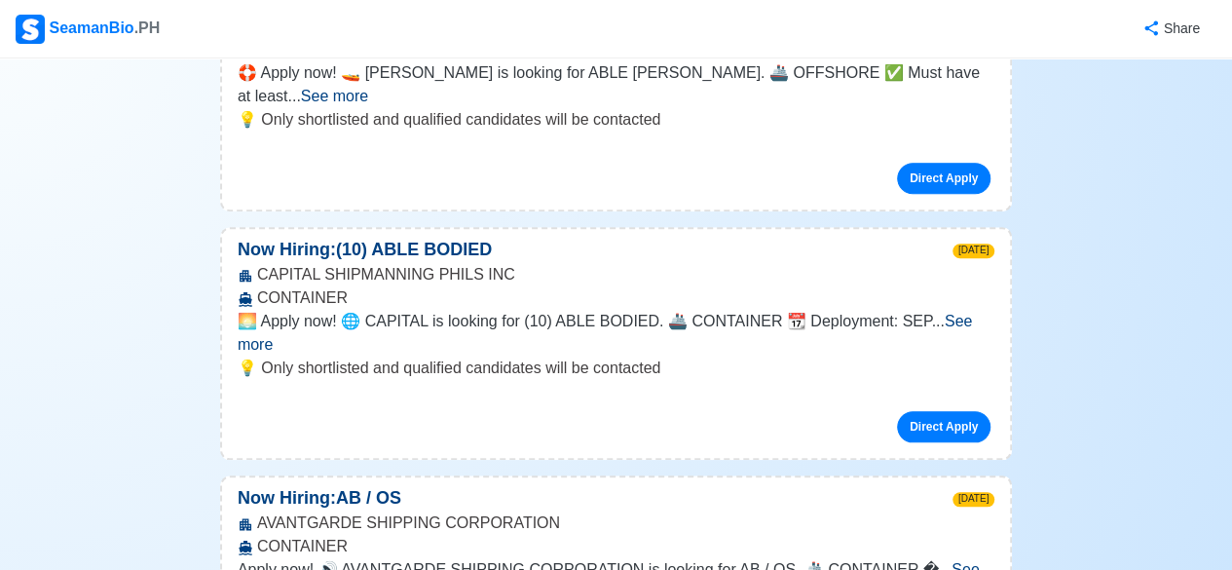
scroll to position [537, 0]
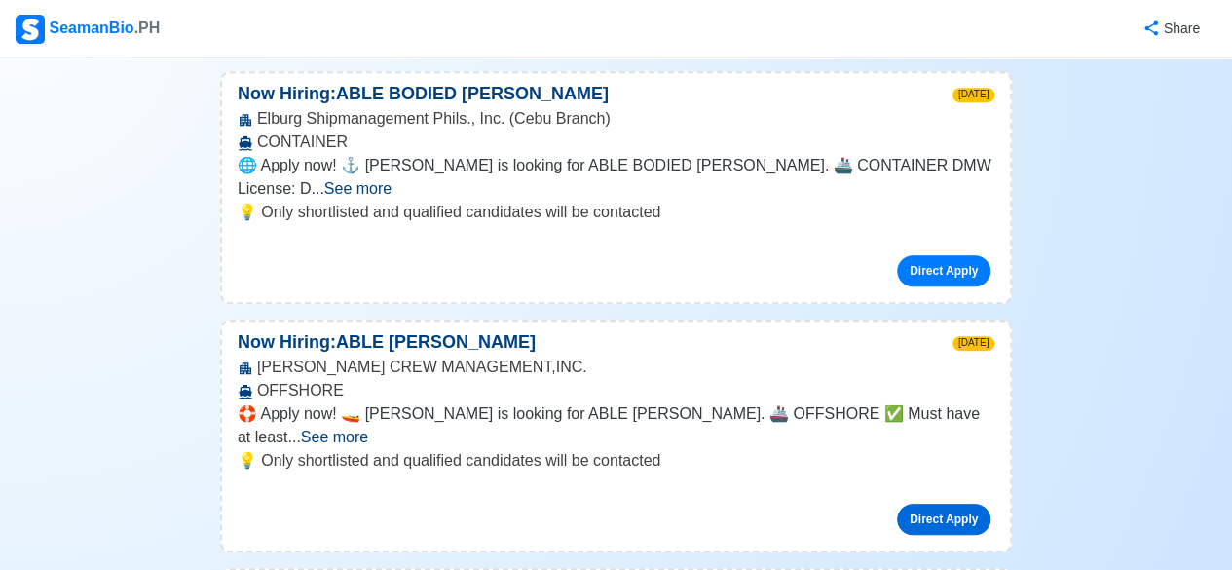
click at [952, 503] on link "Direct Apply" at bounding box center [943, 518] width 93 height 31
click at [956, 503] on link "Direct Apply" at bounding box center [943, 518] width 93 height 31
click at [939, 503] on link "Direct Apply" at bounding box center [943, 518] width 93 height 31
